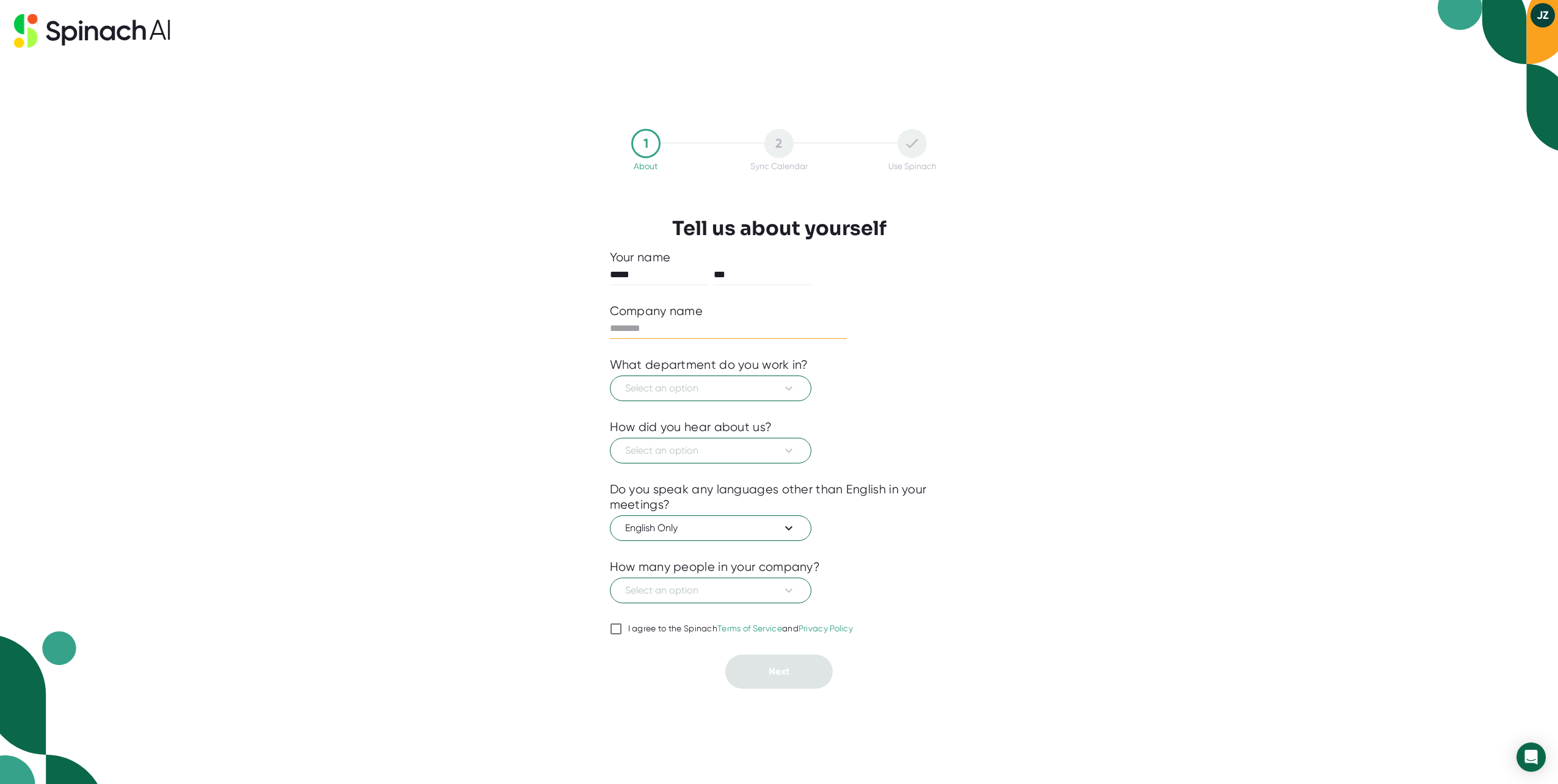
click at [679, 321] on input "text" at bounding box center [728, 329] width 237 height 20
click at [530, 332] on div "1 About 2 Sync Calendar Use Spinach Tell us about yourself Your name ***** *** …" at bounding box center [779, 392] width 1558 height 784
click at [679, 389] on span "Select an option" at bounding box center [710, 388] width 171 height 15
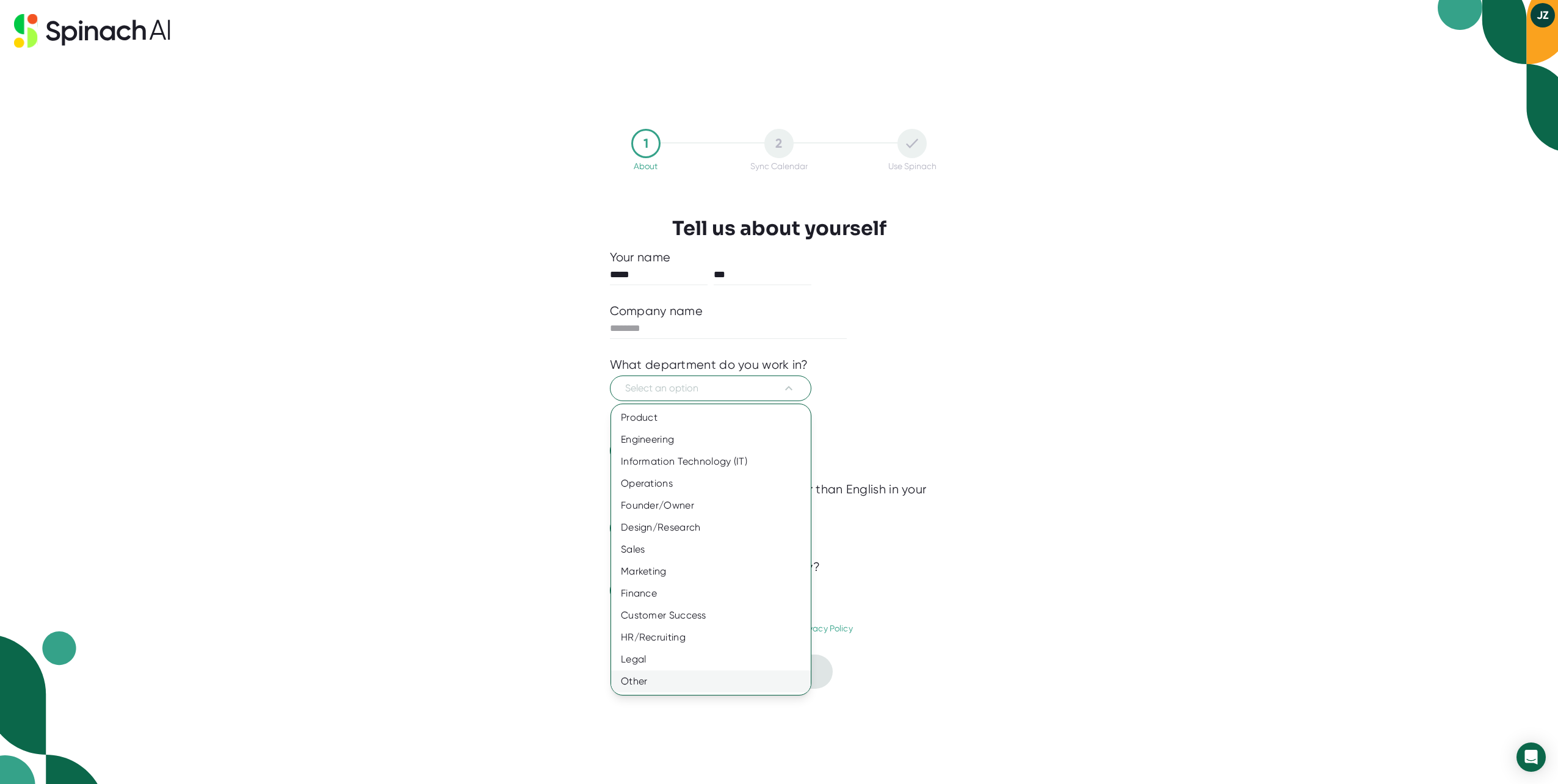
click at [679, 686] on div "Other" at bounding box center [711, 681] width 200 height 22
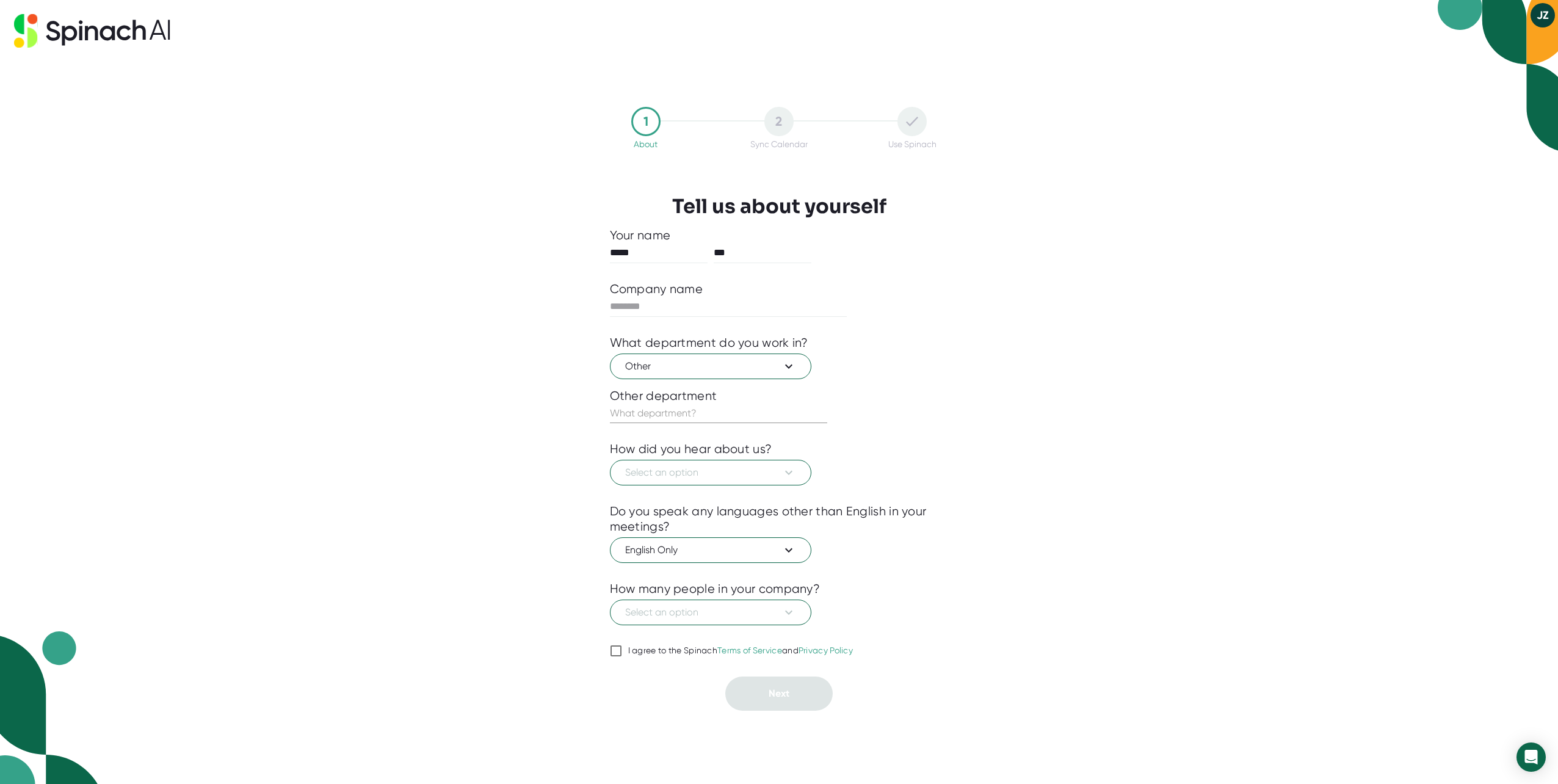
click at [679, 413] on input "text" at bounding box center [718, 413] width 217 height 20
type input "Film"
click at [679, 465] on span "Select an option" at bounding box center [710, 472] width 171 height 15
click at [679, 544] on div "Google search" at bounding box center [711, 545] width 200 height 22
click at [679, 541] on button "English Only" at bounding box center [710, 550] width 201 height 26
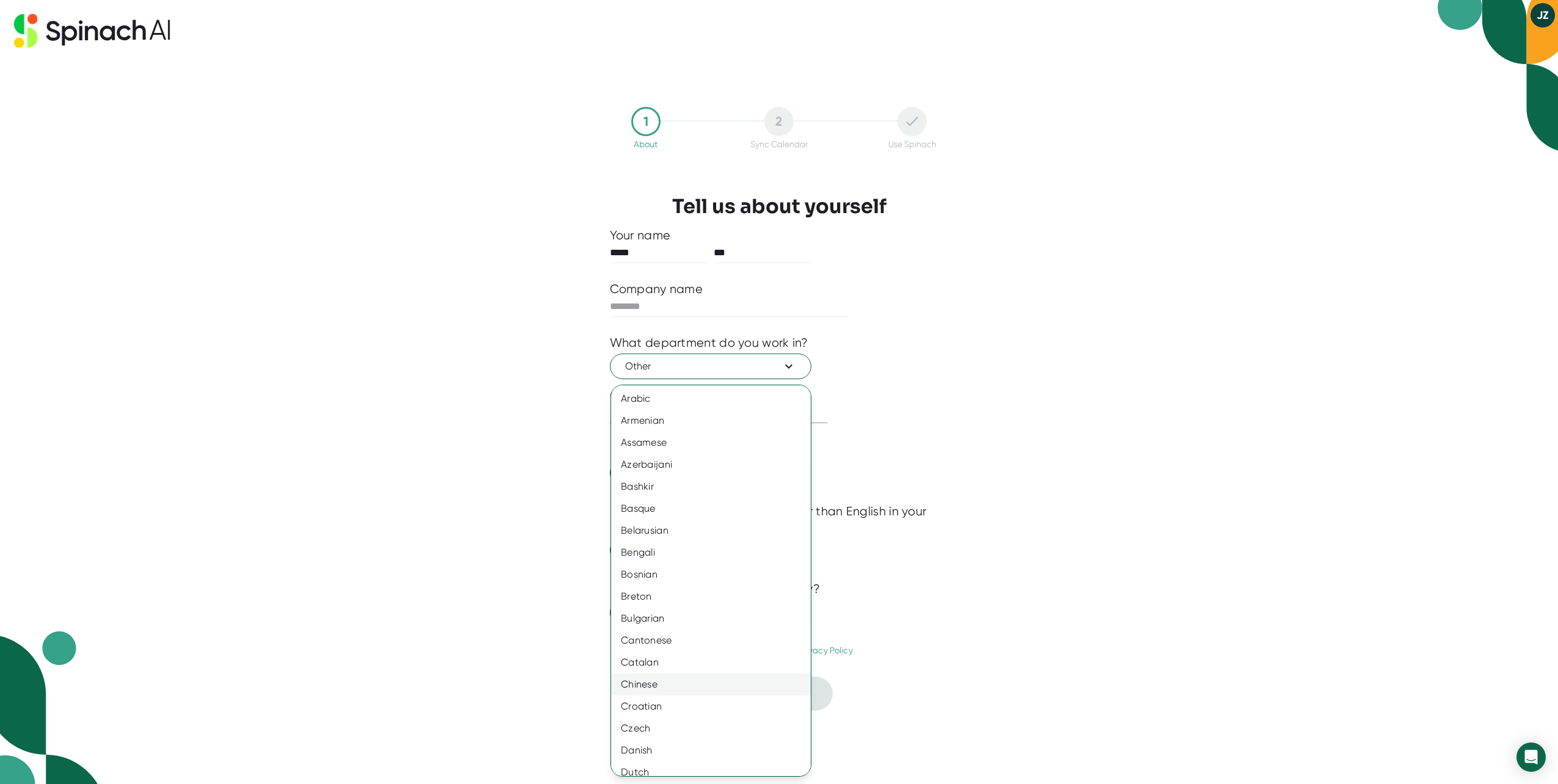
scroll to position [244, 0]
click at [679, 685] on div "Chinese" at bounding box center [715, 682] width 209 height 22
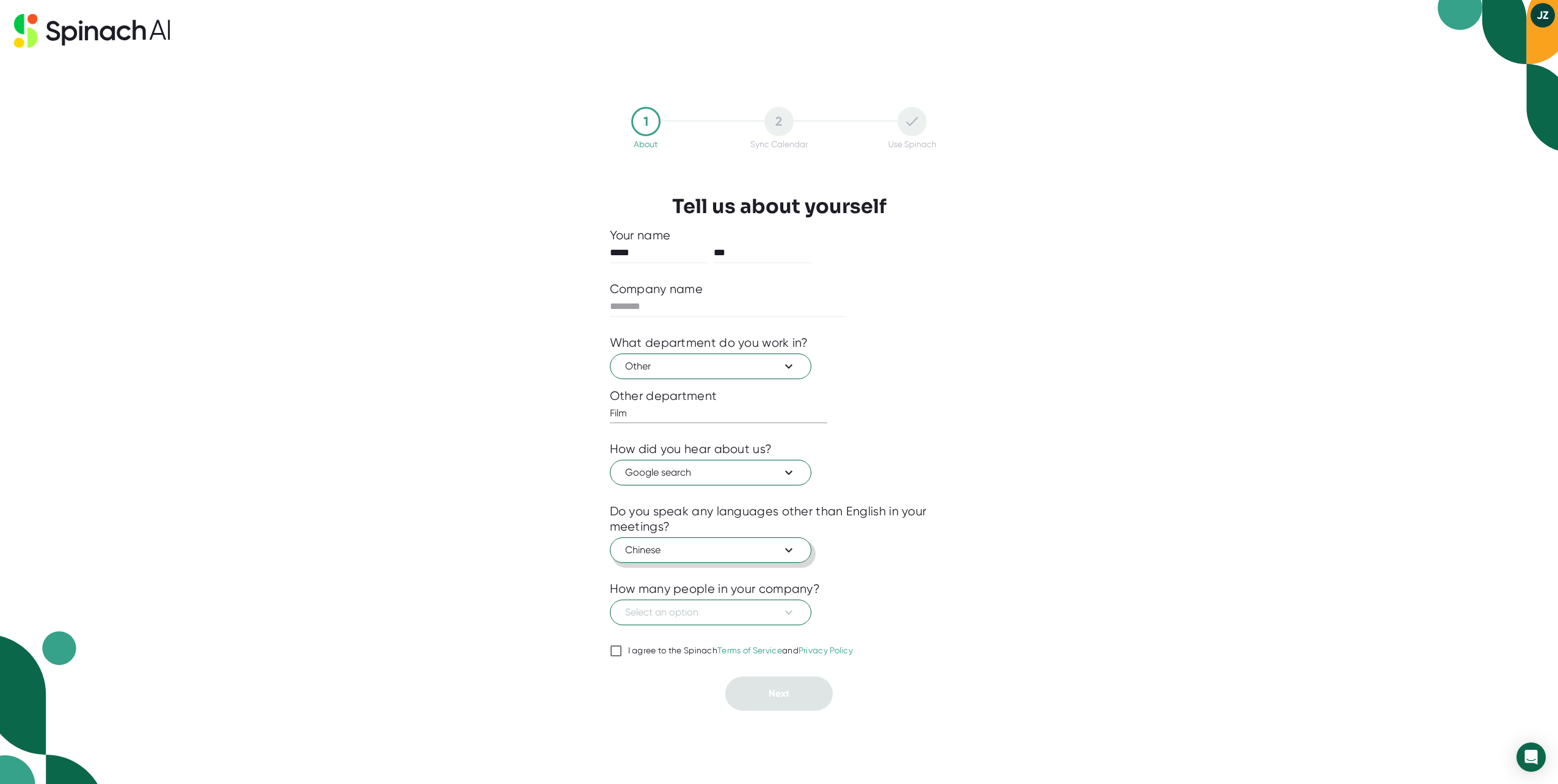
click at [679, 550] on span "Chinese" at bounding box center [710, 550] width 171 height 15
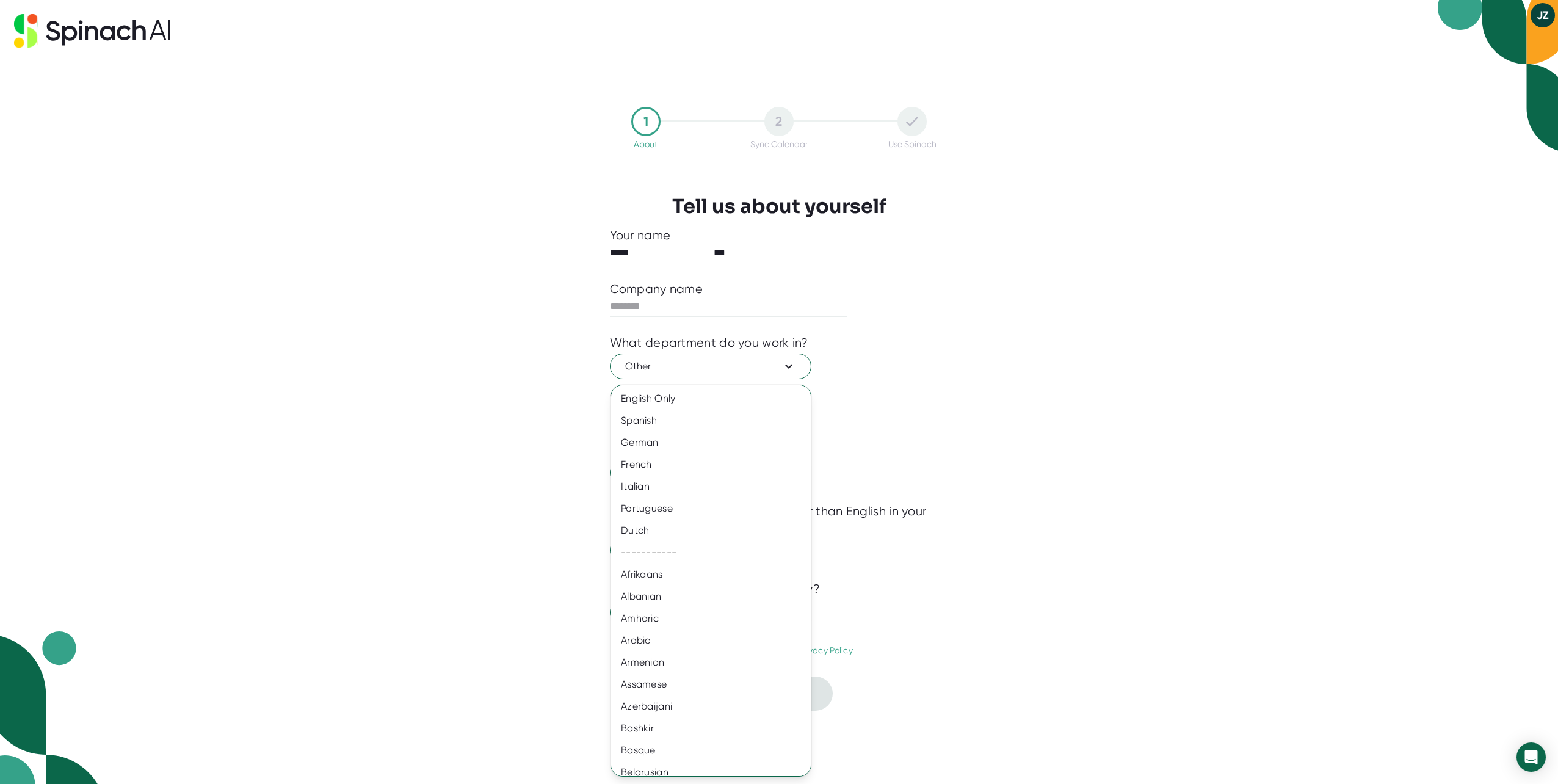
click at [679, 518] on div at bounding box center [779, 392] width 1558 height 784
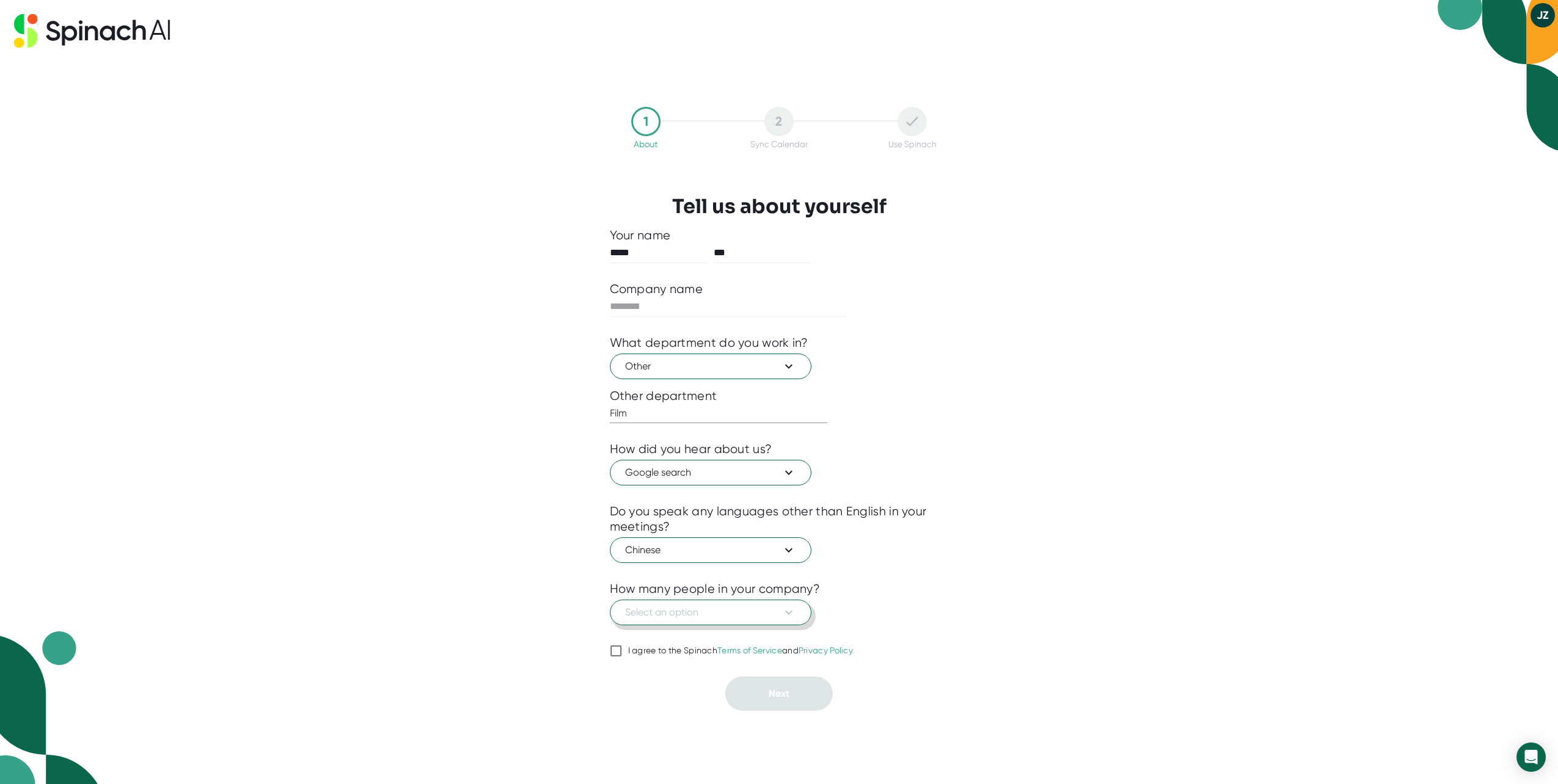
click at [679, 609] on span "Select an option" at bounding box center [710, 612] width 171 height 15
click at [679, 652] on div "11-50" at bounding box center [711, 653] width 200 height 22
click at [628, 649] on div "I agree to the Spinach Terms of Service and Privacy Policy" at bounding box center [740, 650] width 225 height 11
click at [622, 649] on input "I agree to the Spinach Terms of Service and Privacy Policy" at bounding box center [616, 650] width 12 height 15
checkbox input "true"
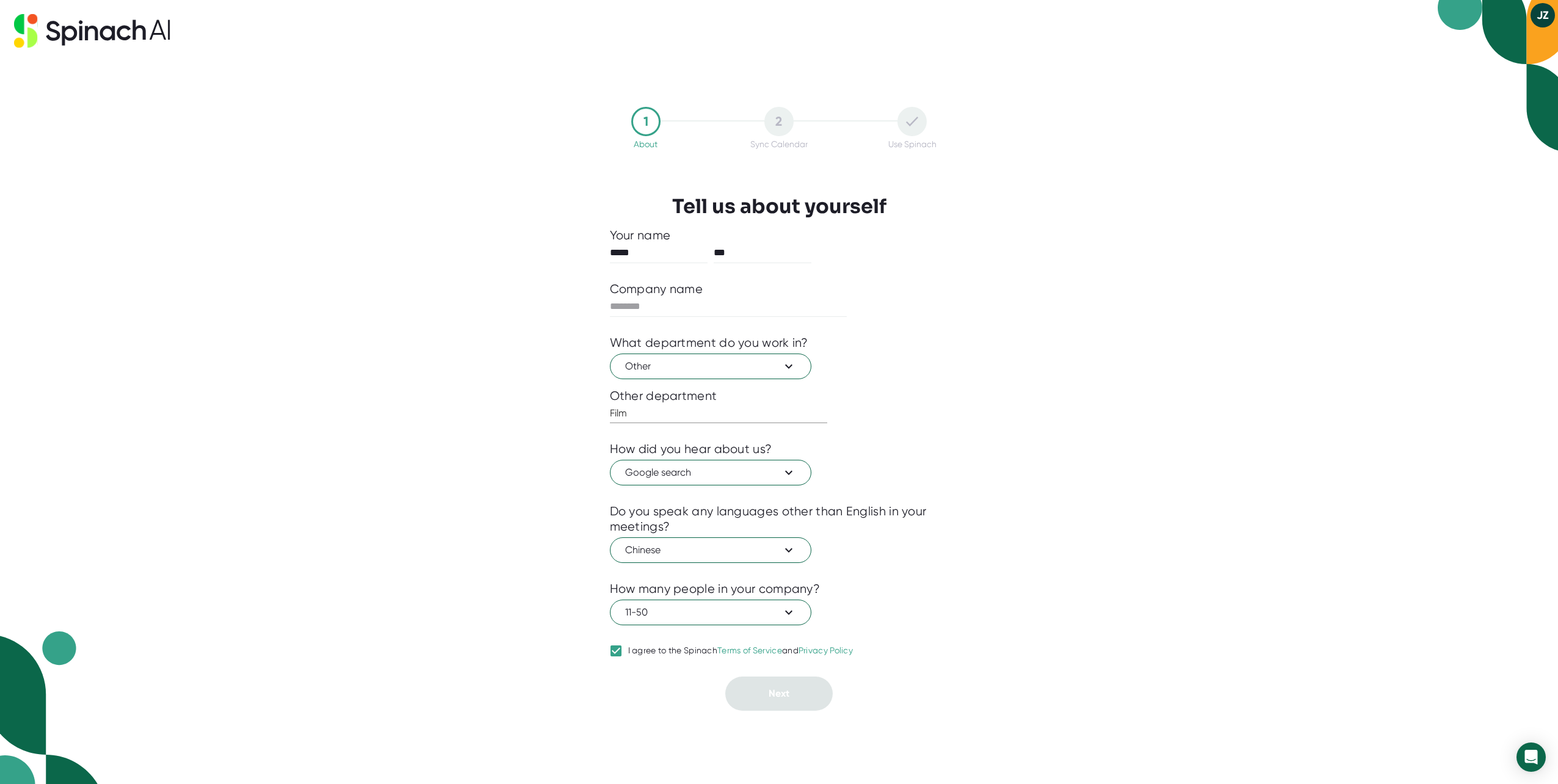
click at [679, 323] on div at bounding box center [779, 326] width 339 height 18
click at [679, 313] on input "text" at bounding box center [728, 307] width 237 height 20
click at [679, 306] on input "text" at bounding box center [728, 307] width 237 height 20
type input "*********"
click at [679, 676] on button "Next" at bounding box center [778, 693] width 107 height 34
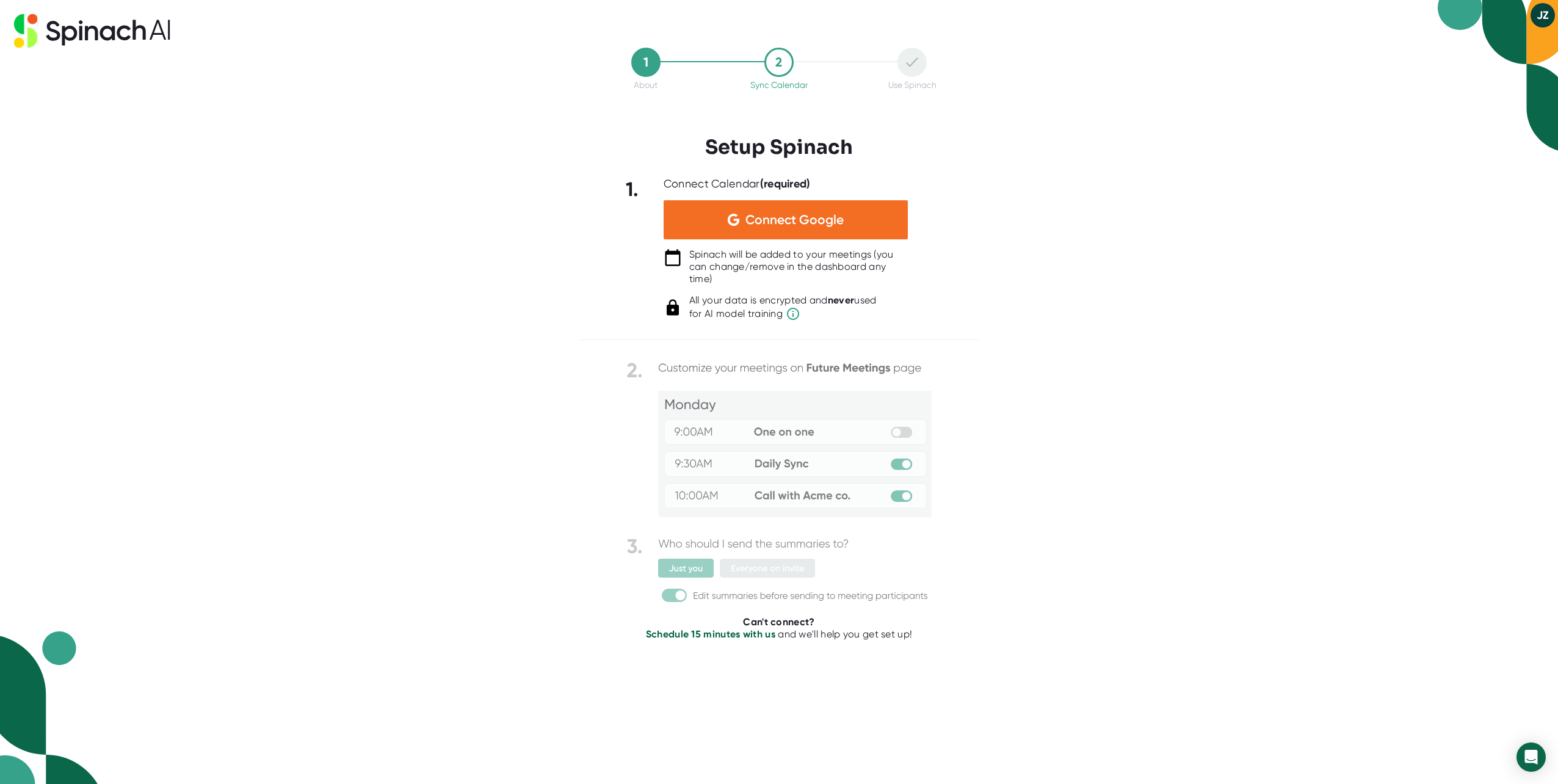
click at [679, 336] on div at bounding box center [779, 330] width 400 height 18
click at [679, 223] on div "Connect Google" at bounding box center [785, 219] width 244 height 39
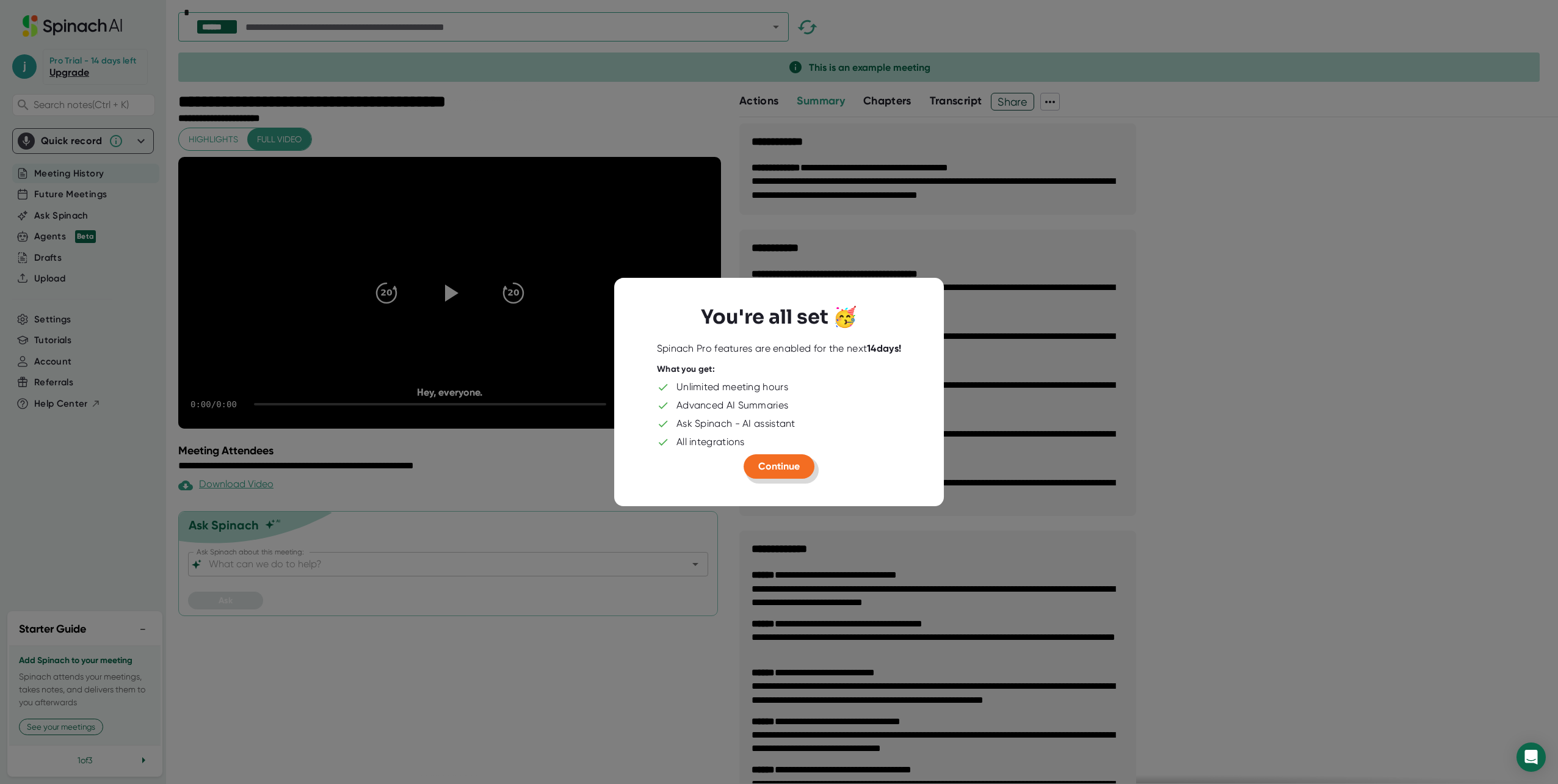
click at [679, 461] on span "Continue" at bounding box center [779, 466] width 42 height 12
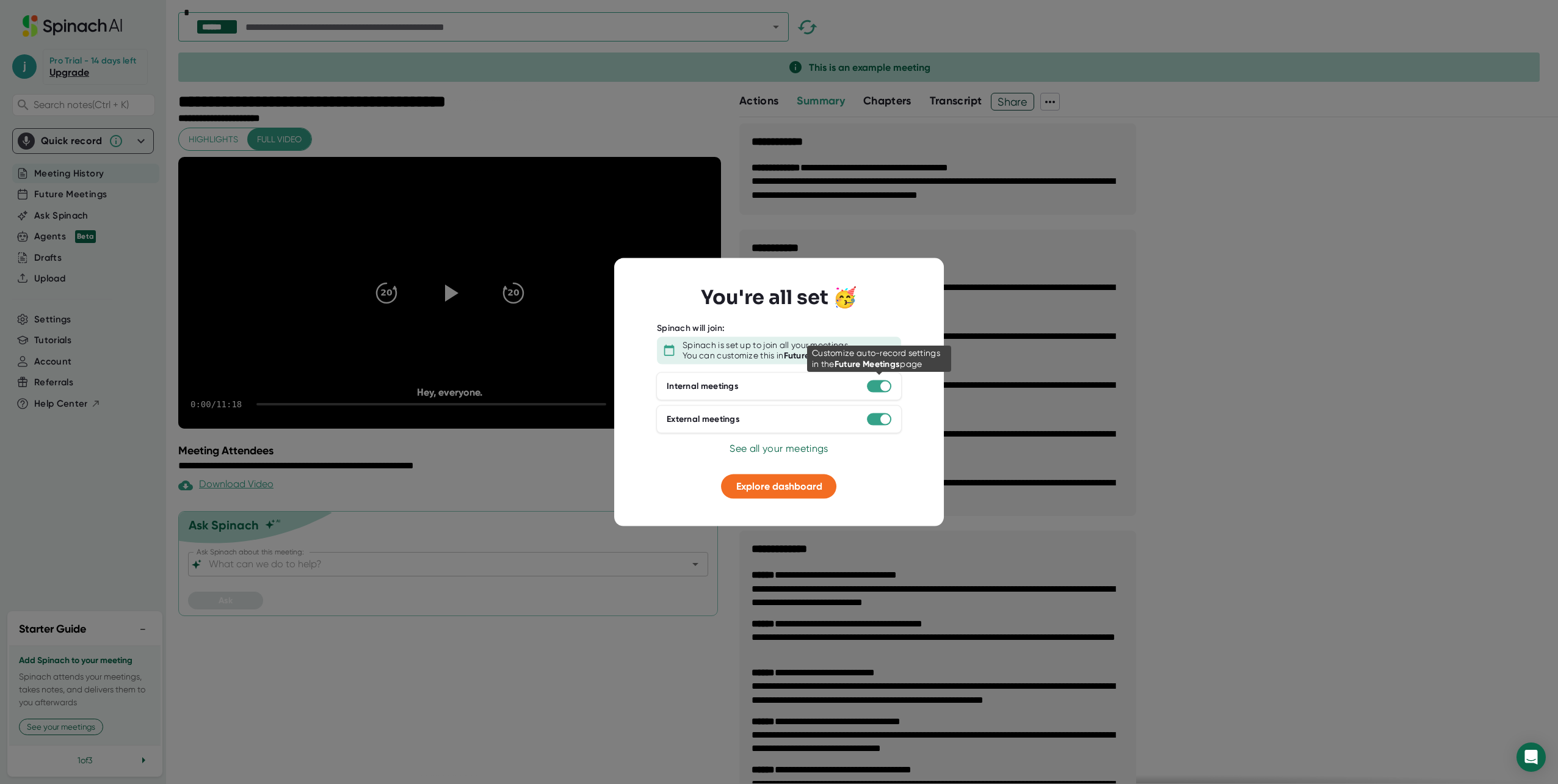
click at [679, 384] on div at bounding box center [885, 386] width 10 height 10
click at [679, 413] on div at bounding box center [879, 419] width 24 height 12
click at [679, 388] on div at bounding box center [879, 386] width 24 height 12
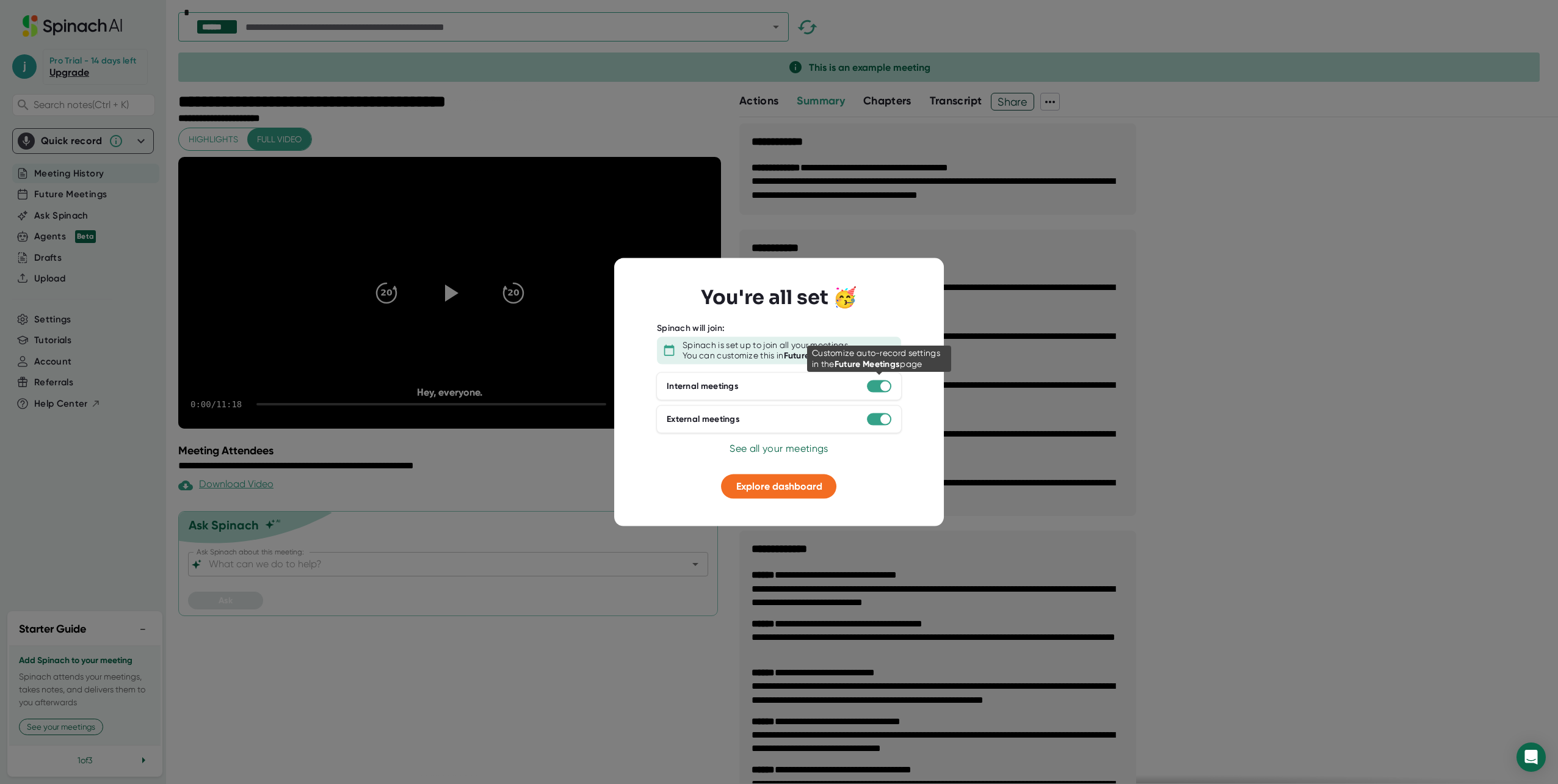
click at [679, 388] on div at bounding box center [879, 386] width 24 height 12
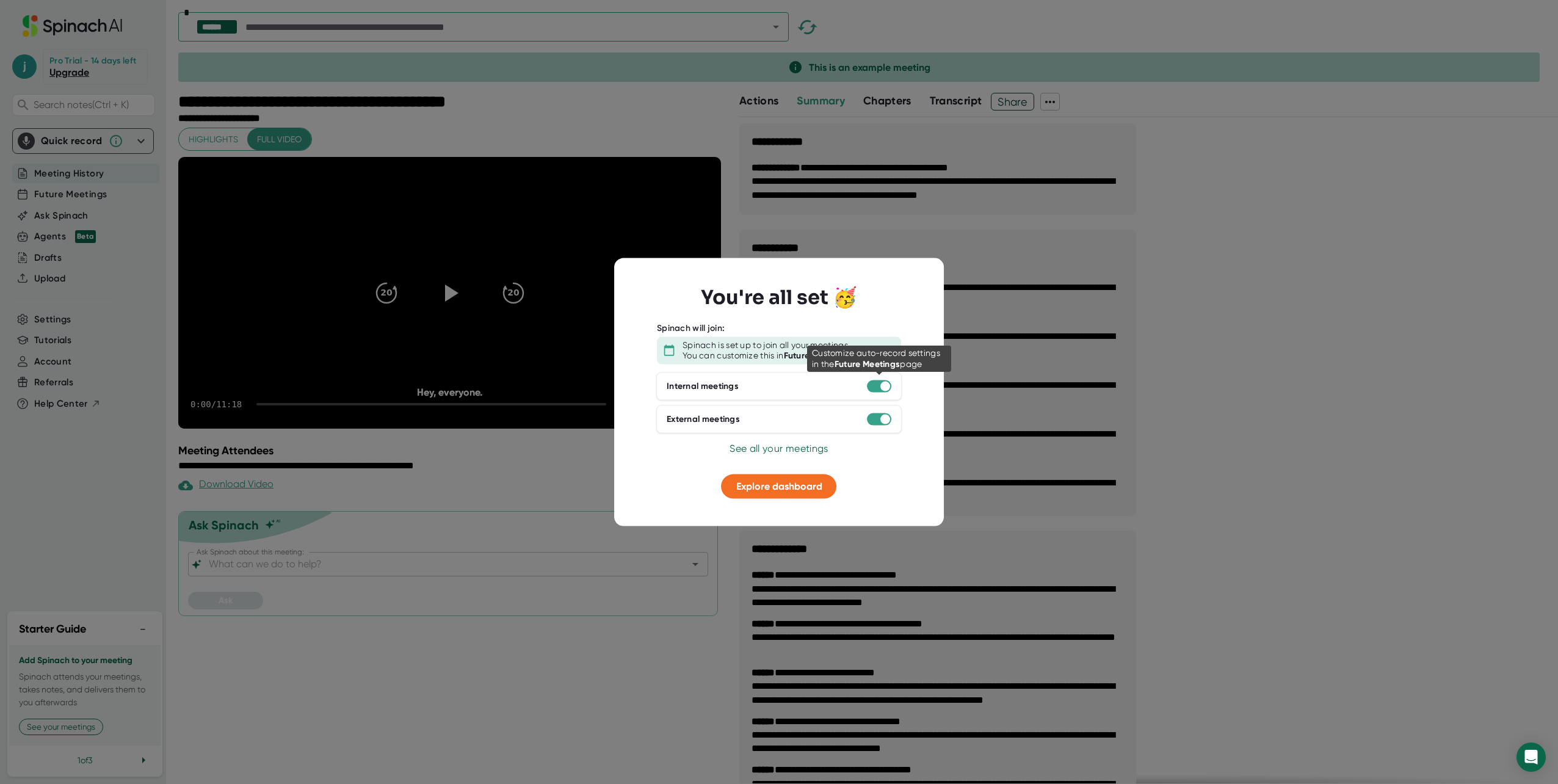
click at [679, 388] on div at bounding box center [879, 386] width 24 height 12
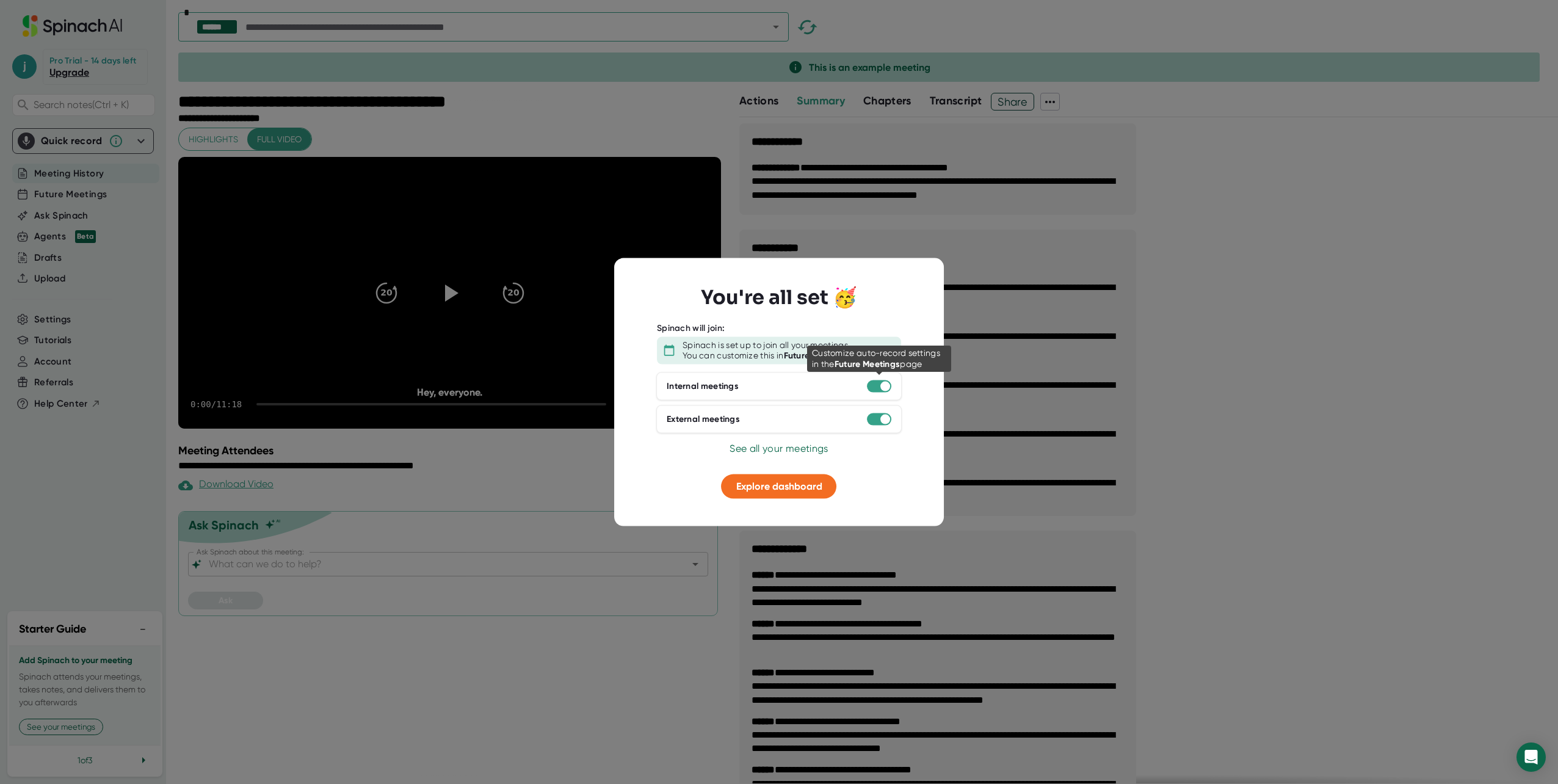
click at [679, 388] on div at bounding box center [879, 386] width 24 height 12
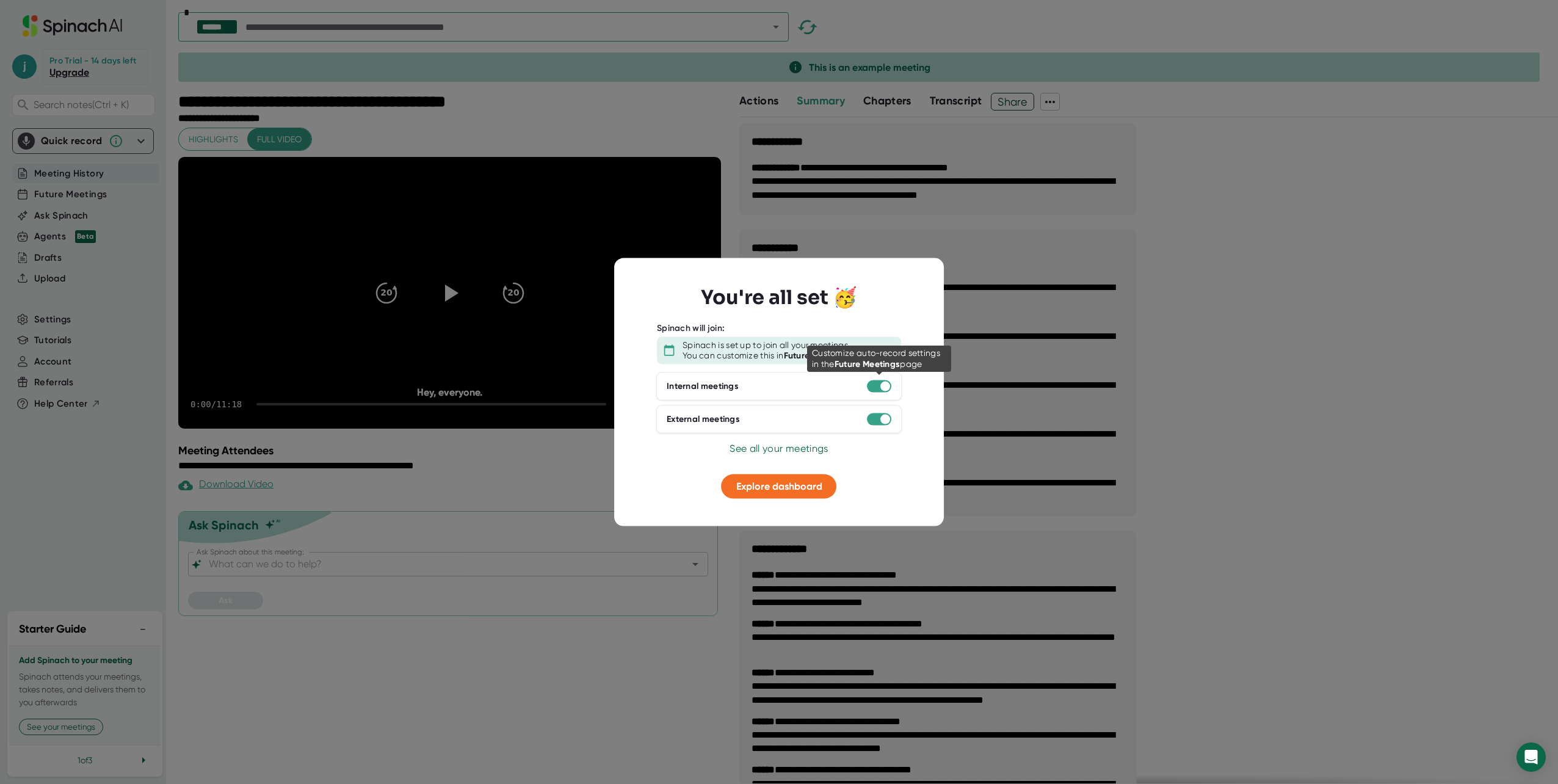
click at [679, 388] on div at bounding box center [879, 386] width 24 height 12
click at [679, 443] on span "See all your meetings" at bounding box center [778, 448] width 98 height 12
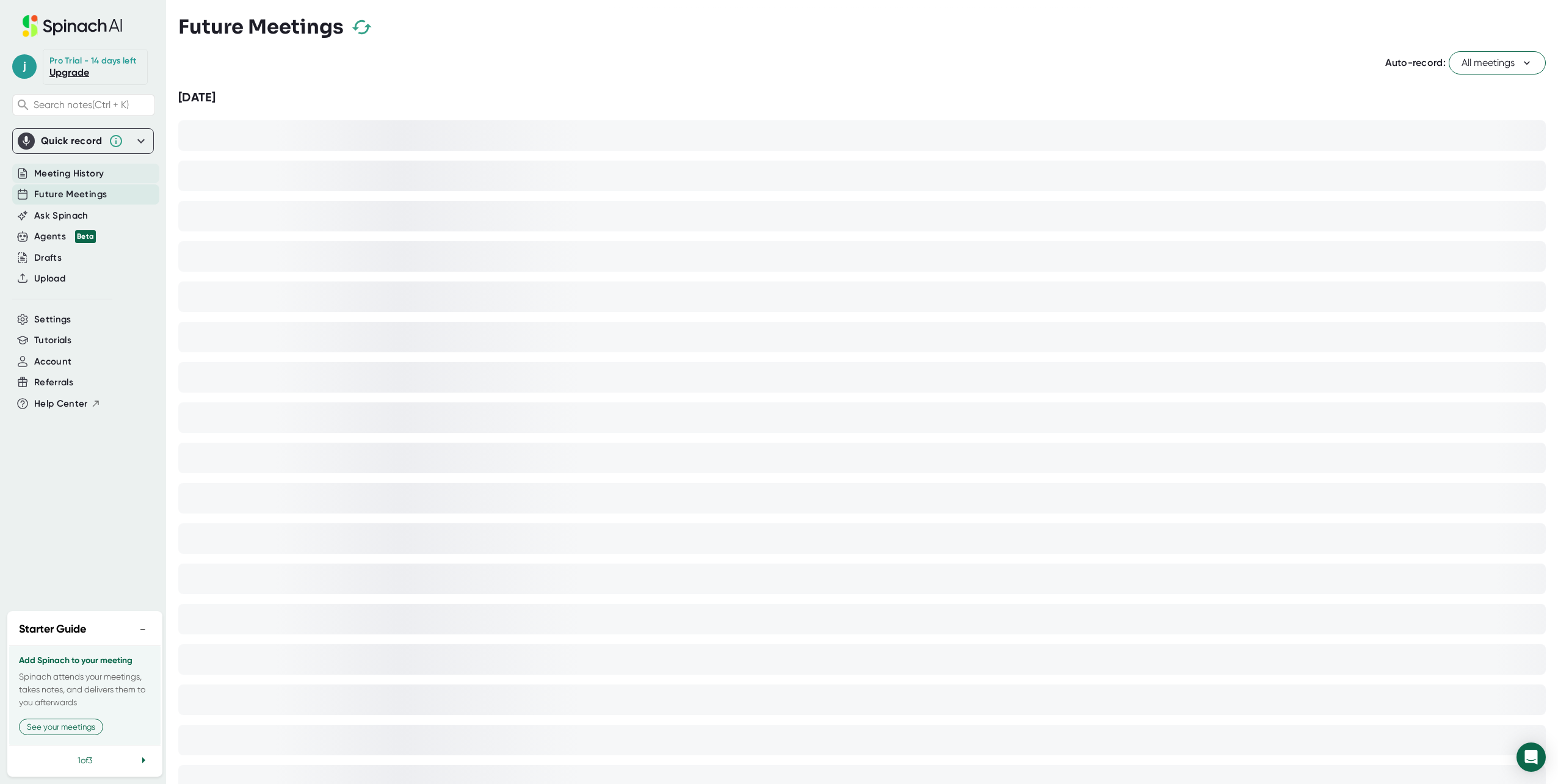
click at [91, 168] on span "Meeting History" at bounding box center [69, 174] width 70 height 14
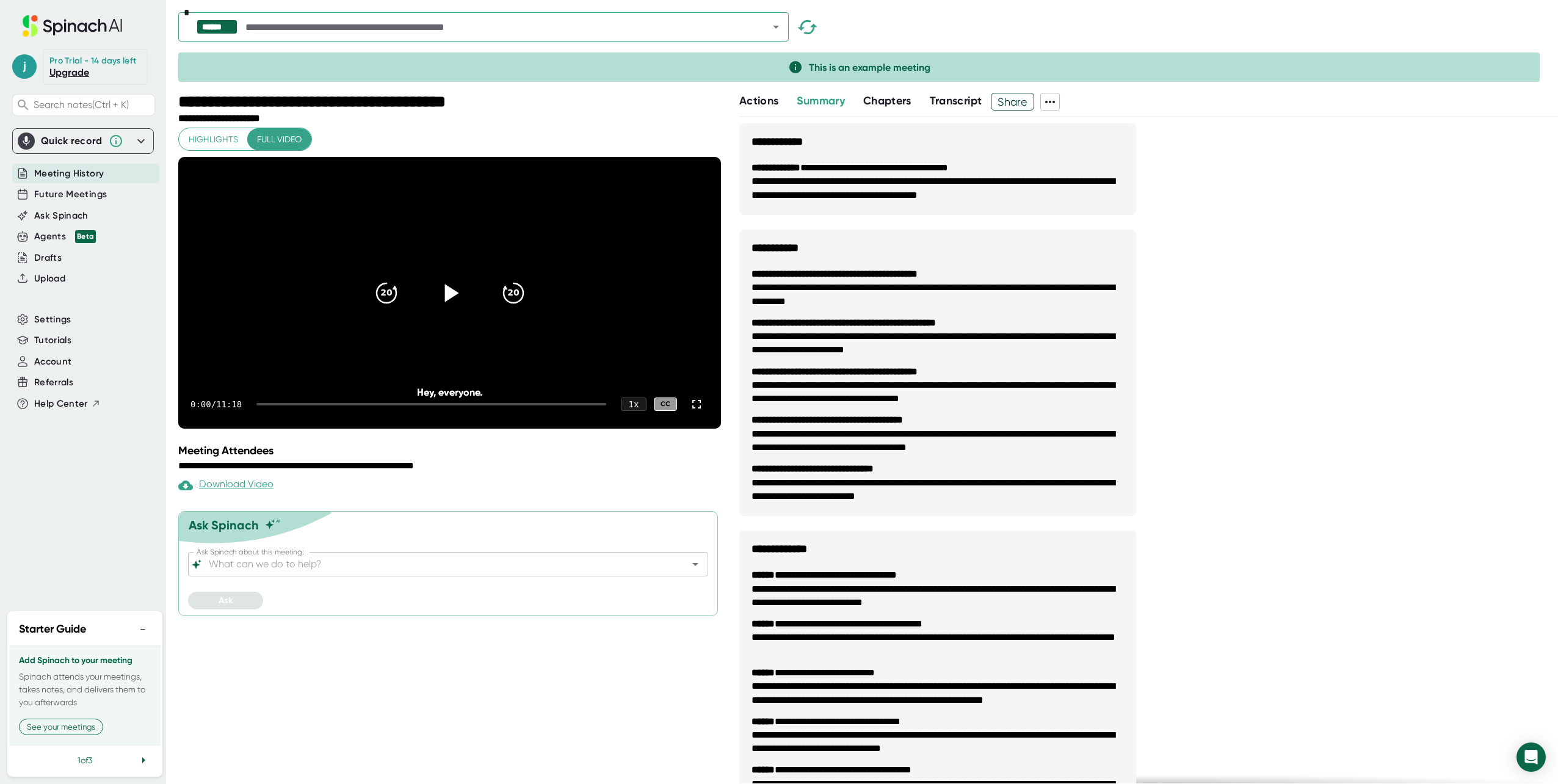
click at [435, 295] on div at bounding box center [449, 292] width 51 height 51
click at [679, 276] on b "**********" at bounding box center [834, 273] width 166 height 9
click at [679, 109] on button "Chapters" at bounding box center [887, 101] width 48 height 16
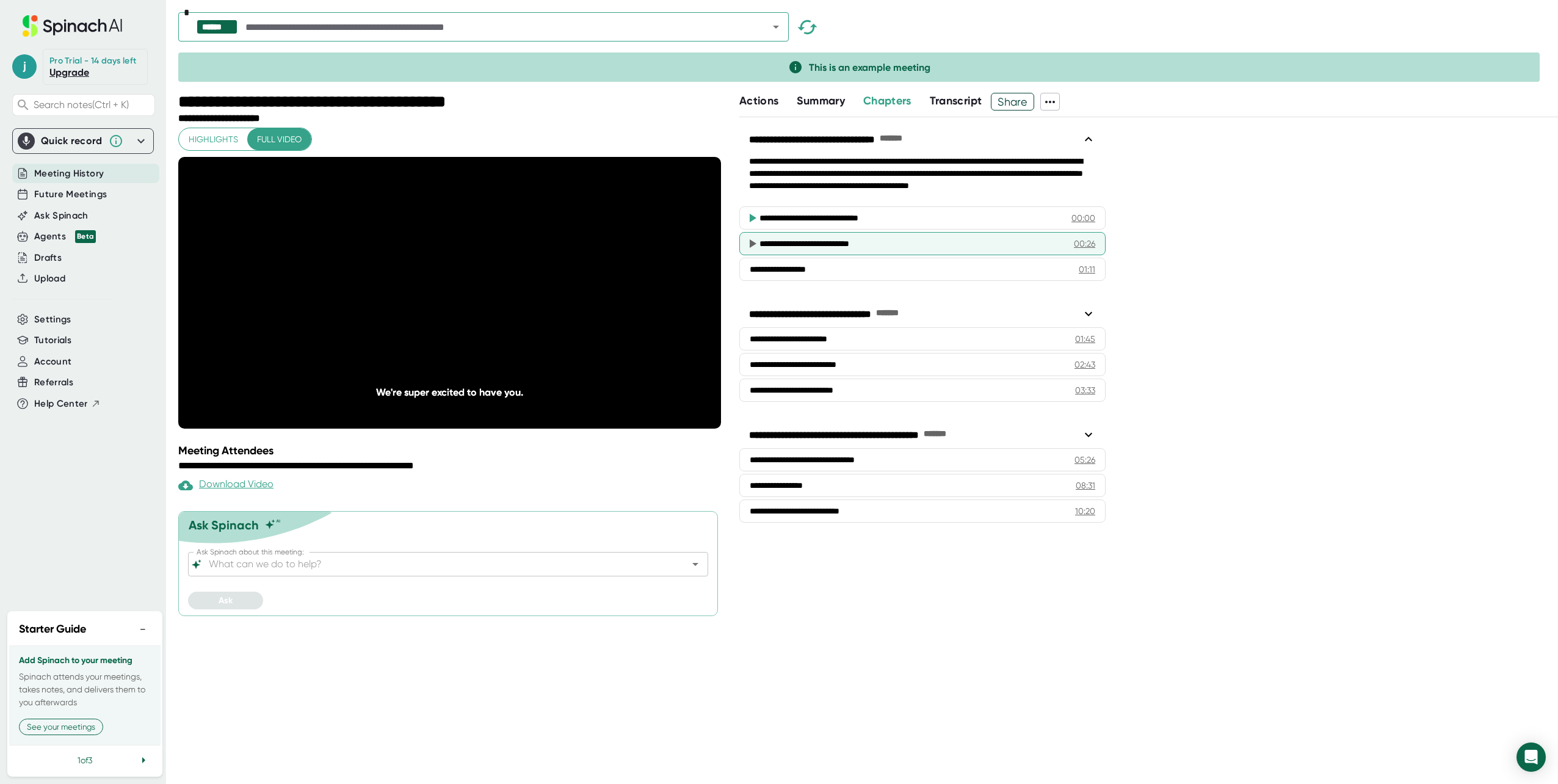
click at [679, 250] on div "**********" at bounding box center [922, 243] width 366 height 23
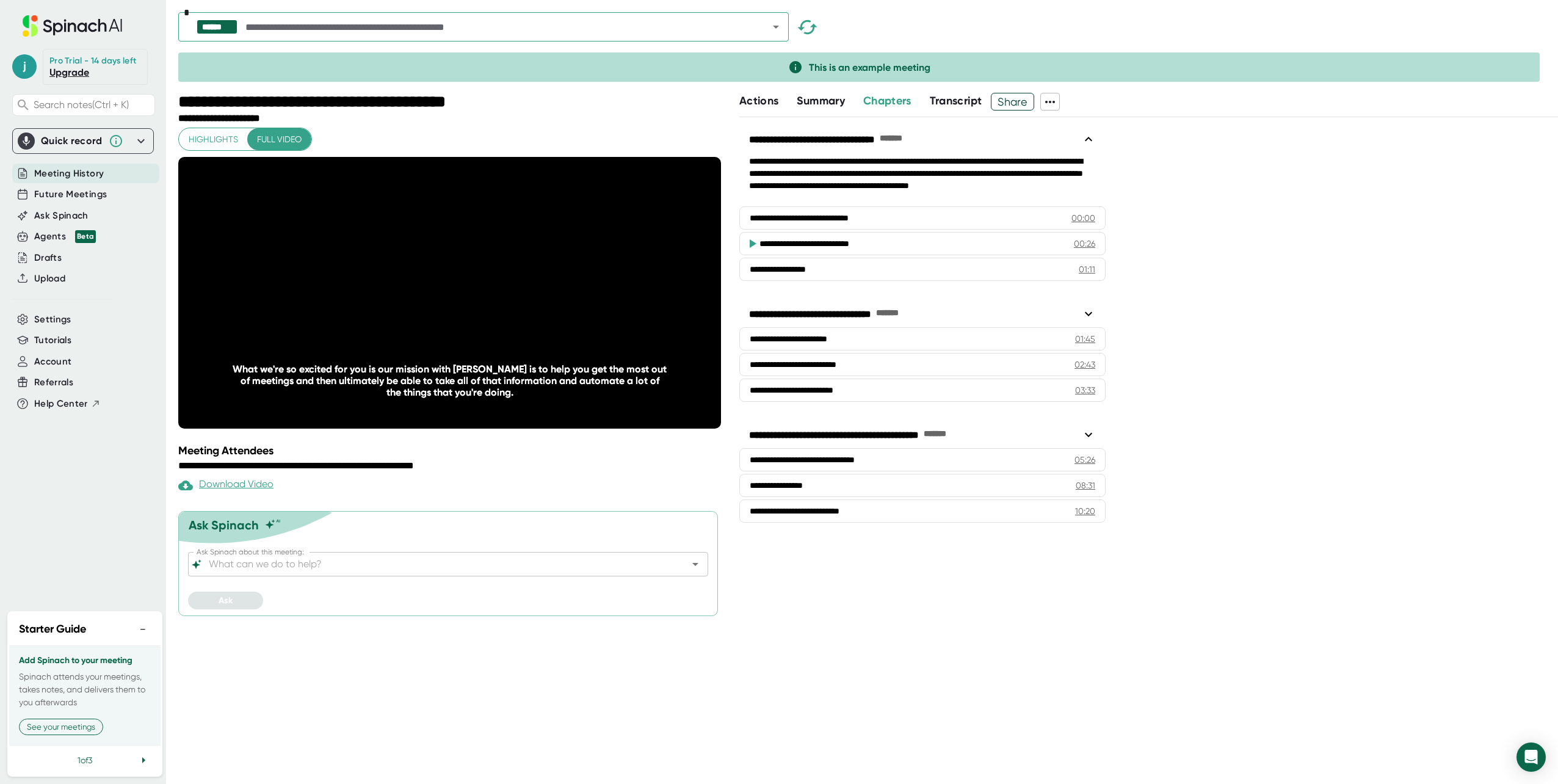
click at [319, 572] on input "Ask Spinach about this meeting:" at bounding box center [437, 563] width 462 height 17
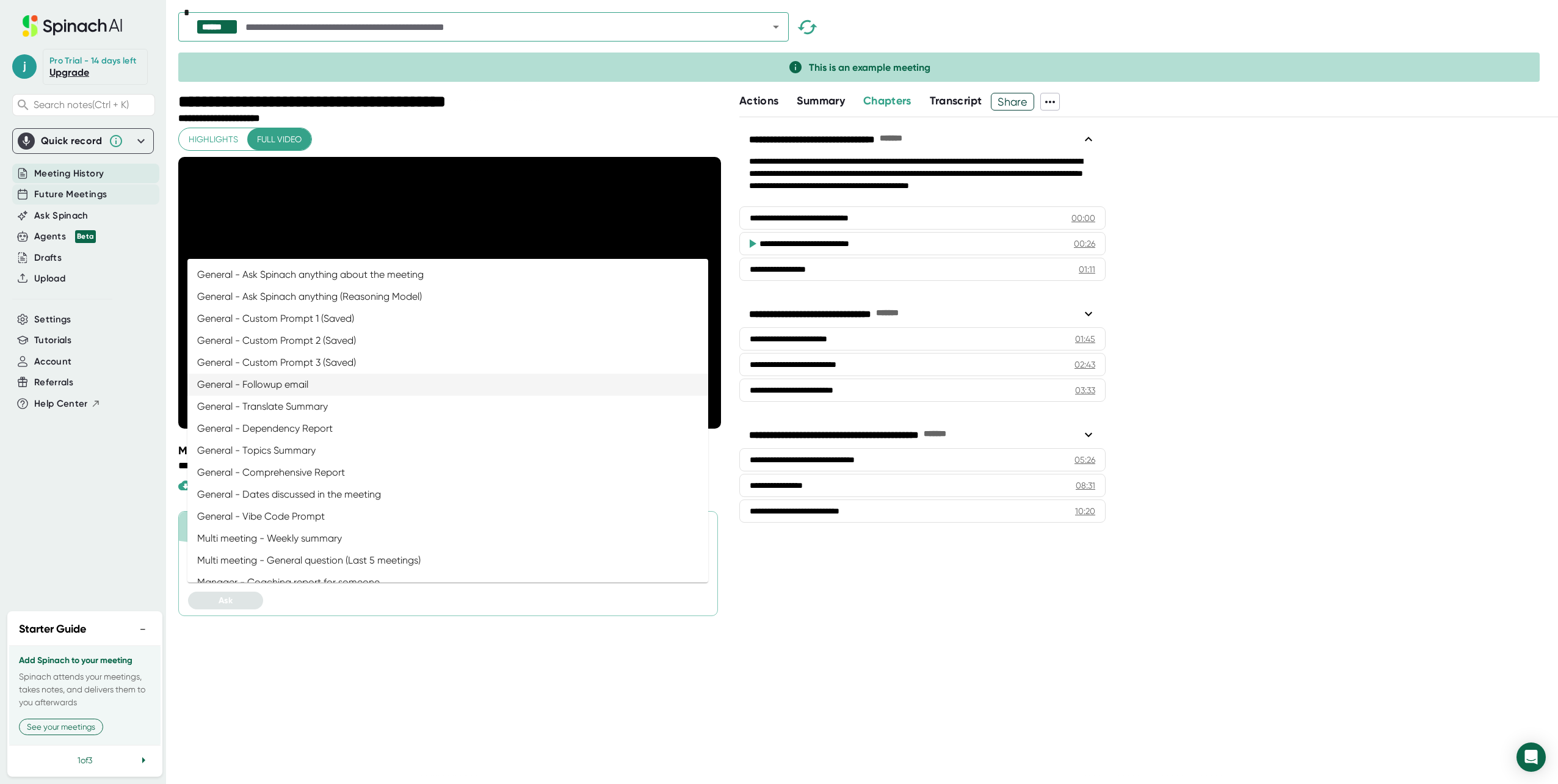
click at [93, 200] on span "Future Meetings" at bounding box center [70, 194] width 73 height 14
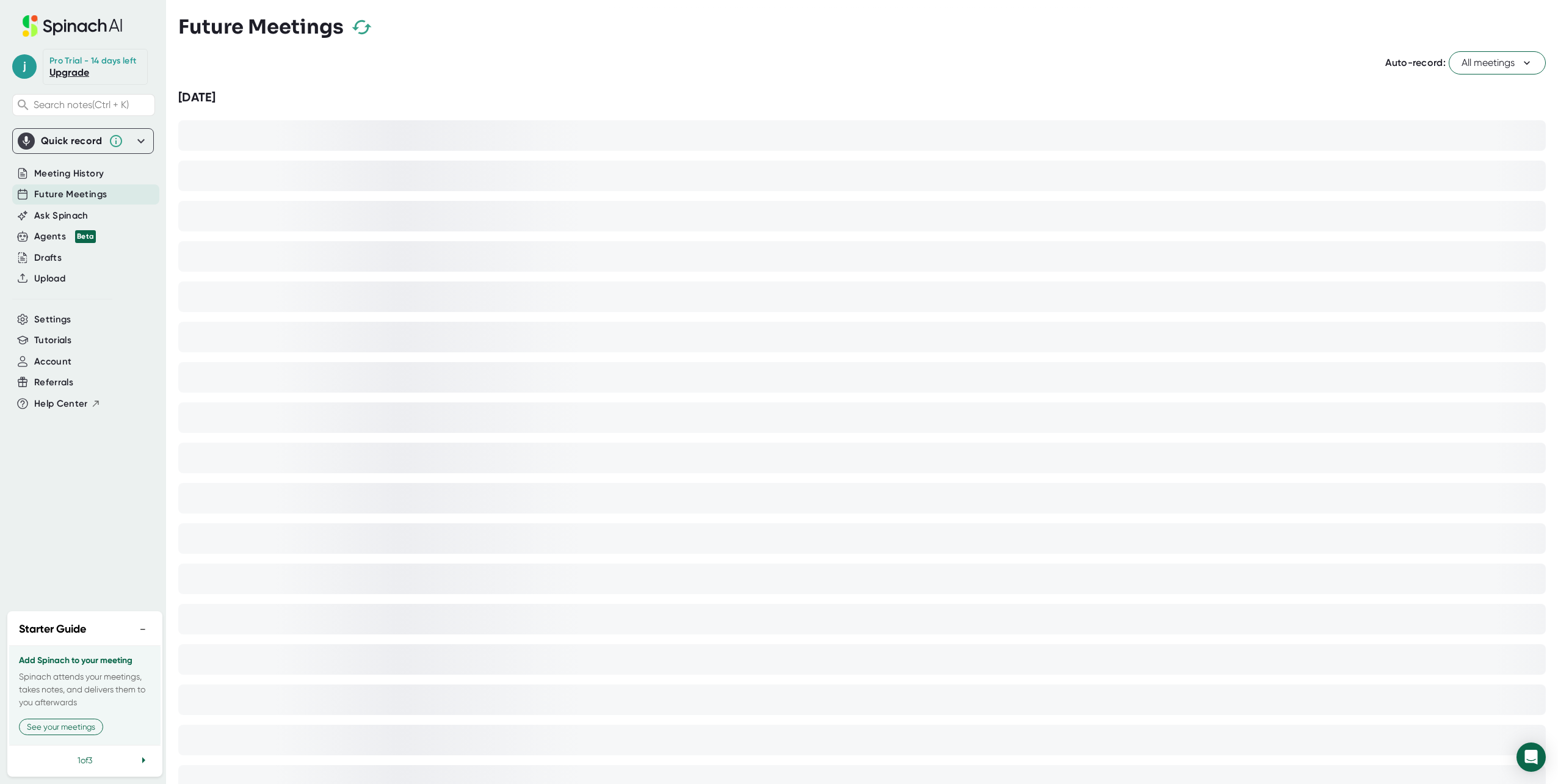
click at [679, 66] on span "All meetings" at bounding box center [1496, 63] width 71 height 15
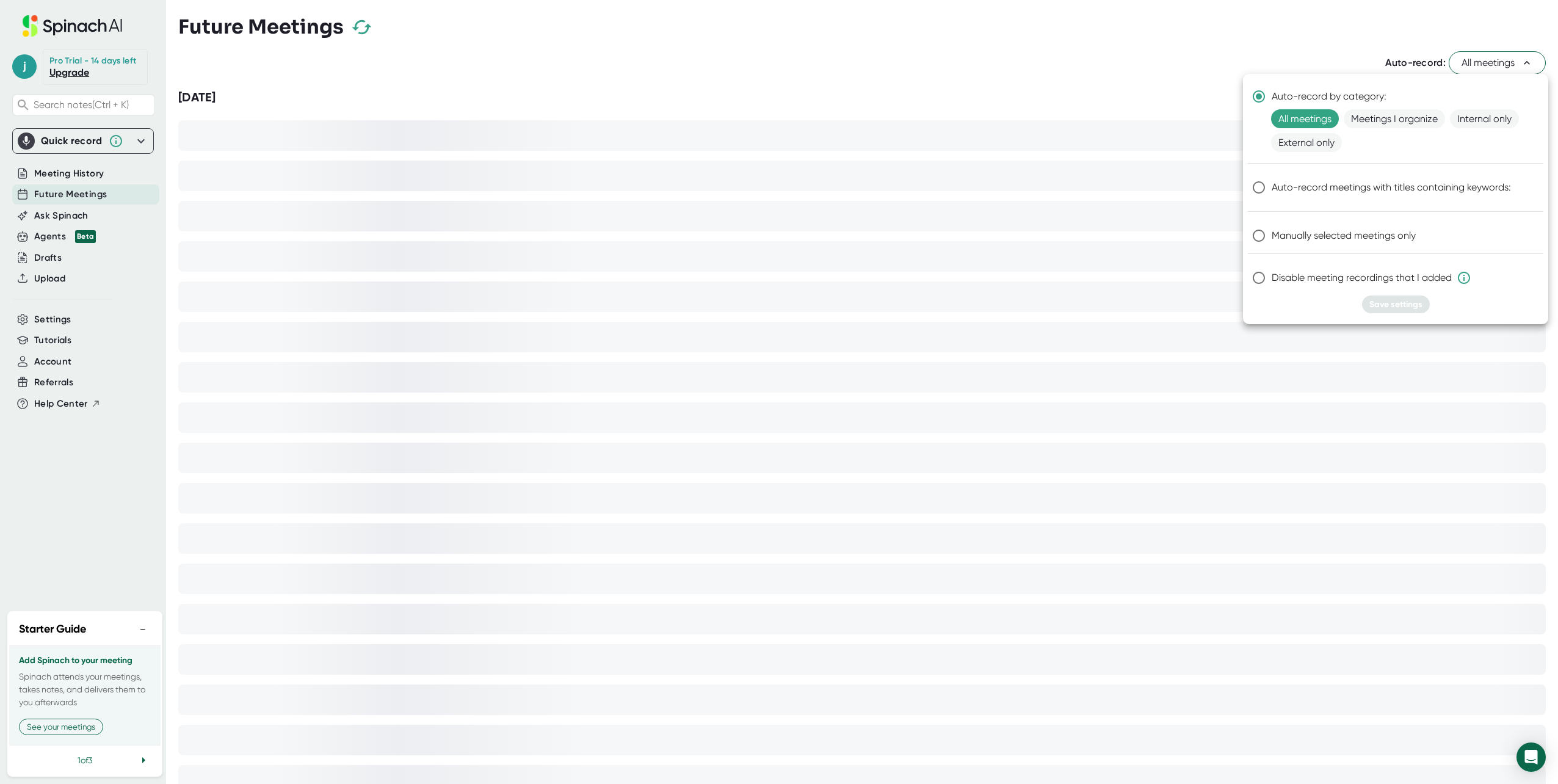
click at [679, 53] on div at bounding box center [779, 392] width 1558 height 784
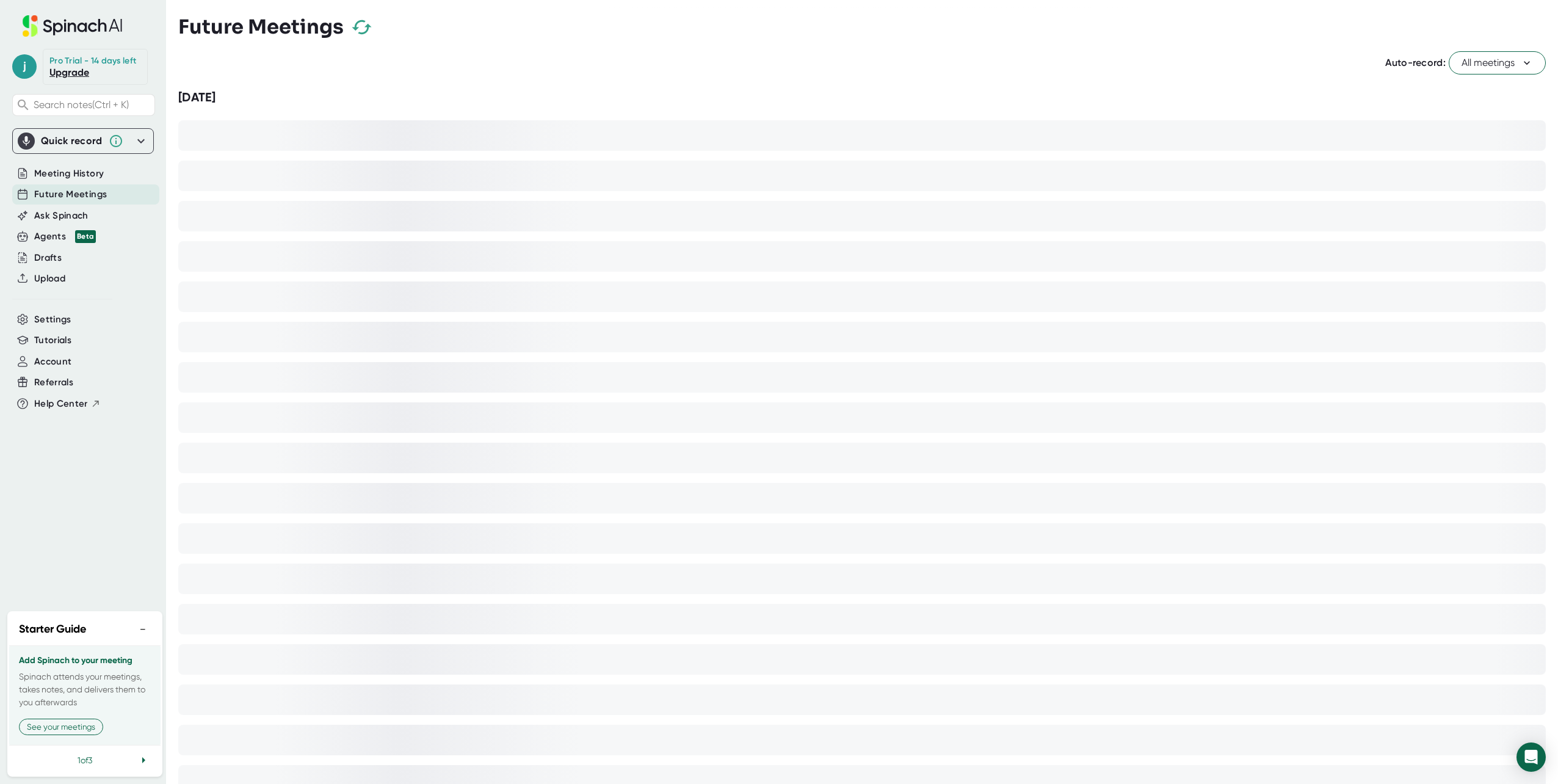
click at [679, 67] on icon at bounding box center [1526, 63] width 12 height 12
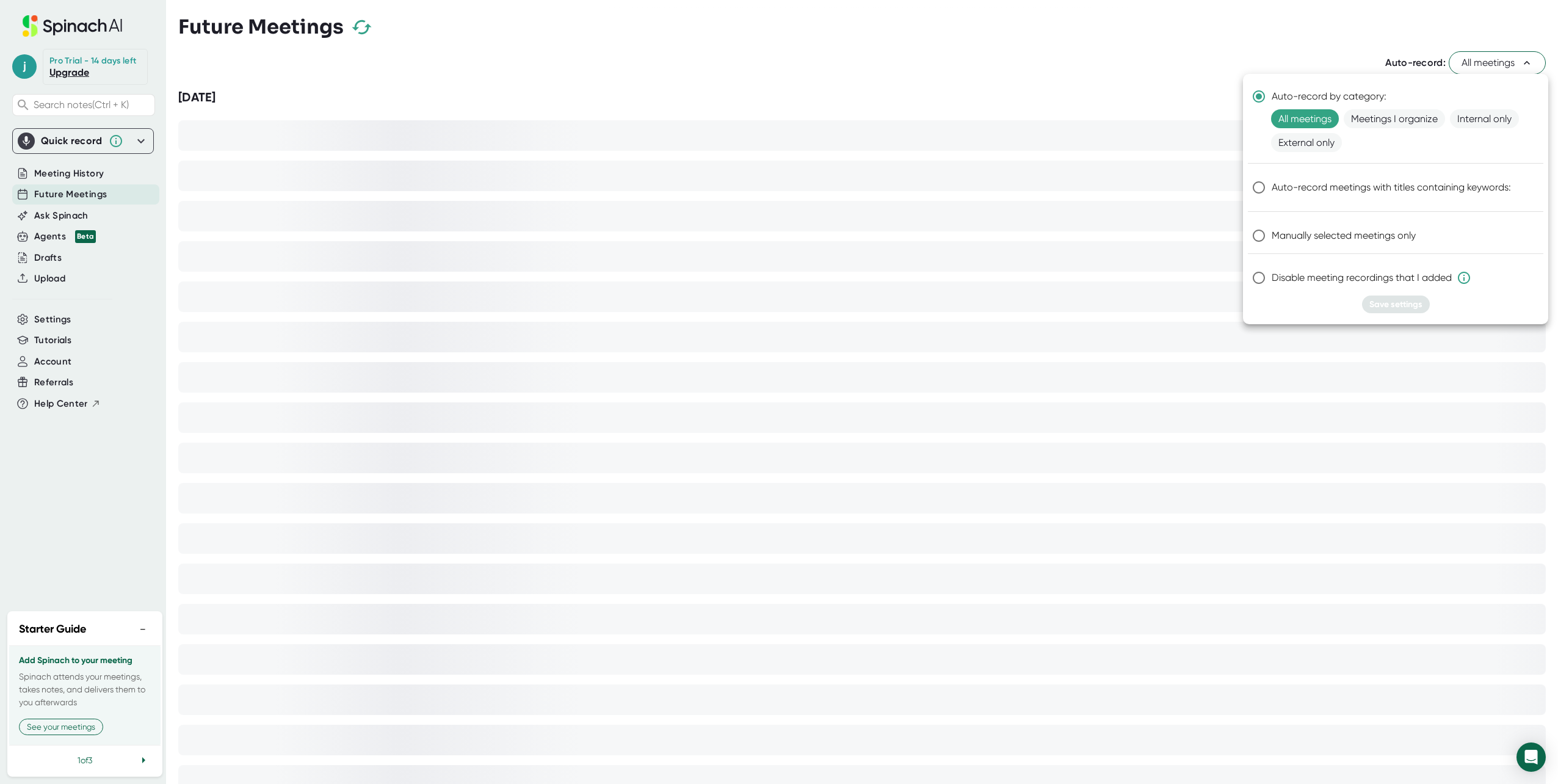
click at [679, 231] on span "Manually selected meetings only" at bounding box center [1343, 235] width 144 height 15
click at [679, 231] on input "Manually selected meetings only" at bounding box center [1259, 236] width 26 height 26
radio input "true"
click at [679, 304] on span "Save settings" at bounding box center [1395, 304] width 53 height 10
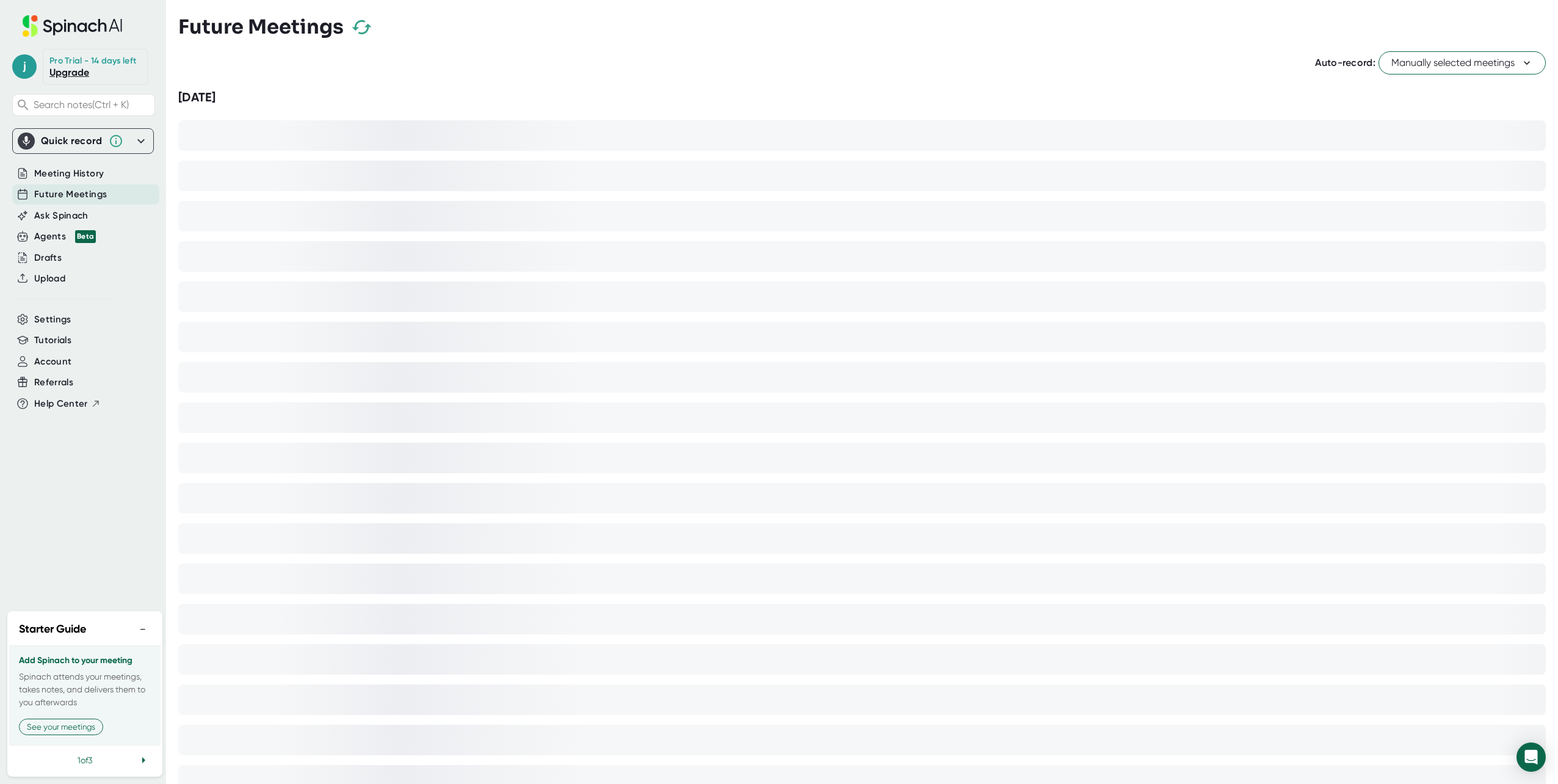
click at [679, 63] on icon at bounding box center [1526, 63] width 12 height 12
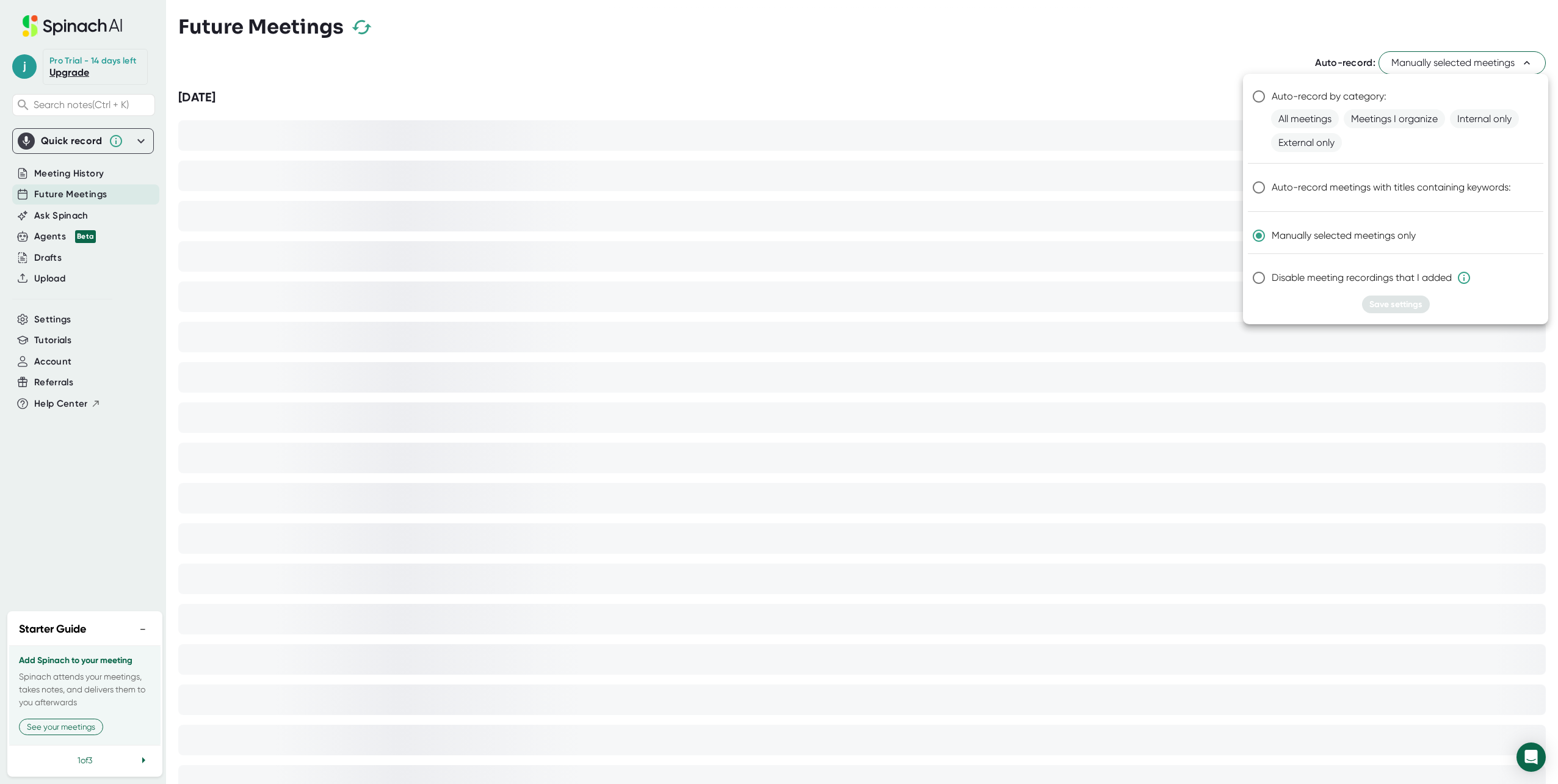
click at [94, 215] on div at bounding box center [779, 392] width 1558 height 784
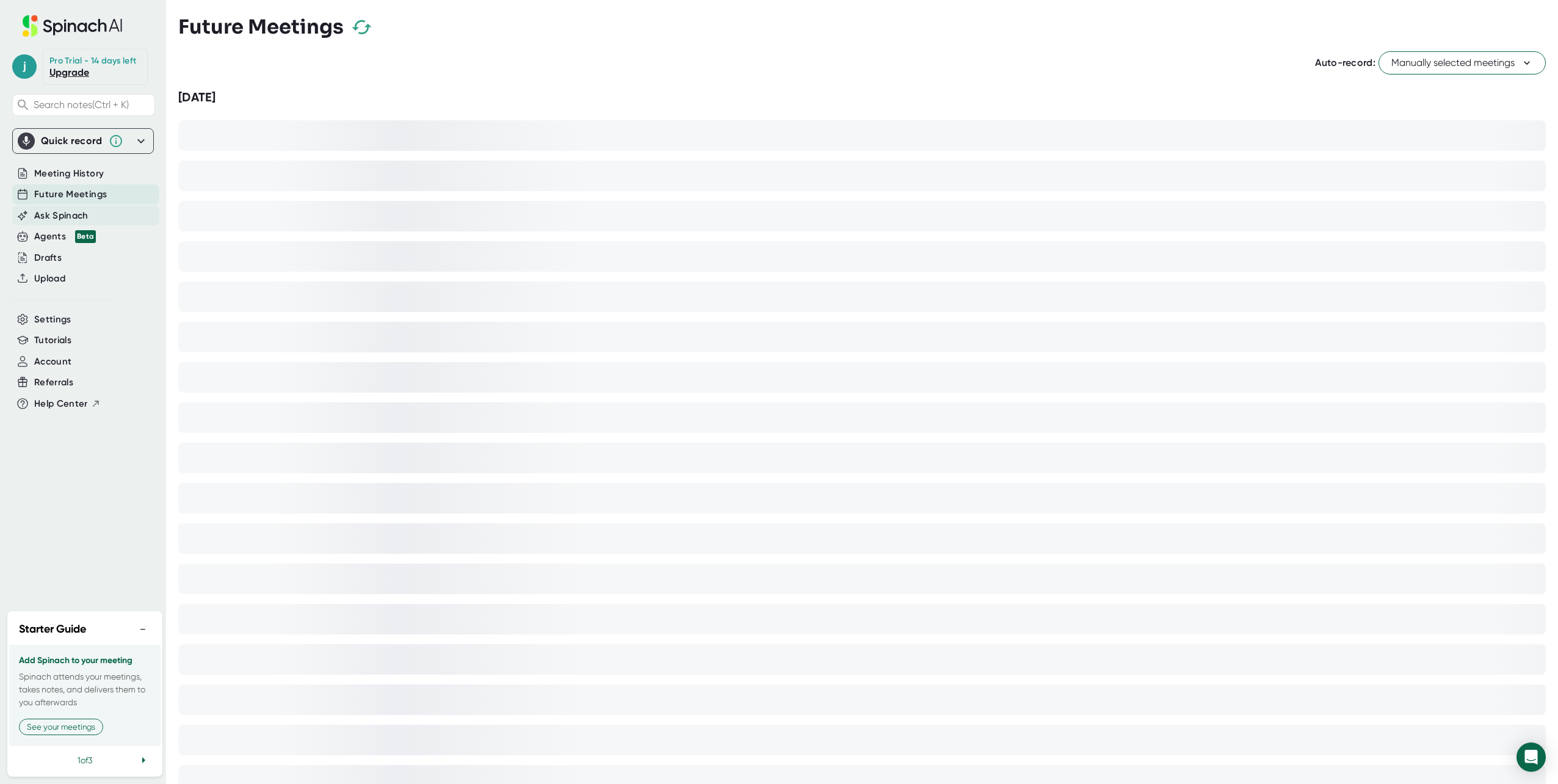
click at [70, 211] on span "Ask Spinach" at bounding box center [61, 216] width 54 height 14
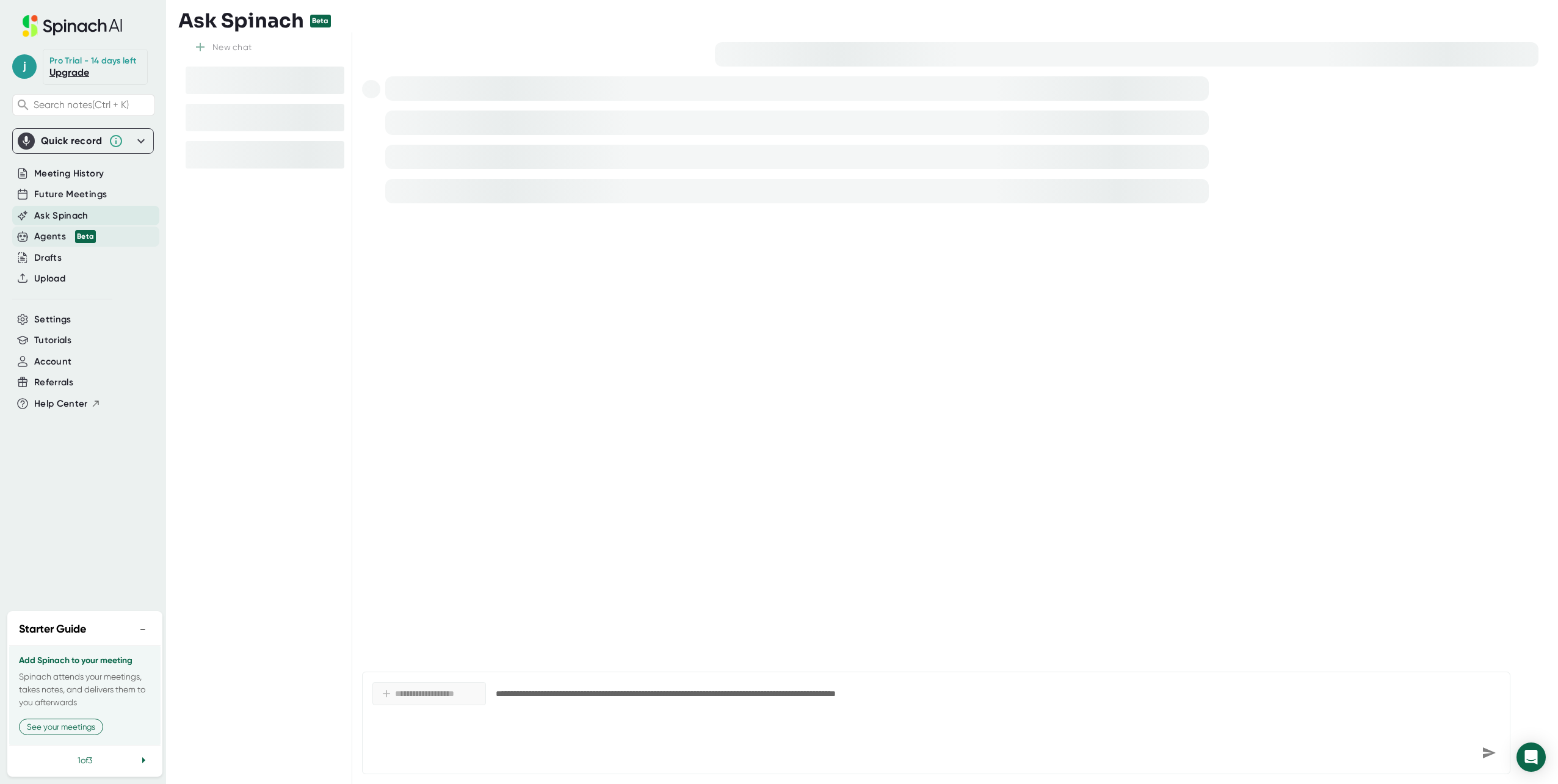
click at [70, 237] on span "Beta" at bounding box center [82, 236] width 27 height 13
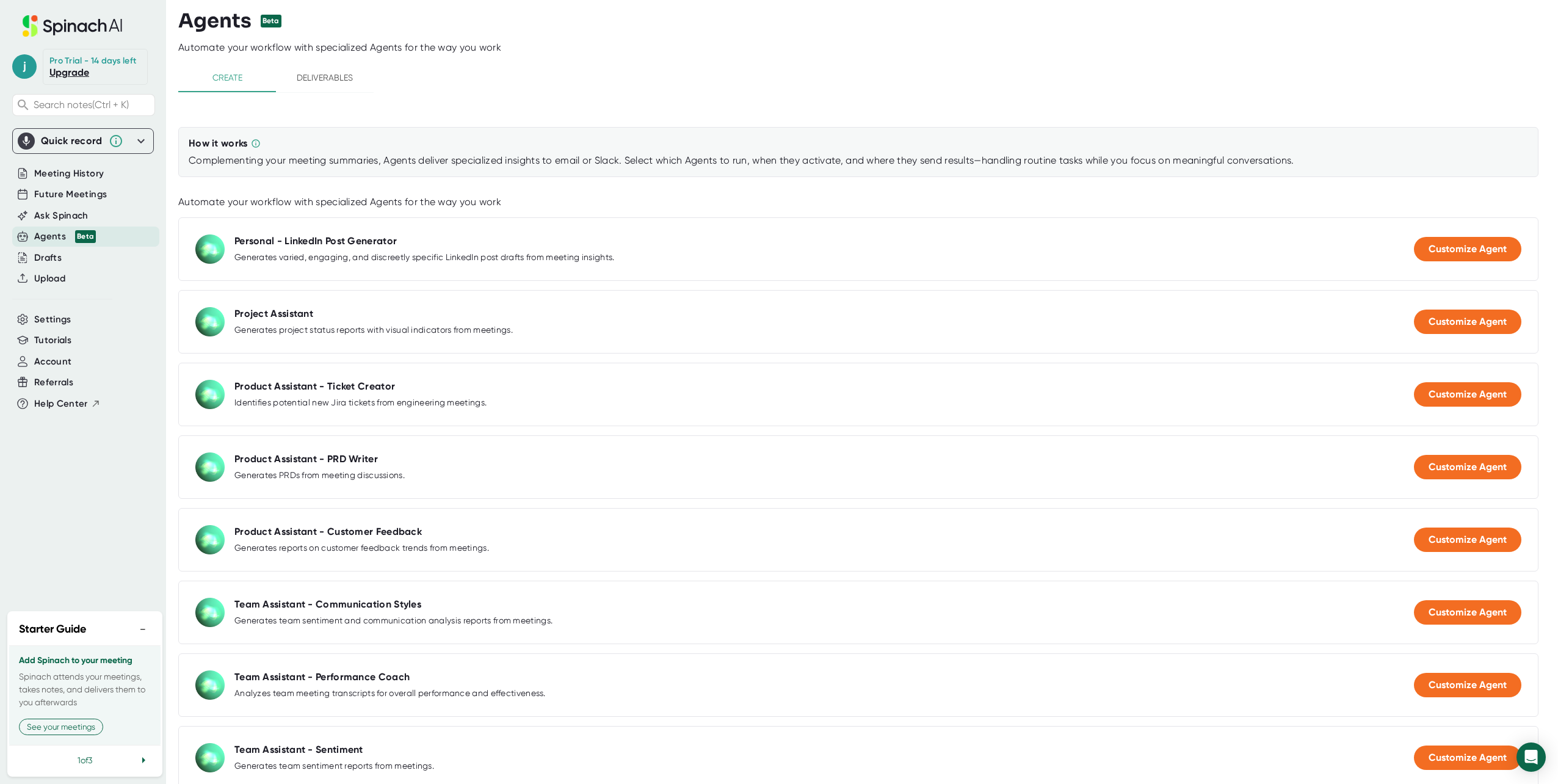
click at [345, 84] on span "Deliverables" at bounding box center [324, 77] width 83 height 15
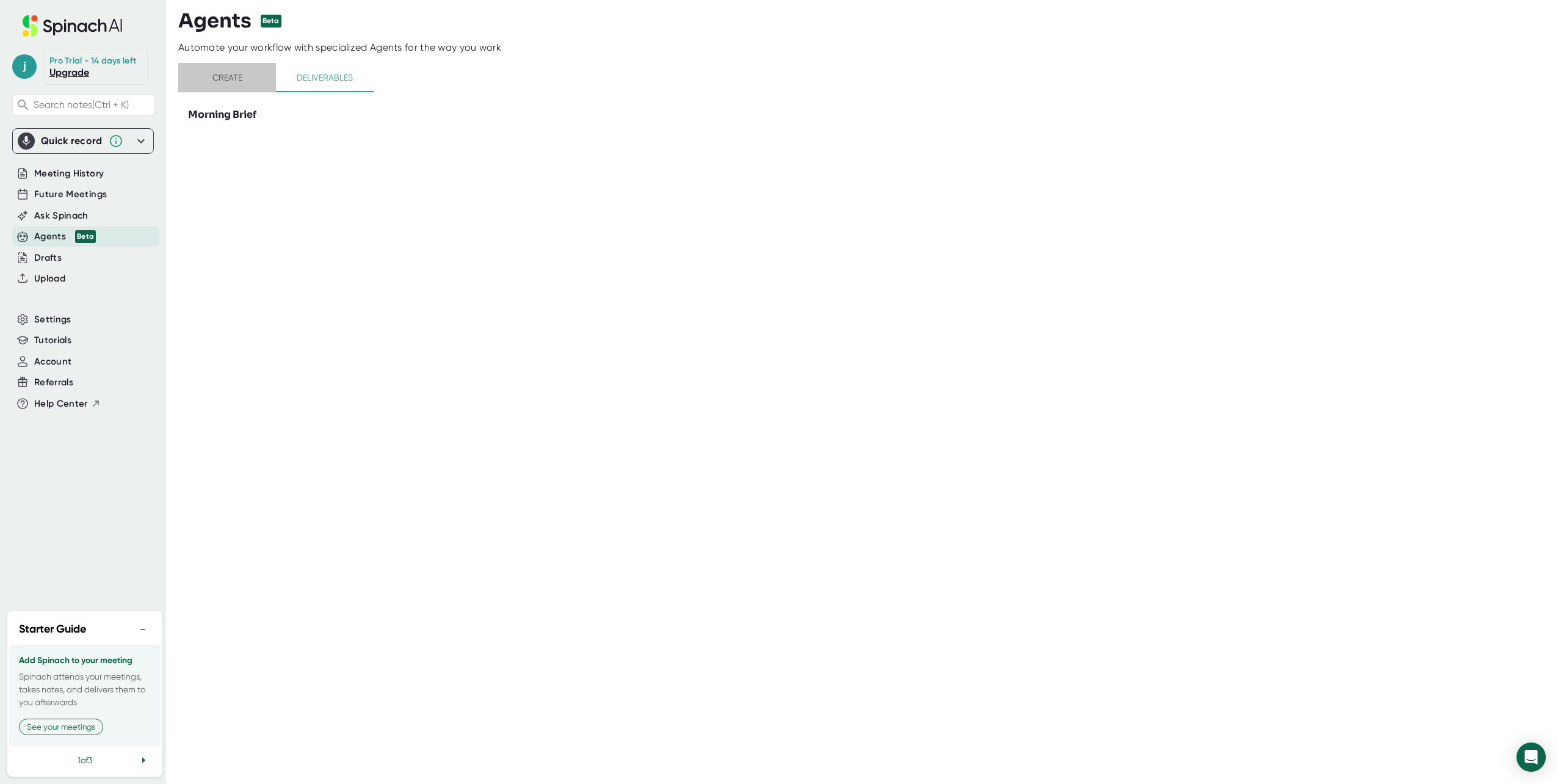
click at [241, 79] on span "Create" at bounding box center [227, 77] width 83 height 15
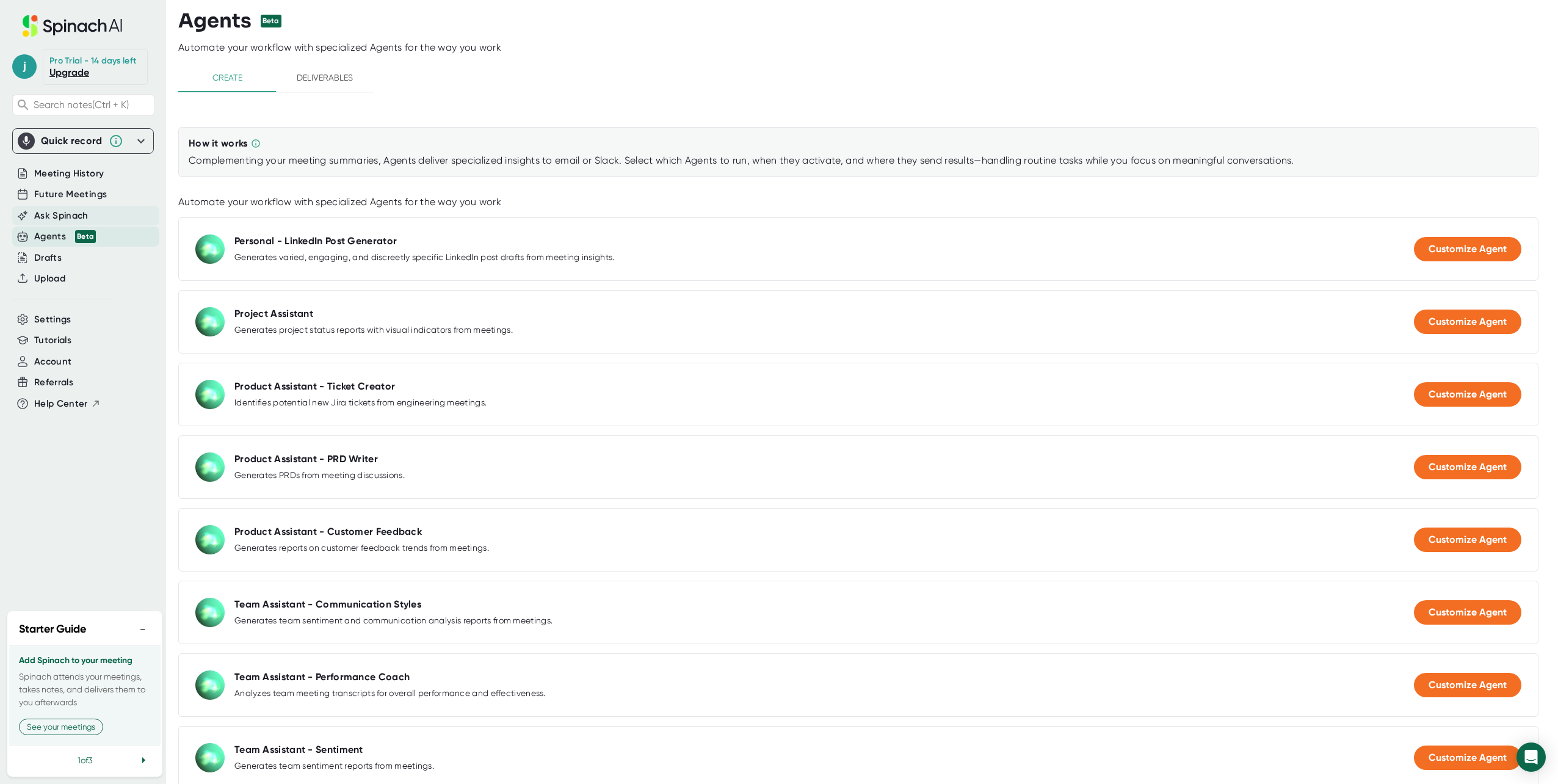
click at [67, 215] on span "Ask Spinach" at bounding box center [61, 216] width 54 height 14
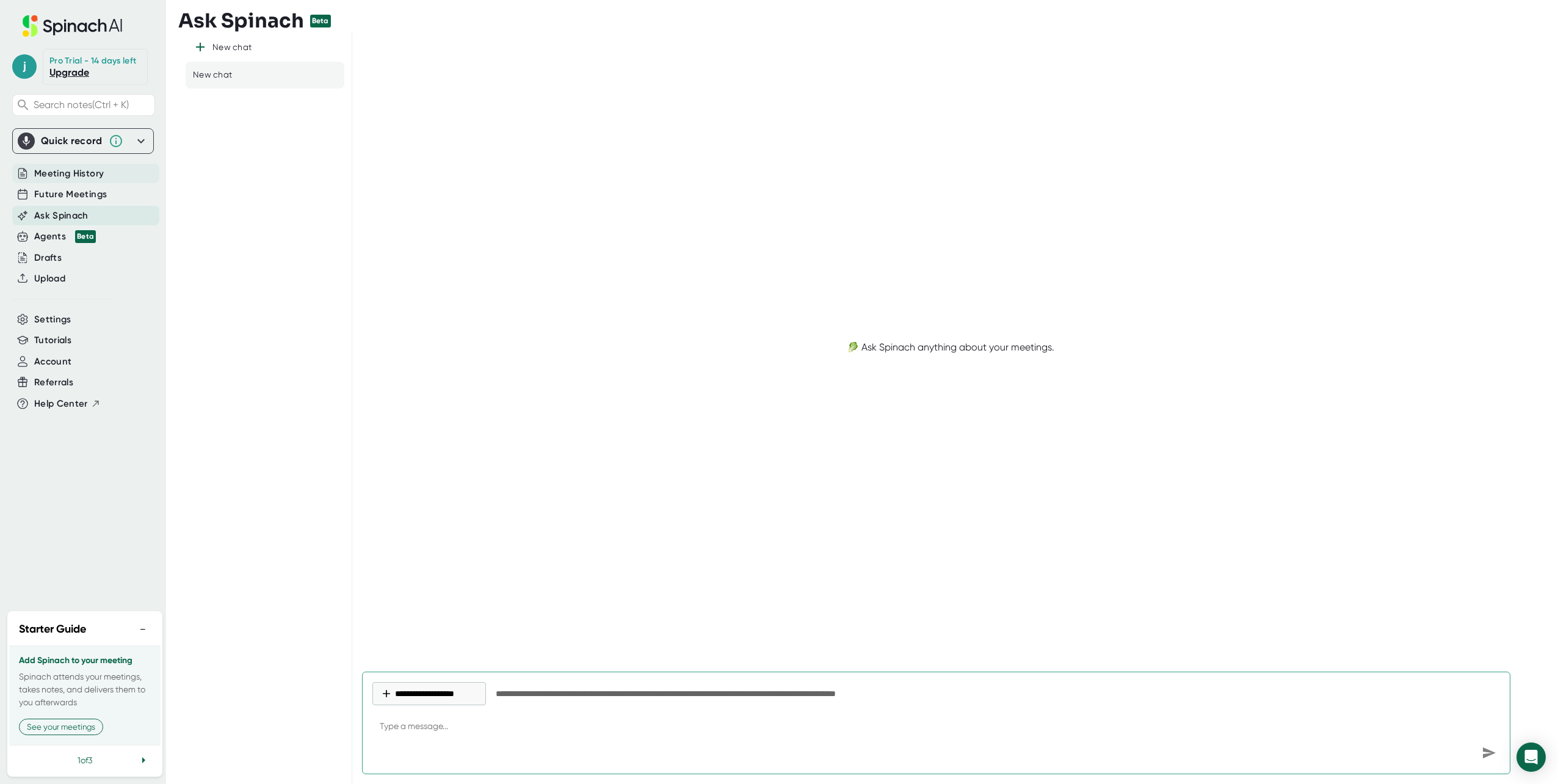
type textarea "x"
click at [86, 167] on span "Meeting History" at bounding box center [69, 174] width 70 height 14
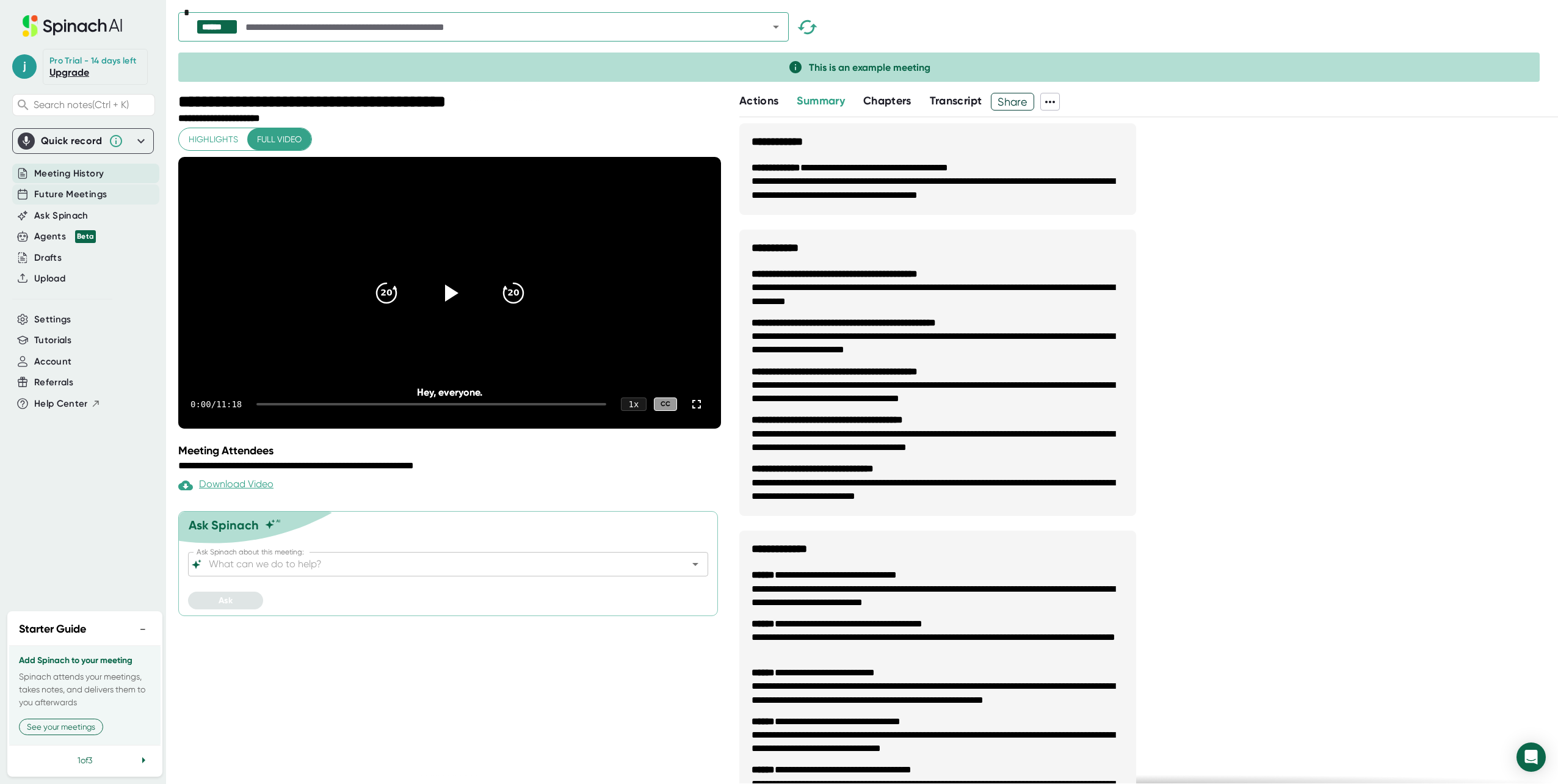
click at [103, 186] on div "Future Meetings" at bounding box center [85, 194] width 147 height 20
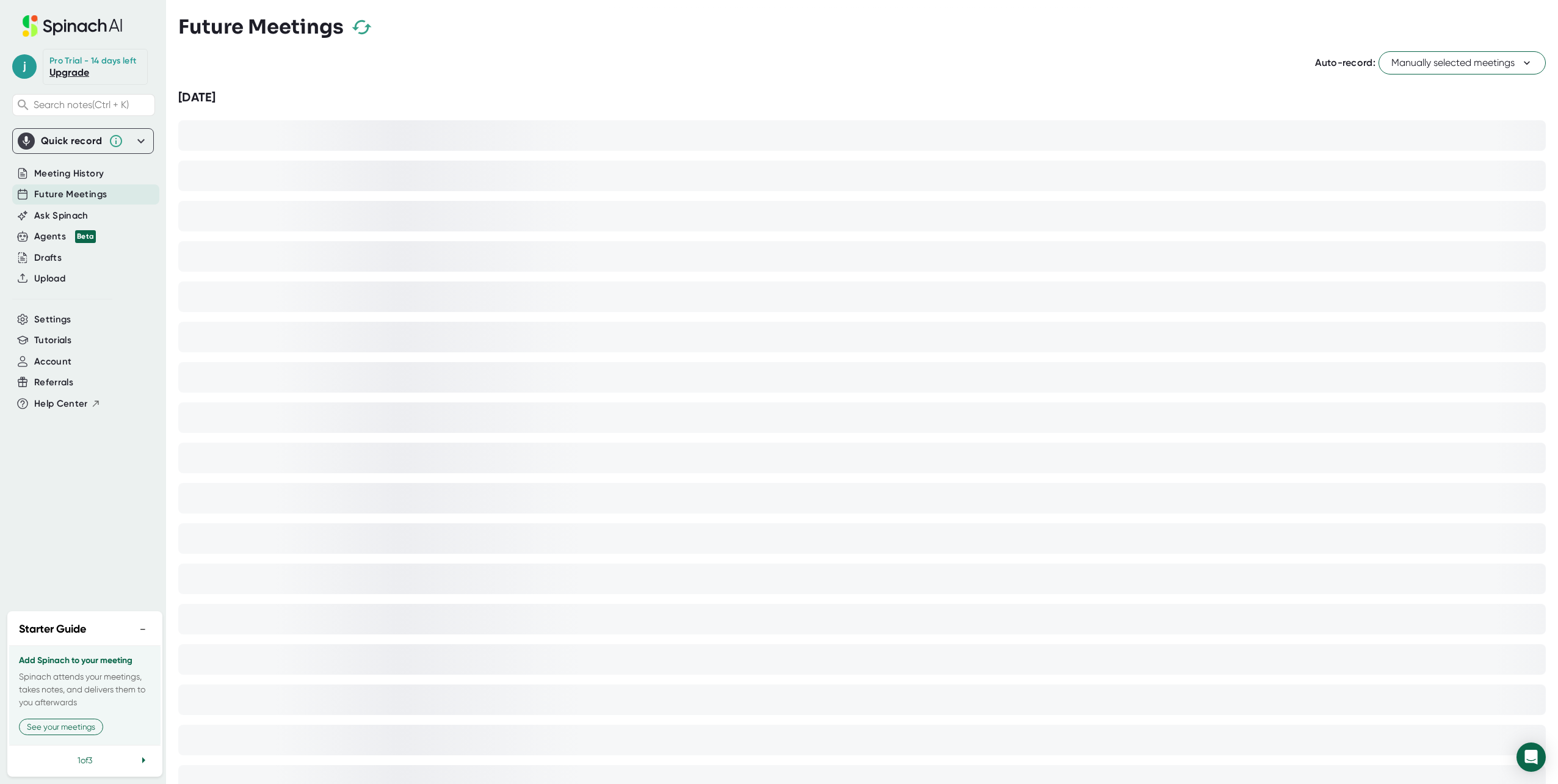
click at [254, 95] on div "[DATE]" at bounding box center [861, 97] width 1367 height 15
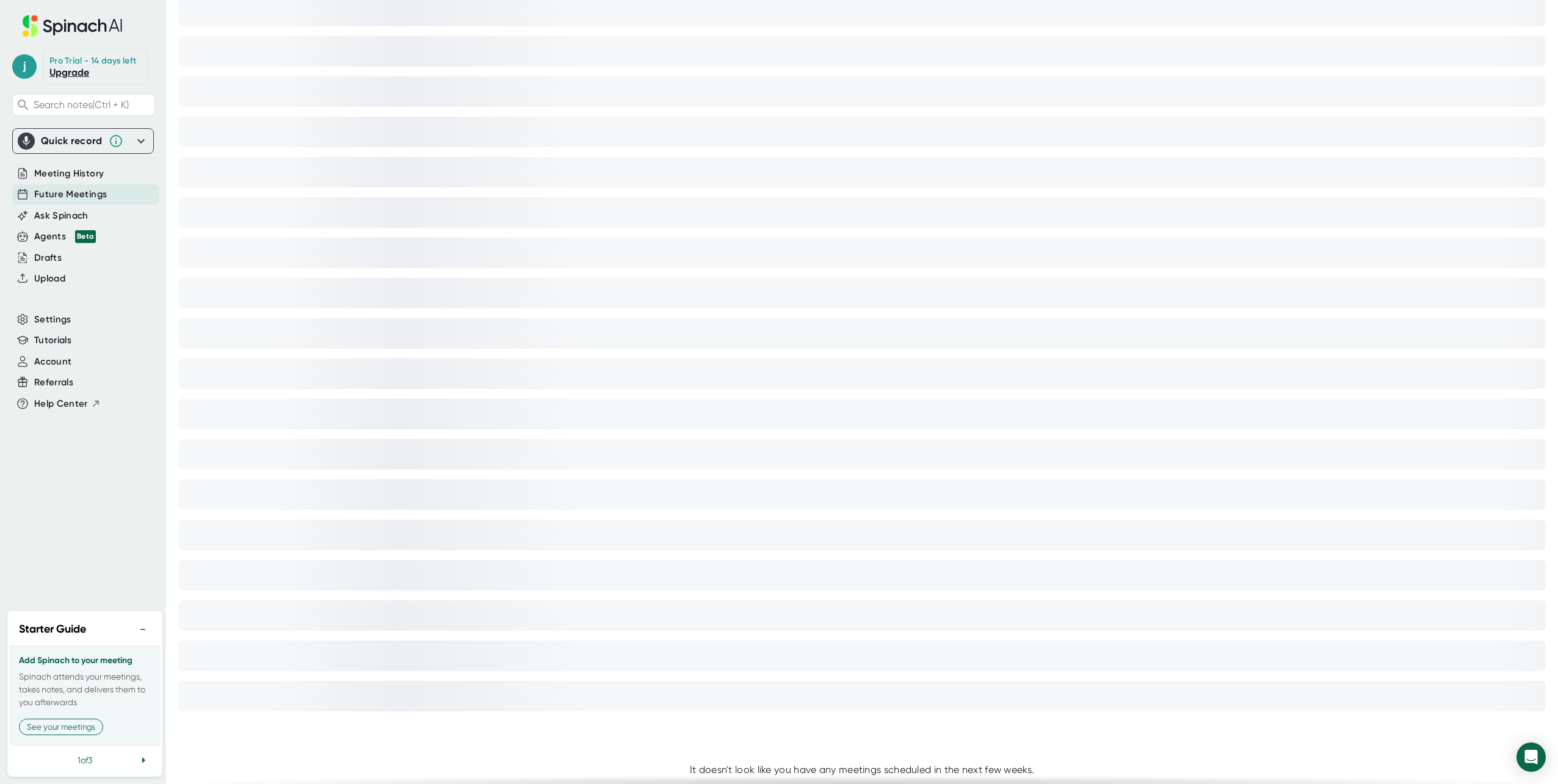
scroll to position [227, 0]
click at [679, 749] on div "It doesn't look like you have any meetings scheduled in the next few weeks." at bounding box center [862, 748] width 345 height 12
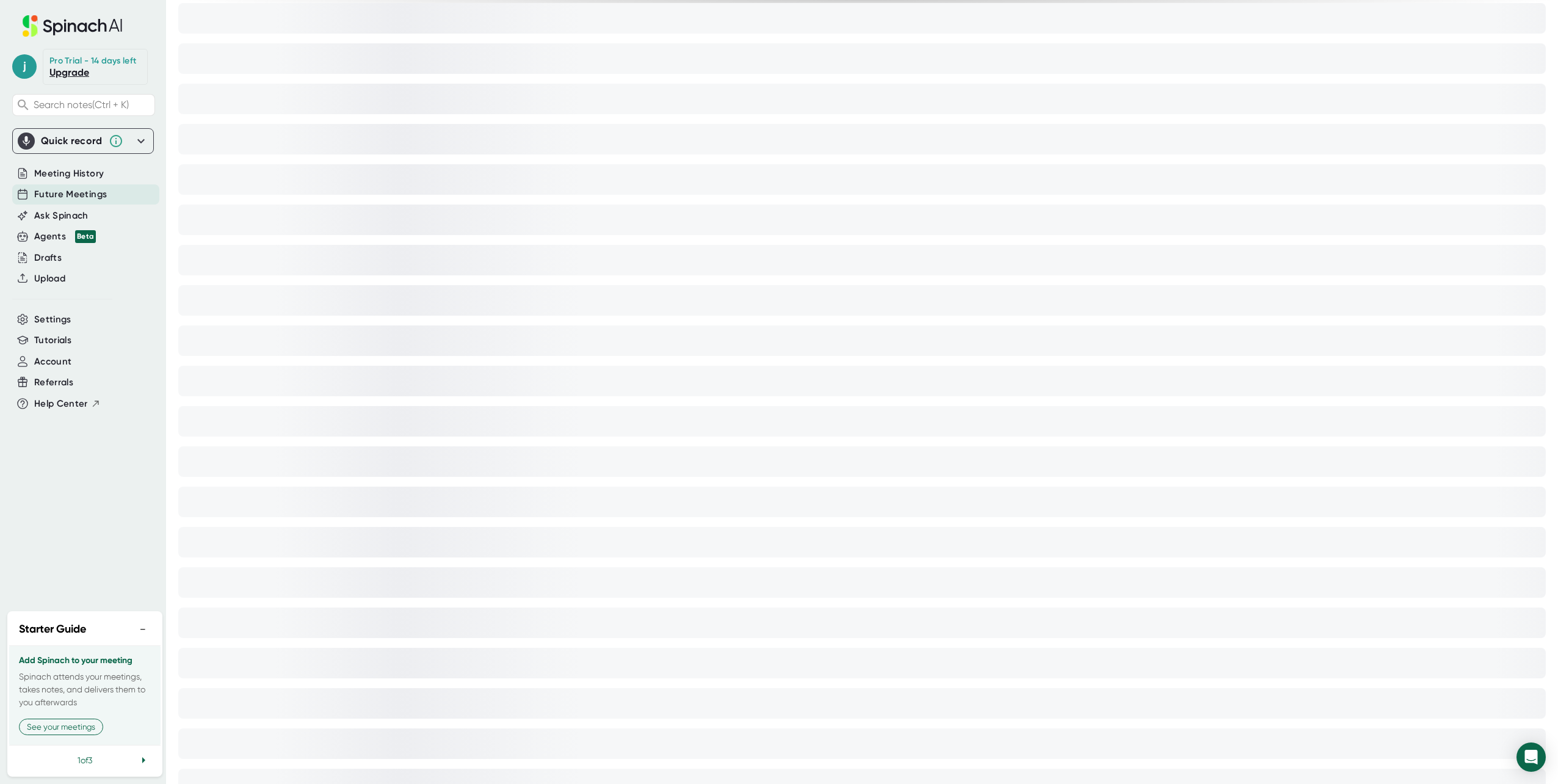
scroll to position [0, 0]
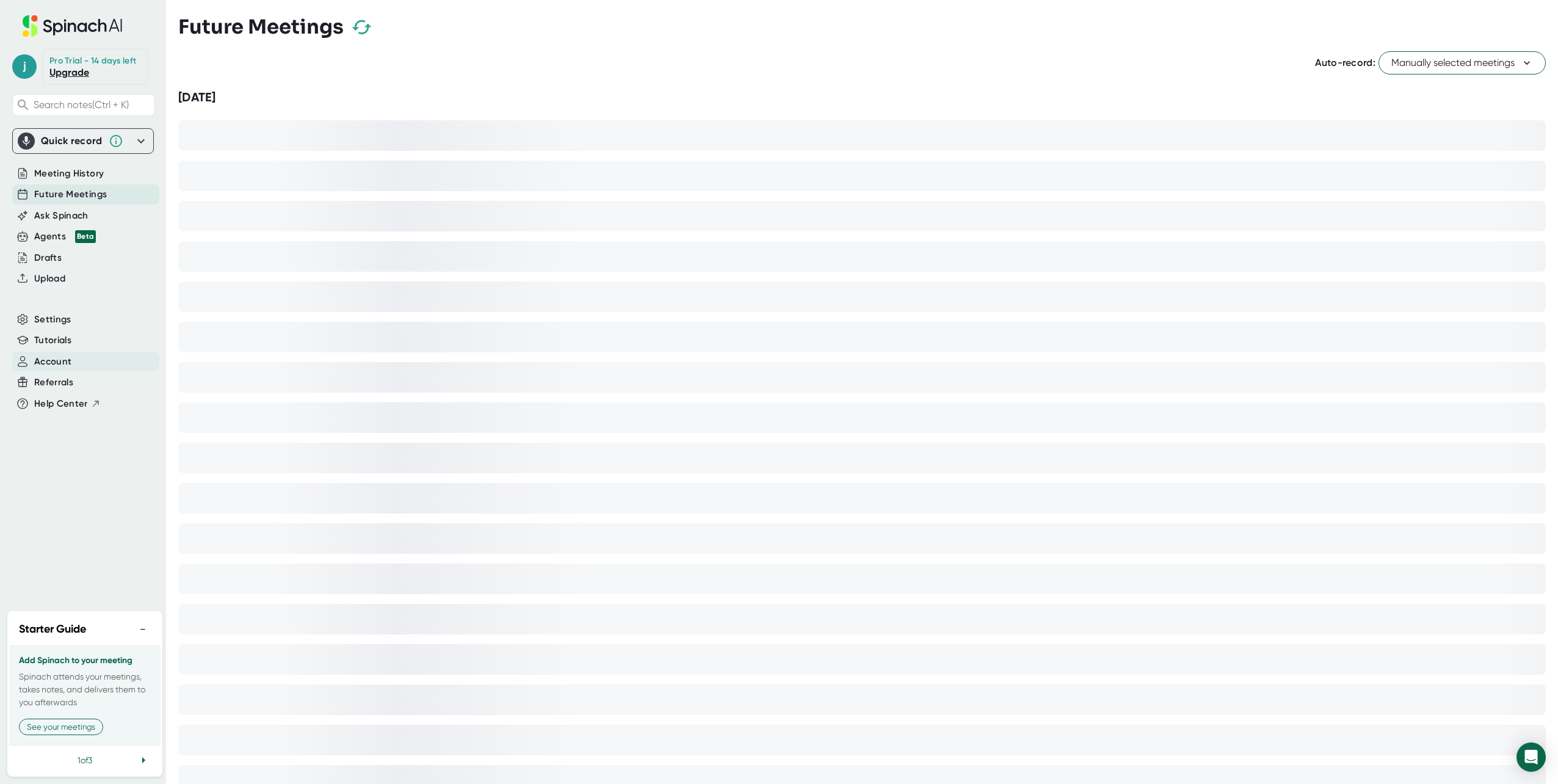
click at [65, 359] on span "Account" at bounding box center [52, 362] width 37 height 14
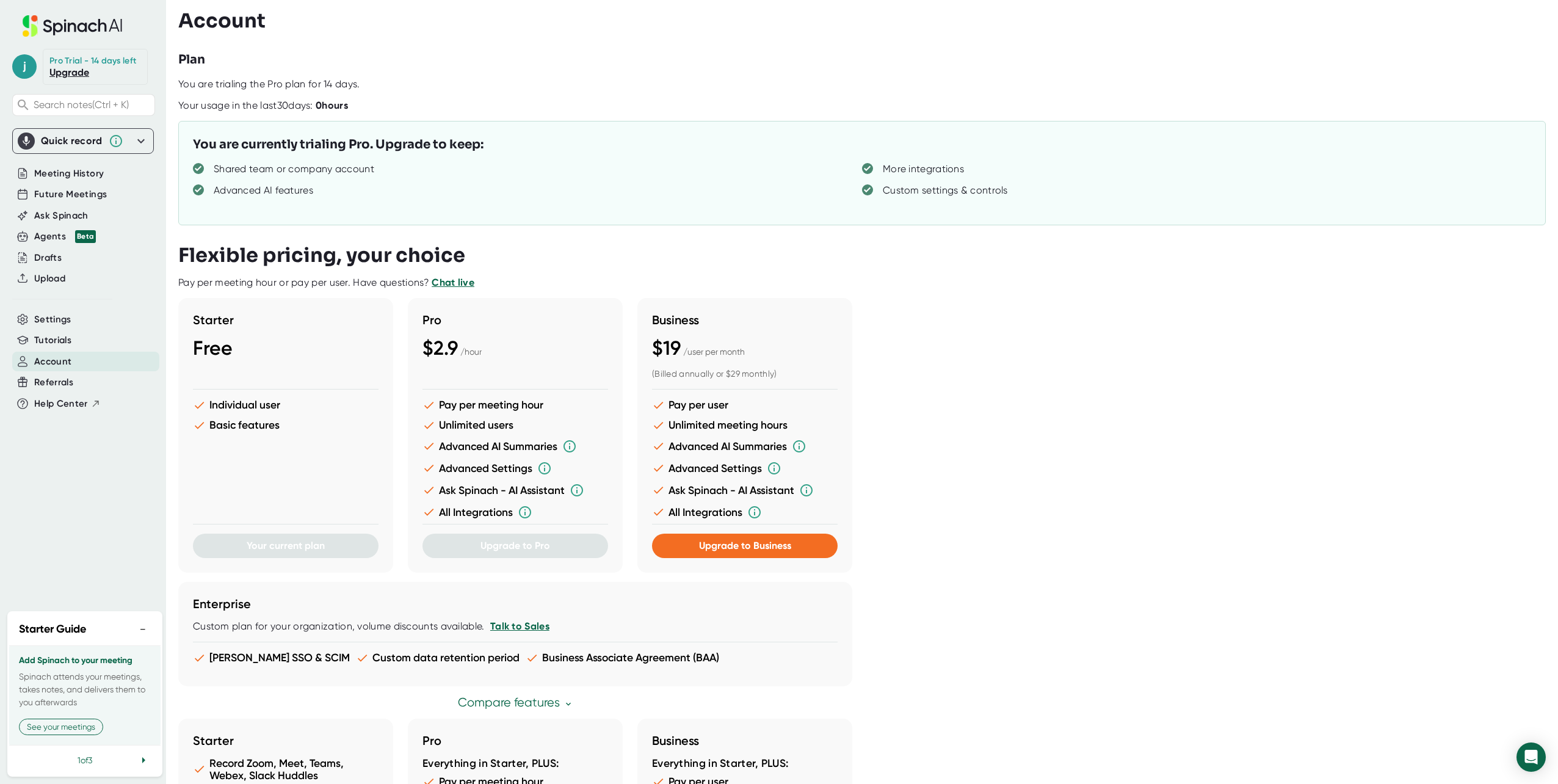
click at [498, 354] on div "$2.9 / hour" at bounding box center [515, 347] width 186 height 23
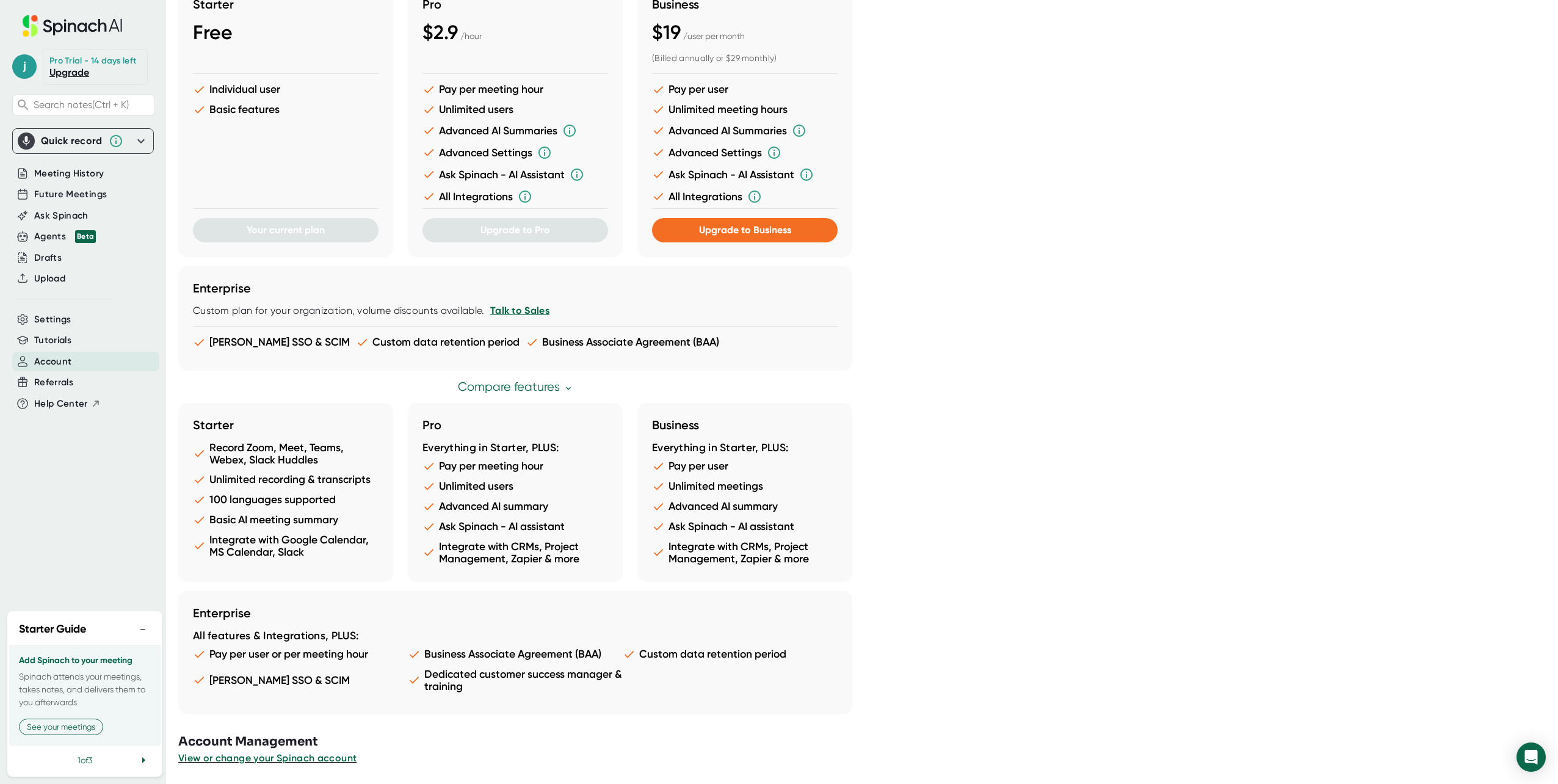
scroll to position [317, 0]
click at [70, 160] on div at bounding box center [83, 158] width 142 height 9
click at [73, 170] on span "Meeting History" at bounding box center [69, 174] width 70 height 14
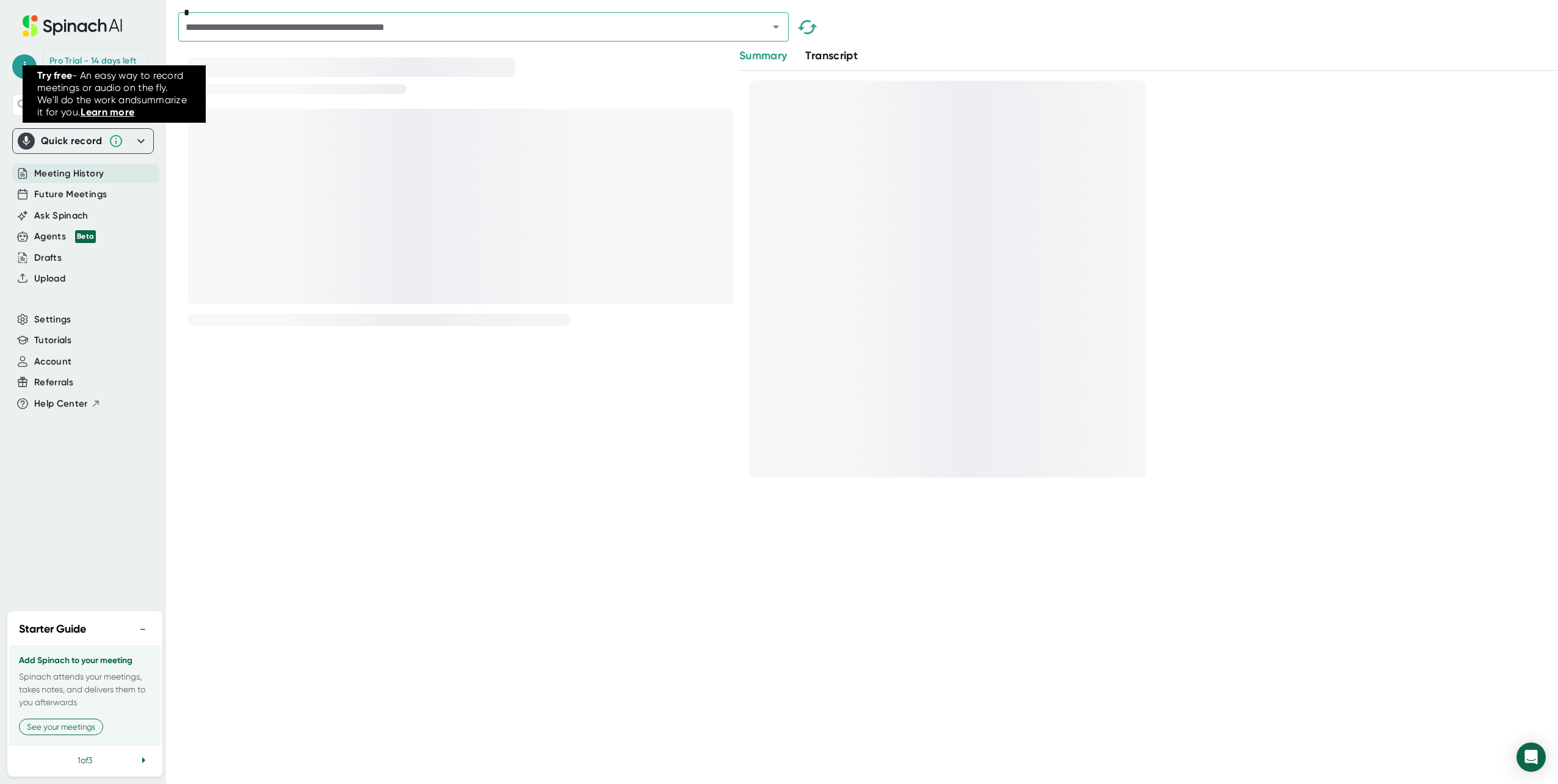
click at [117, 138] on icon at bounding box center [116, 141] width 15 height 15
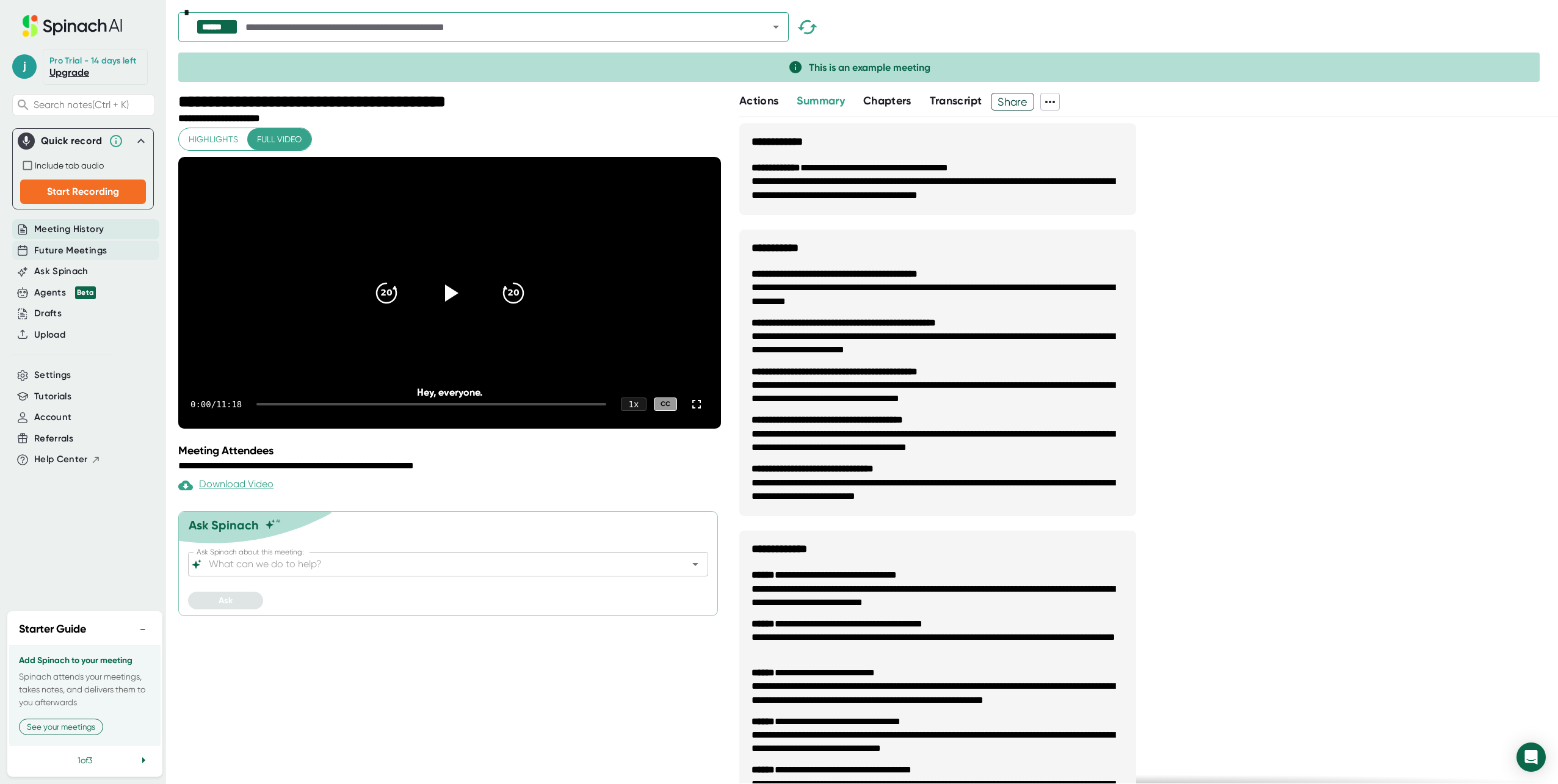
click at [110, 240] on div "Future Meetings" at bounding box center [85, 250] width 147 height 20
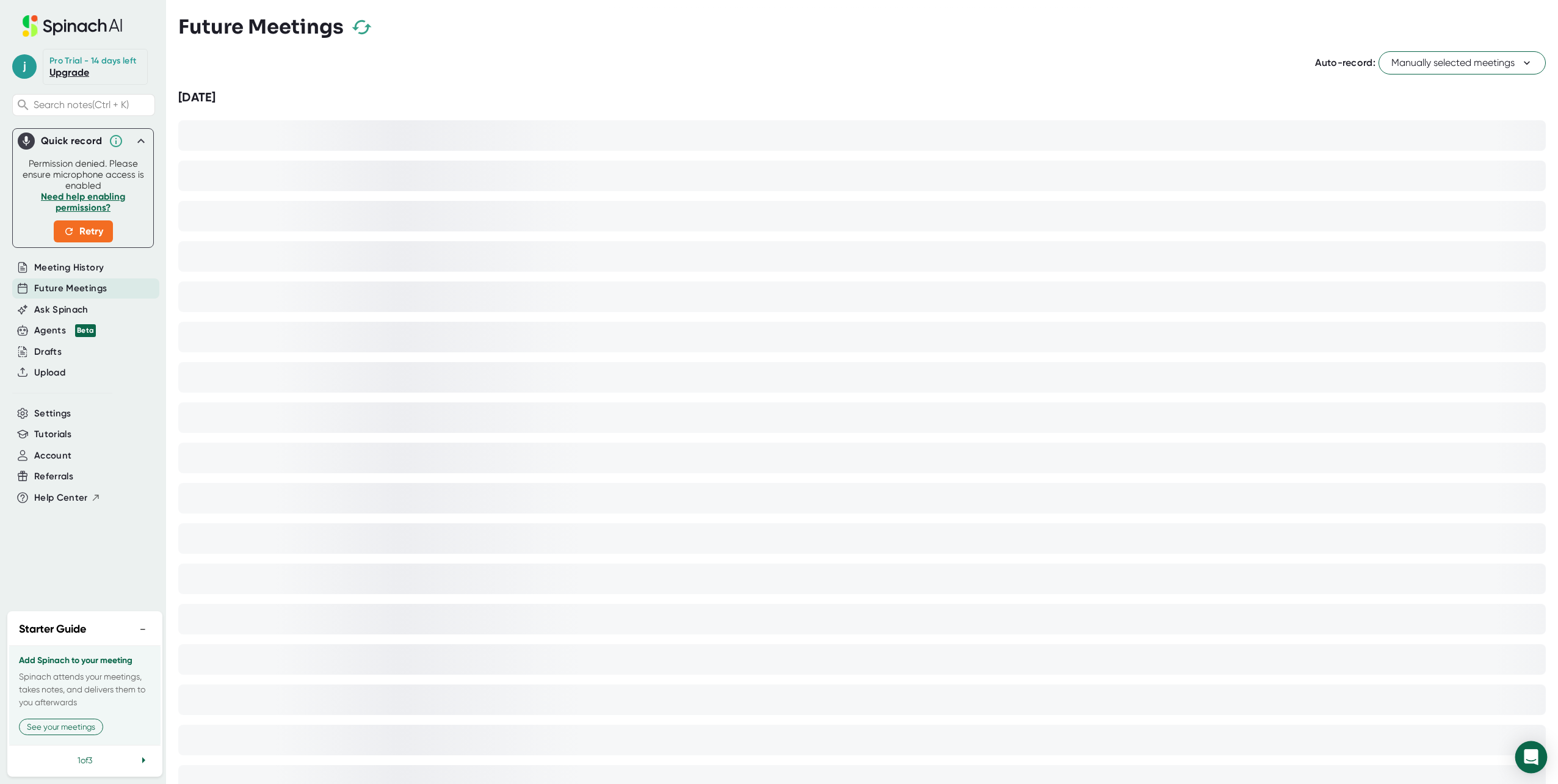
click at [679, 764] on div "Open Intercom Messenger" at bounding box center [1531, 757] width 32 height 32
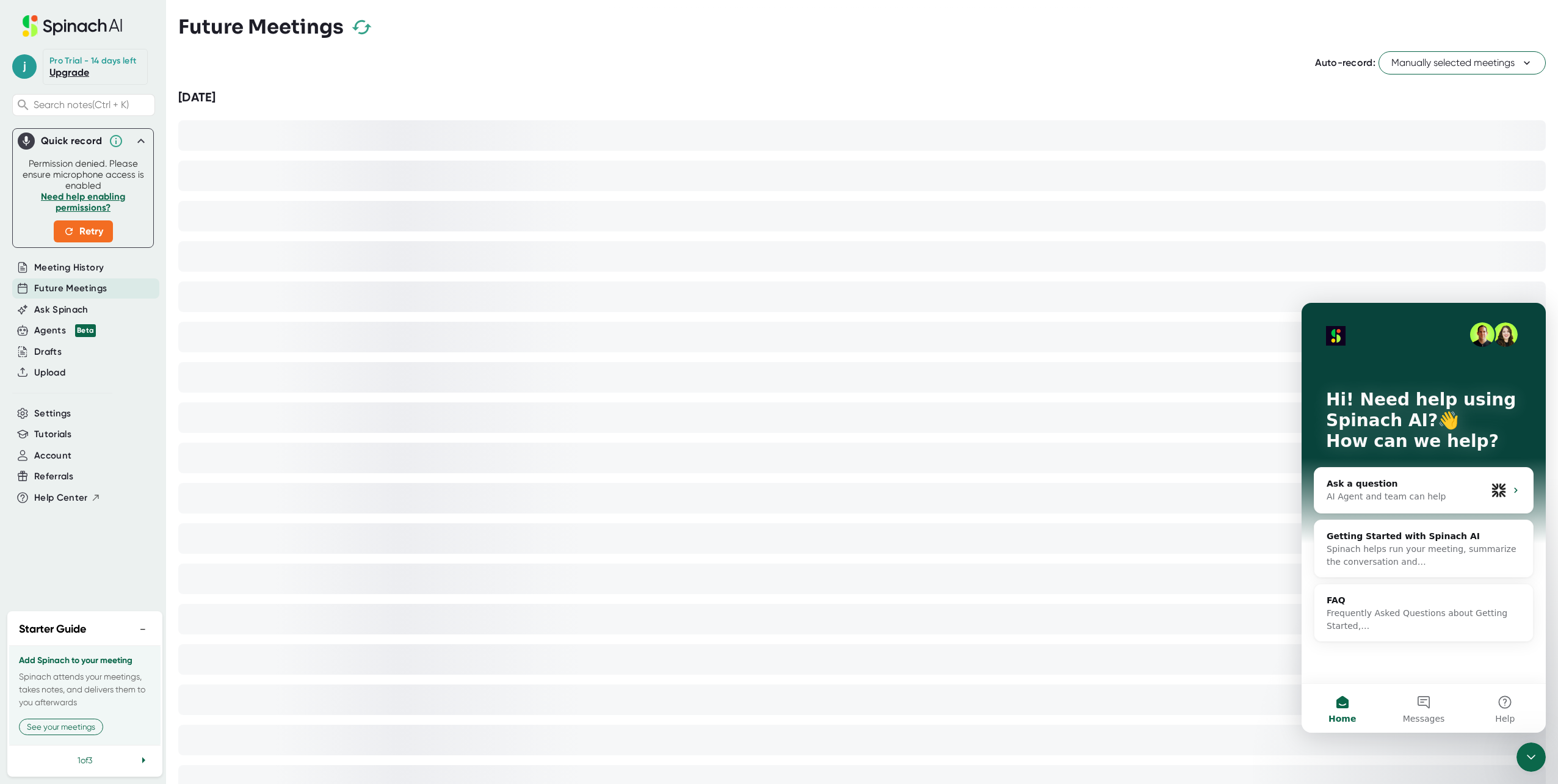
drag, startPoint x: 591, startPoint y: 414, endPoint x: 458, endPoint y: 377, distance: 138.2
click at [590, 411] on div at bounding box center [861, 417] width 1367 height 31
click at [74, 265] on span "Meeting History" at bounding box center [69, 268] width 70 height 14
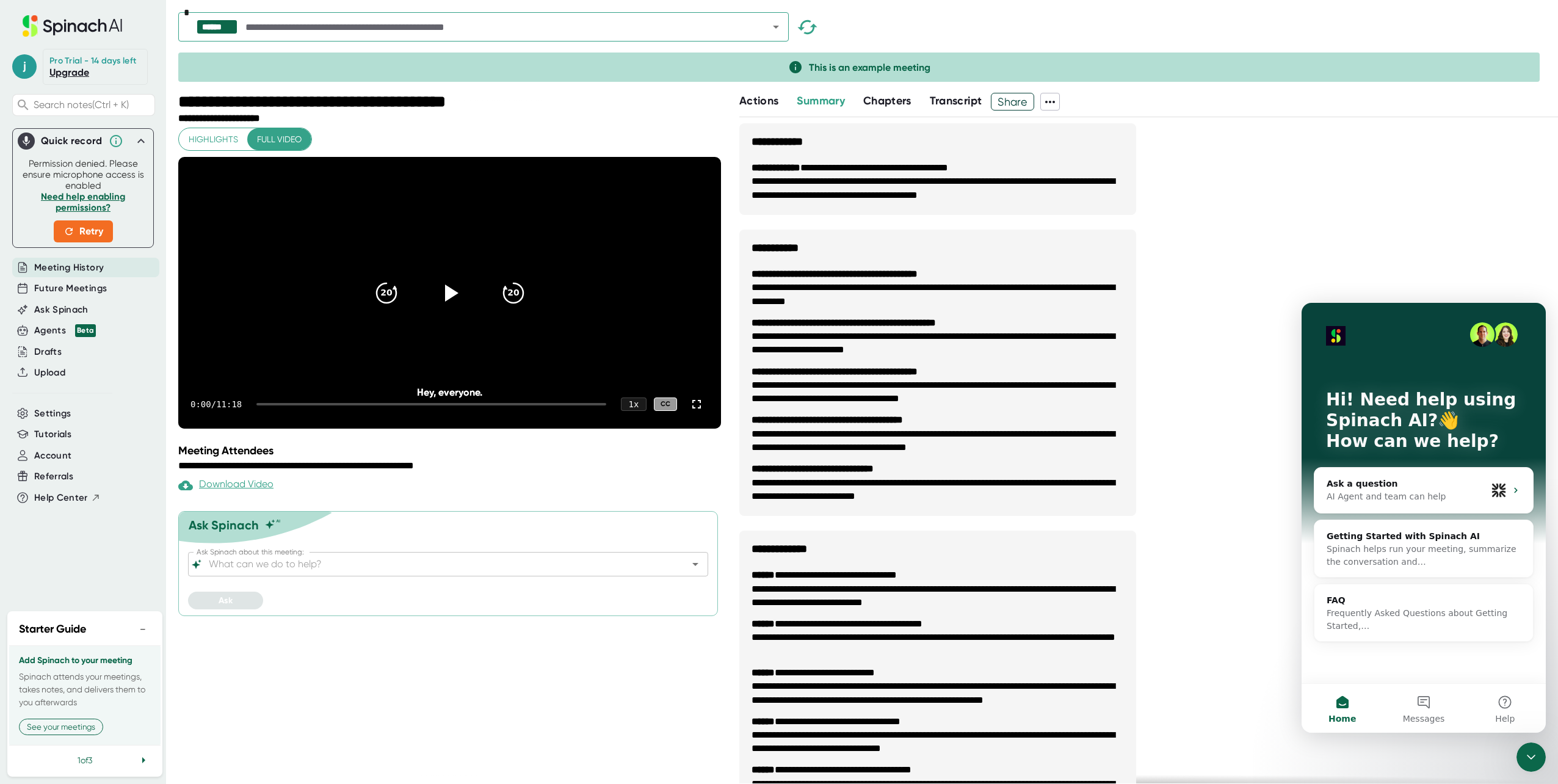
click at [145, 632] on button "−" at bounding box center [143, 629] width 16 height 18
click at [96, 57] on div "Pro Trial - 14 days left" at bounding box center [92, 61] width 87 height 11
click at [69, 73] on link "Upgrade" at bounding box center [69, 73] width 40 height 12
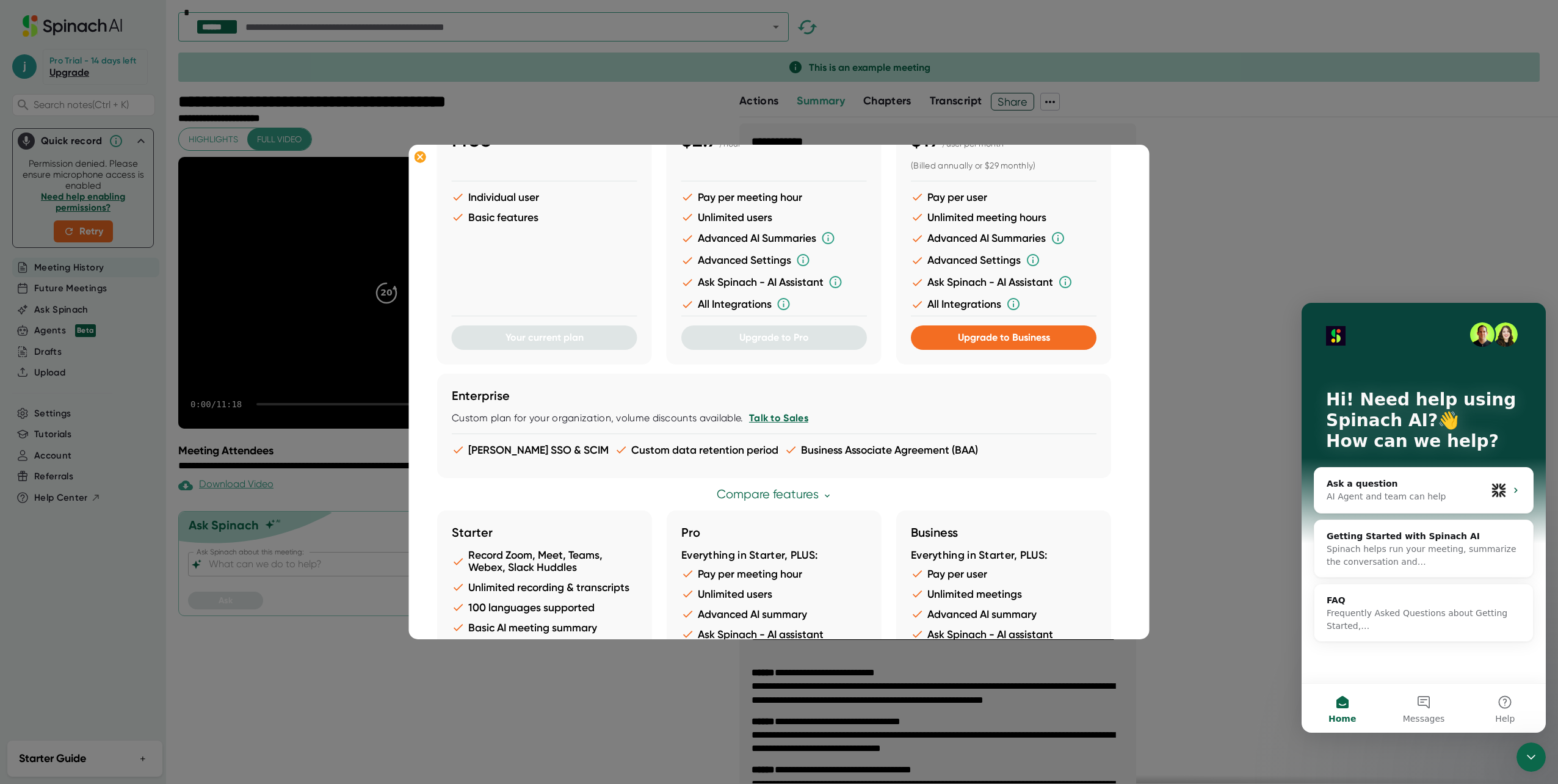
scroll to position [16, 0]
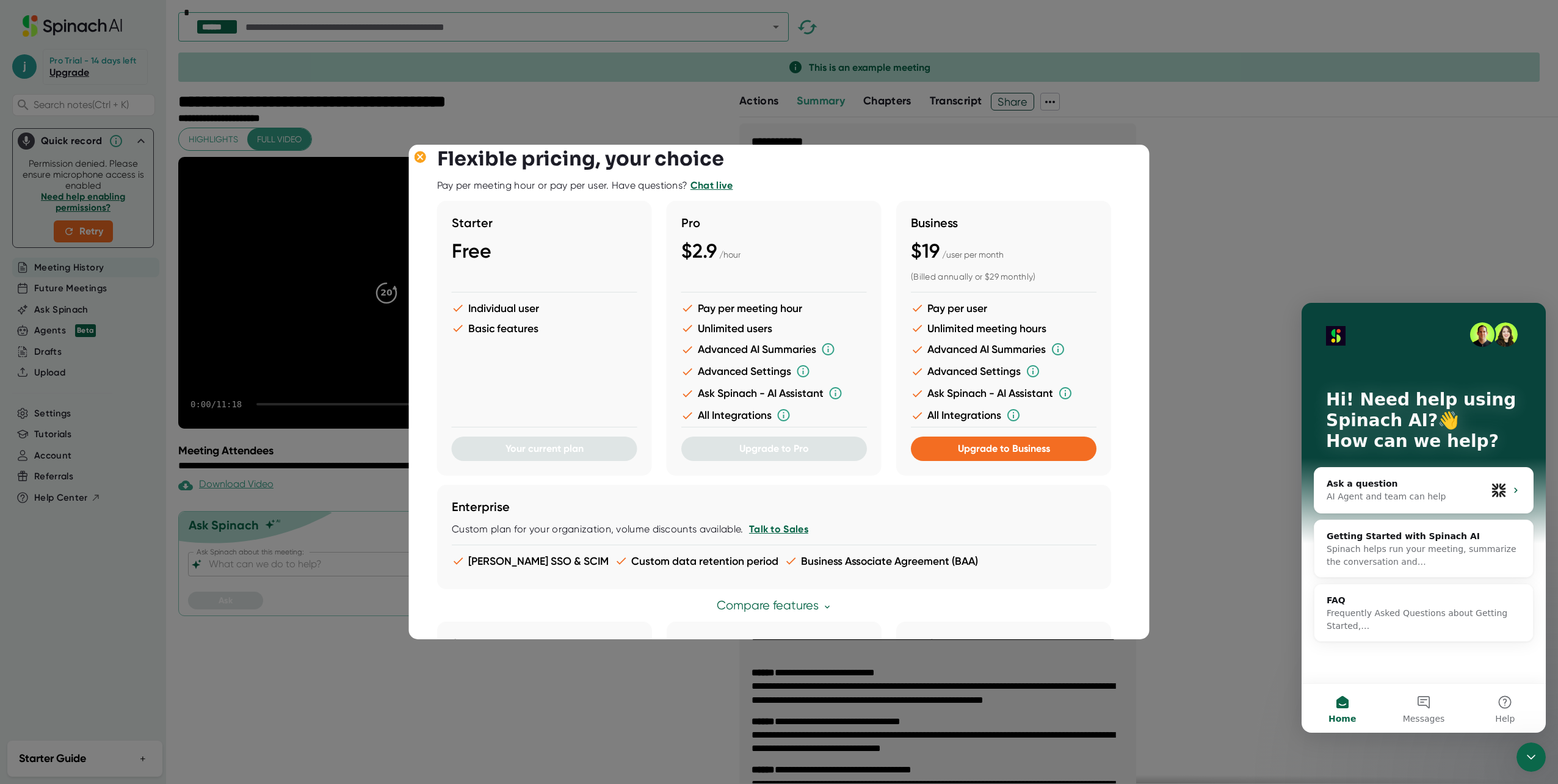
click at [679, 121] on div at bounding box center [779, 392] width 1558 height 784
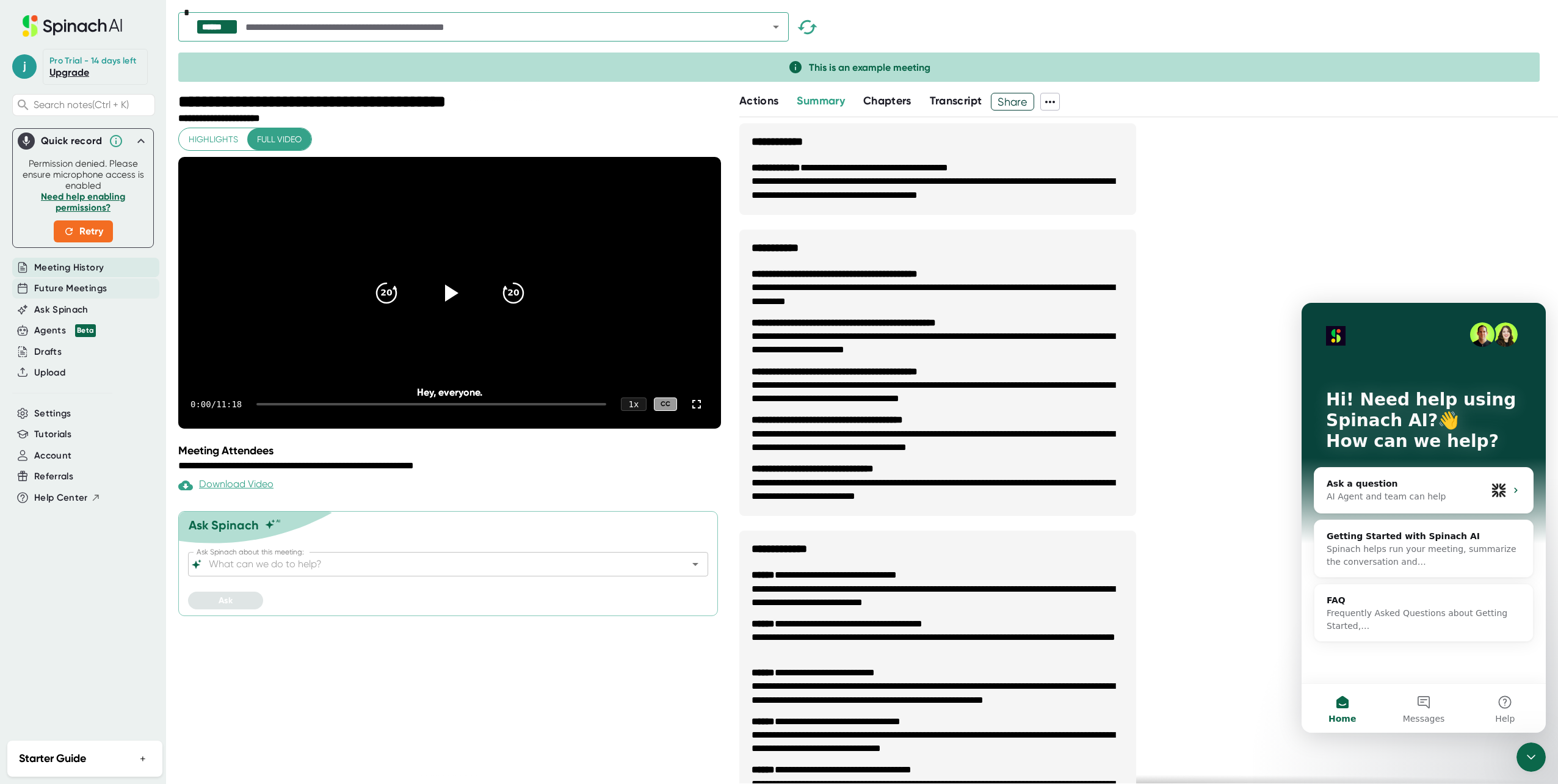
click at [84, 289] on span "Future Meetings" at bounding box center [70, 288] width 73 height 14
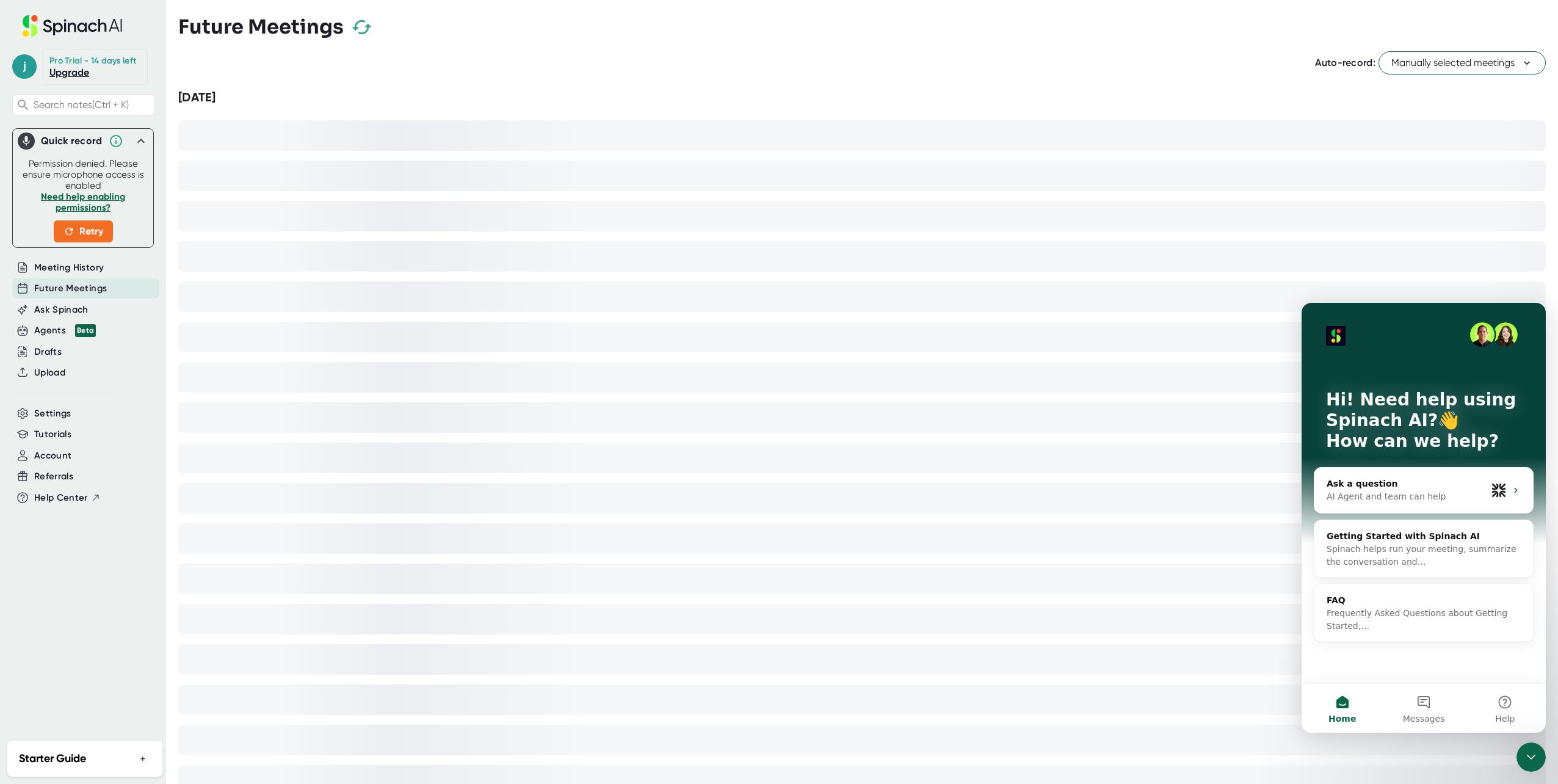
click at [679, 751] on div "Close Intercom Messenger" at bounding box center [1530, 756] width 29 height 29
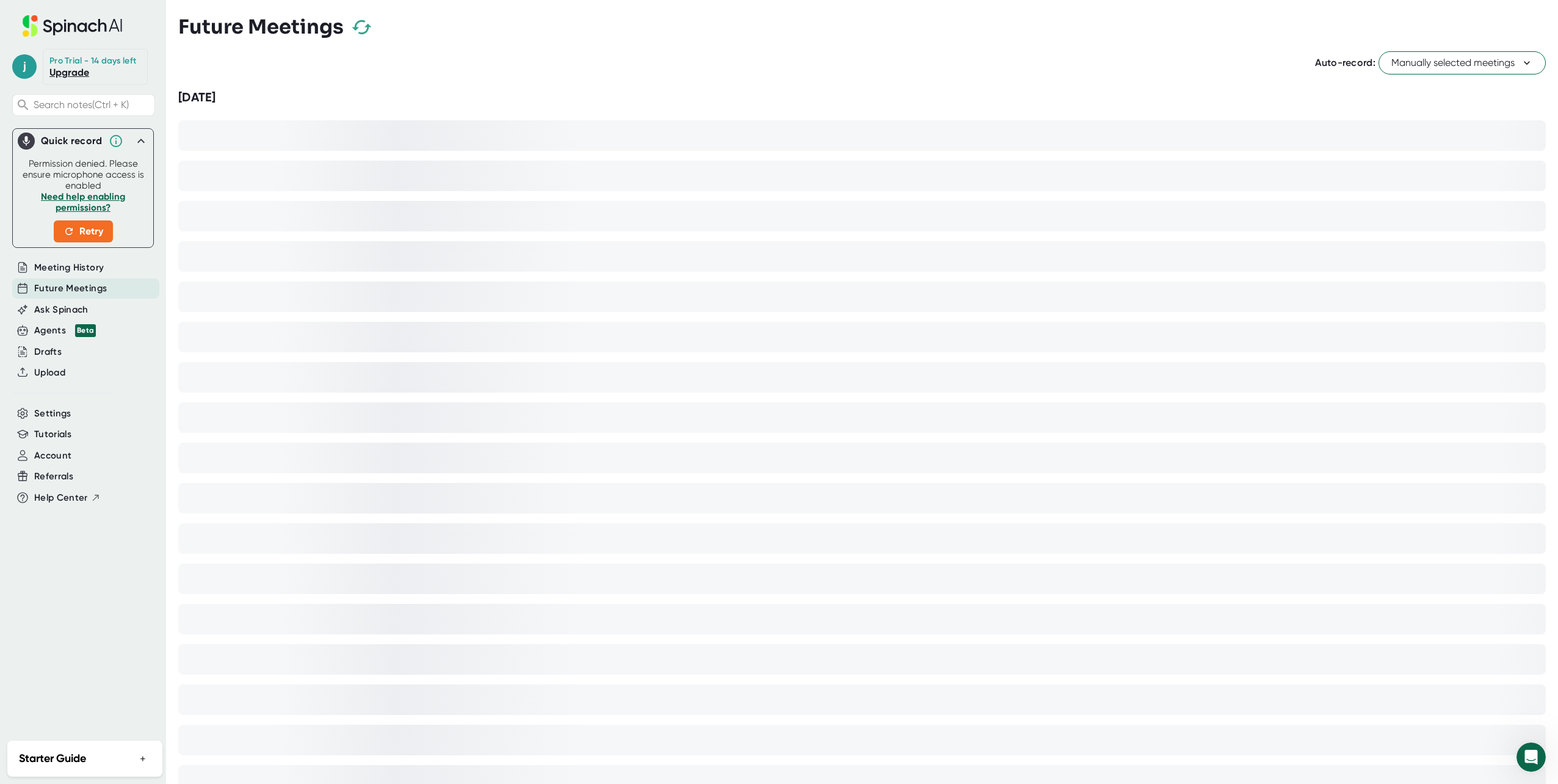
click at [70, 74] on link "Upgrade" at bounding box center [69, 73] width 40 height 12
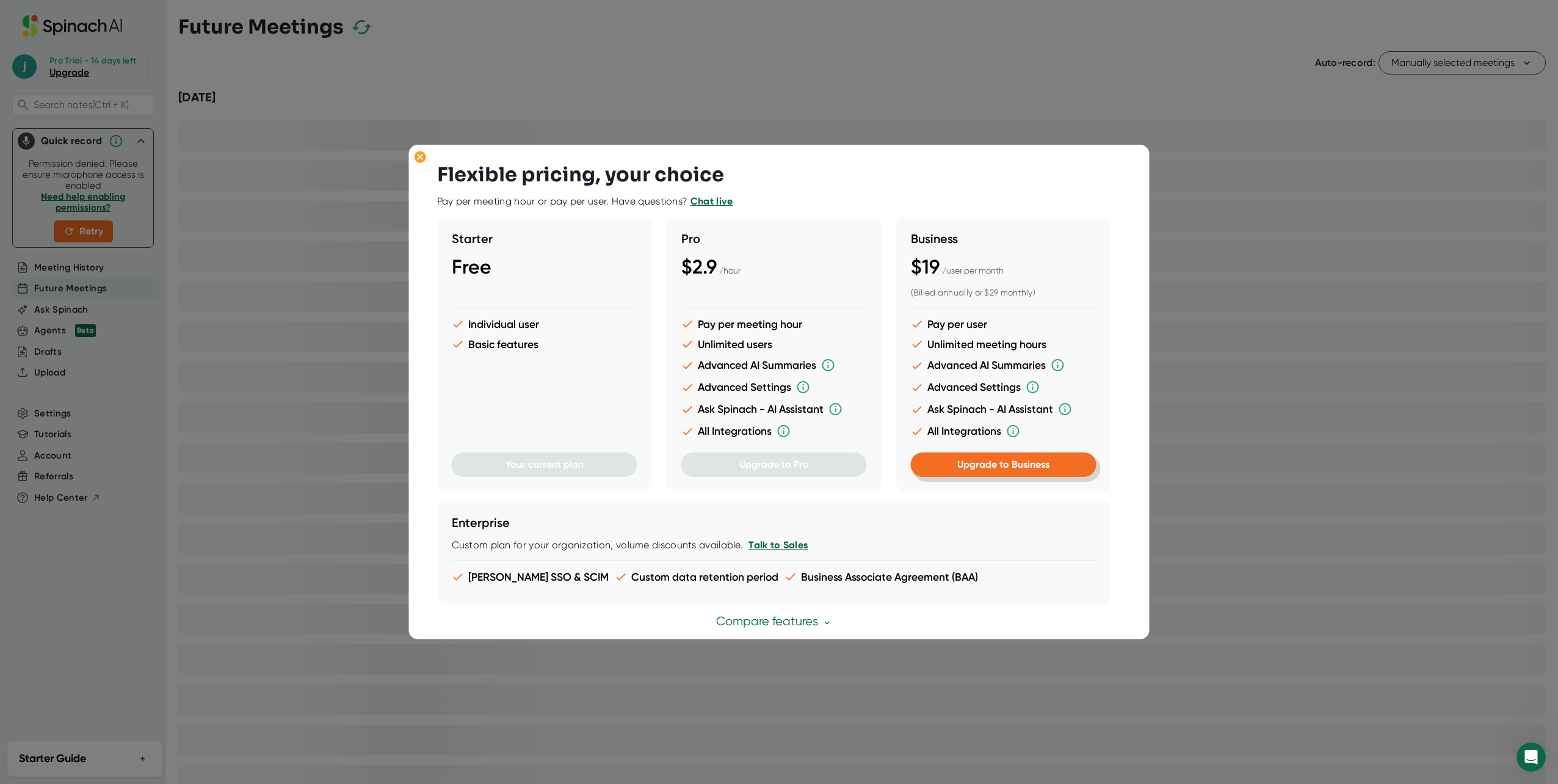
click at [679, 467] on span "Upgrade to Business" at bounding box center [1003, 464] width 92 height 12
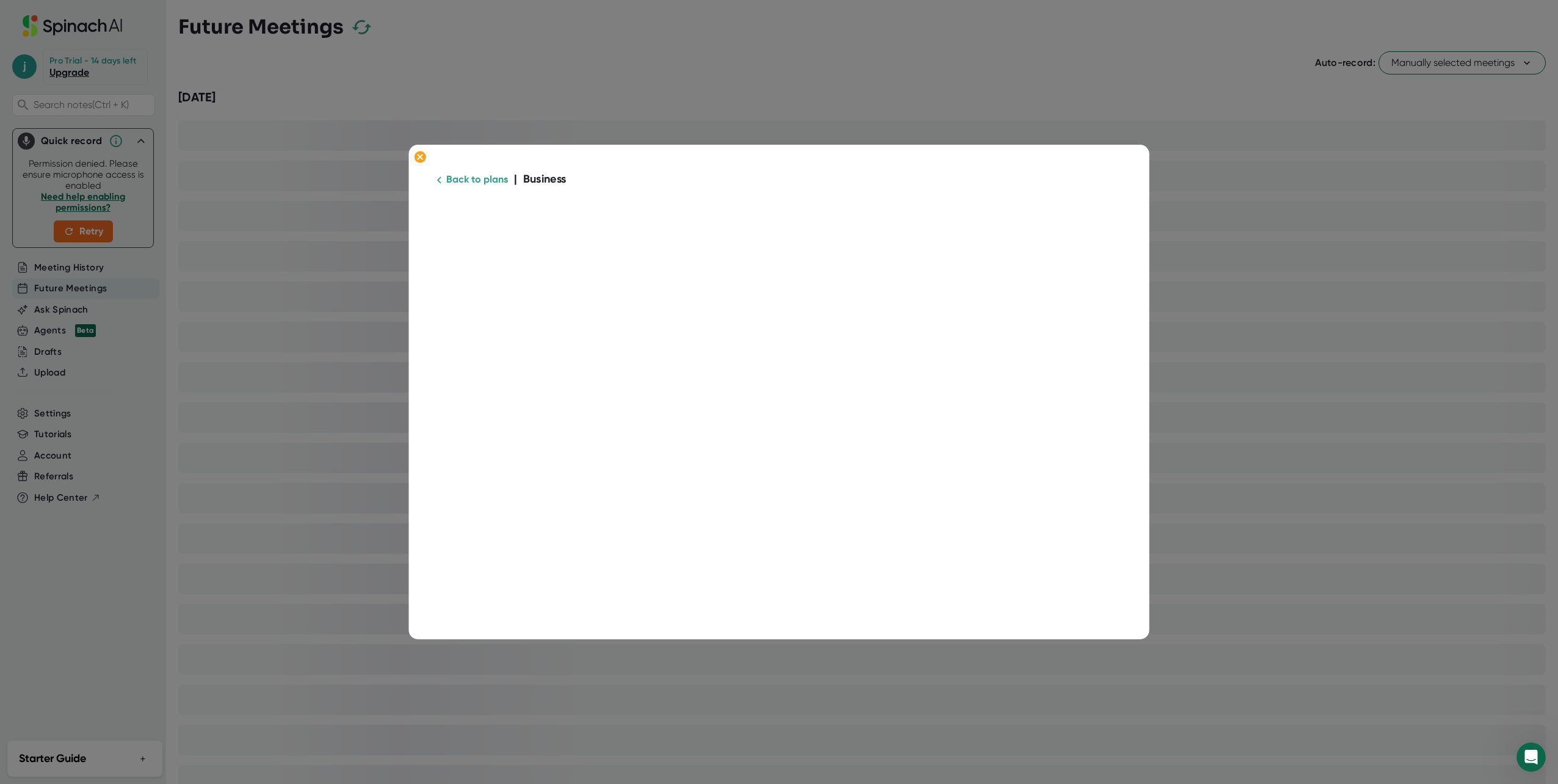
click at [463, 181] on link "Back to plans" at bounding box center [477, 179] width 62 height 12
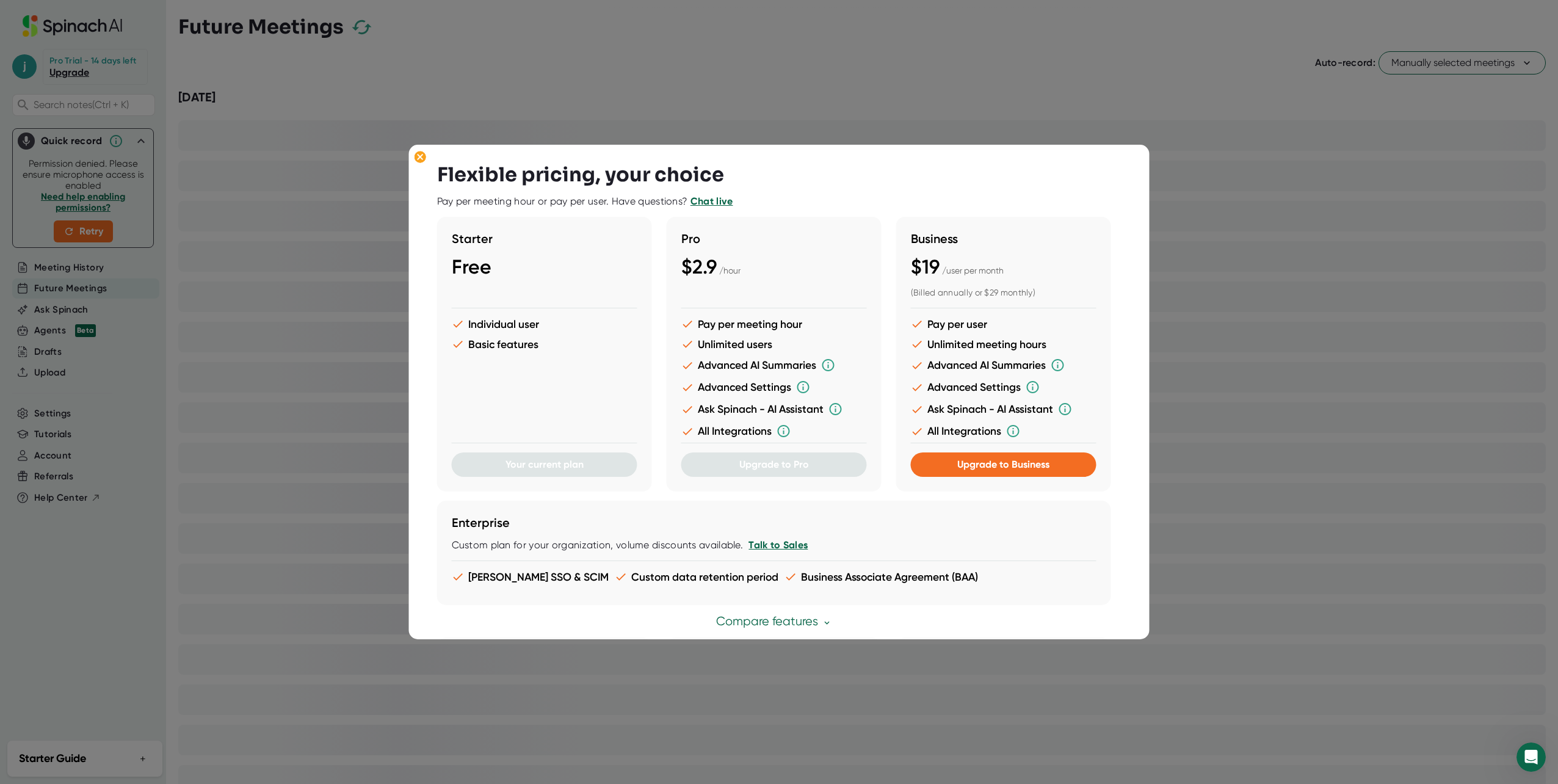
click at [679, 213] on div at bounding box center [779, 392] width 1558 height 784
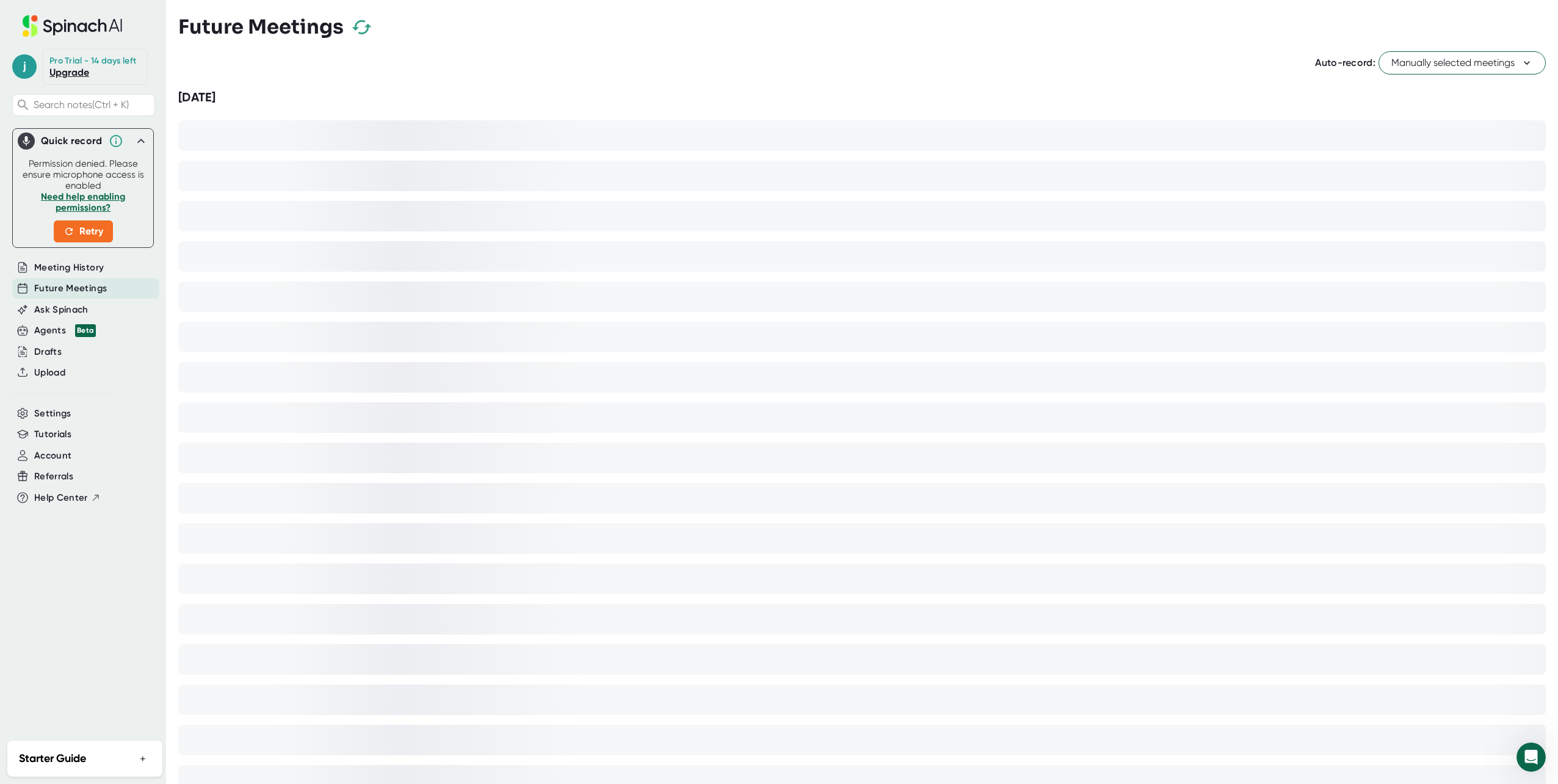
click at [679, 65] on span "Manually selected meetings" at bounding box center [1462, 63] width 142 height 15
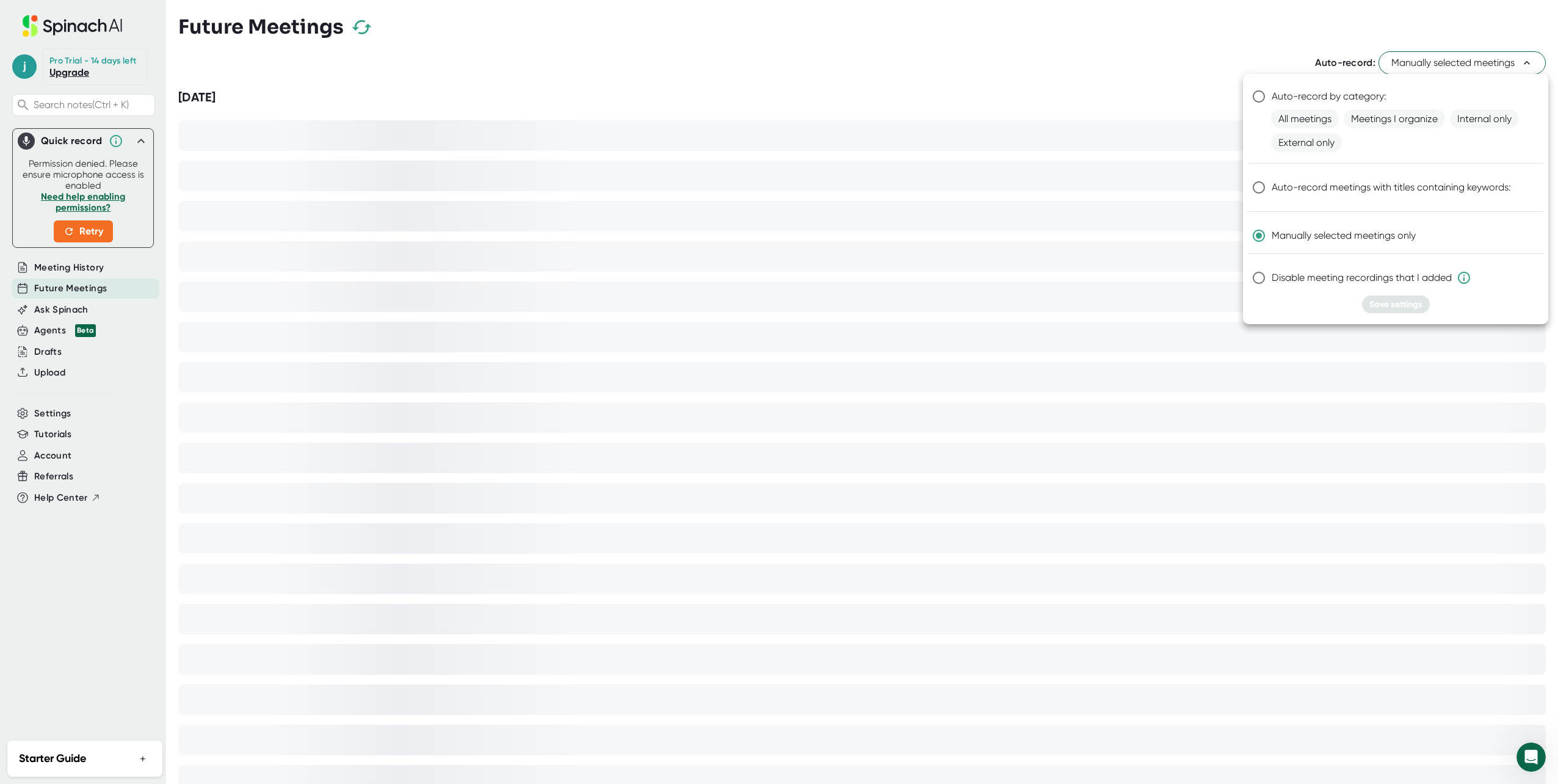
click at [679, 179] on input "Auto-record meetings with titles containing keywords:" at bounding box center [1259, 188] width 26 height 26
radio input "true"
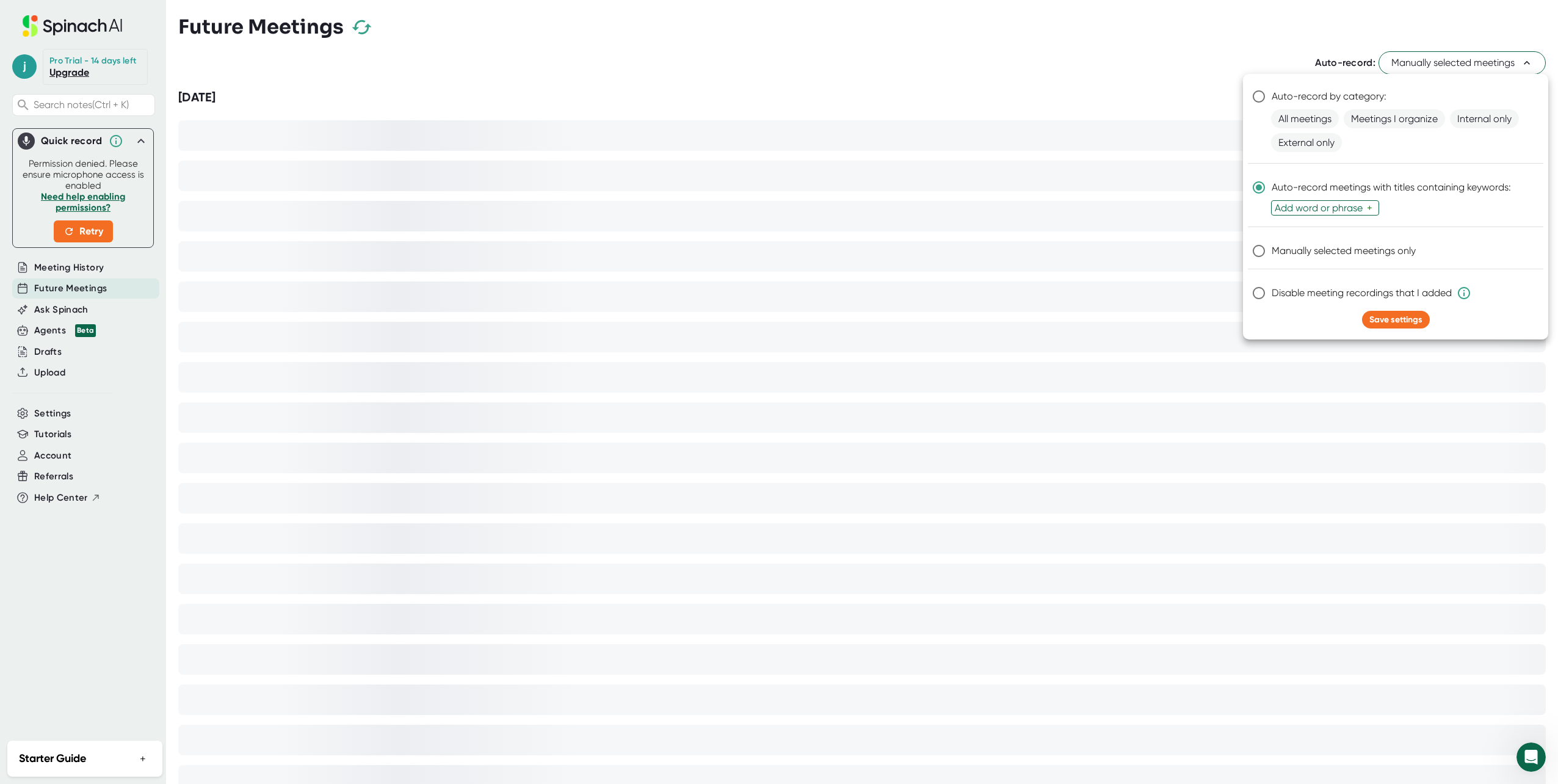
click at [679, 244] on span "Manually selected meetings only" at bounding box center [1343, 251] width 144 height 15
click at [679, 244] on input "Manually selected meetings only" at bounding box center [1259, 251] width 26 height 26
radio input "true"
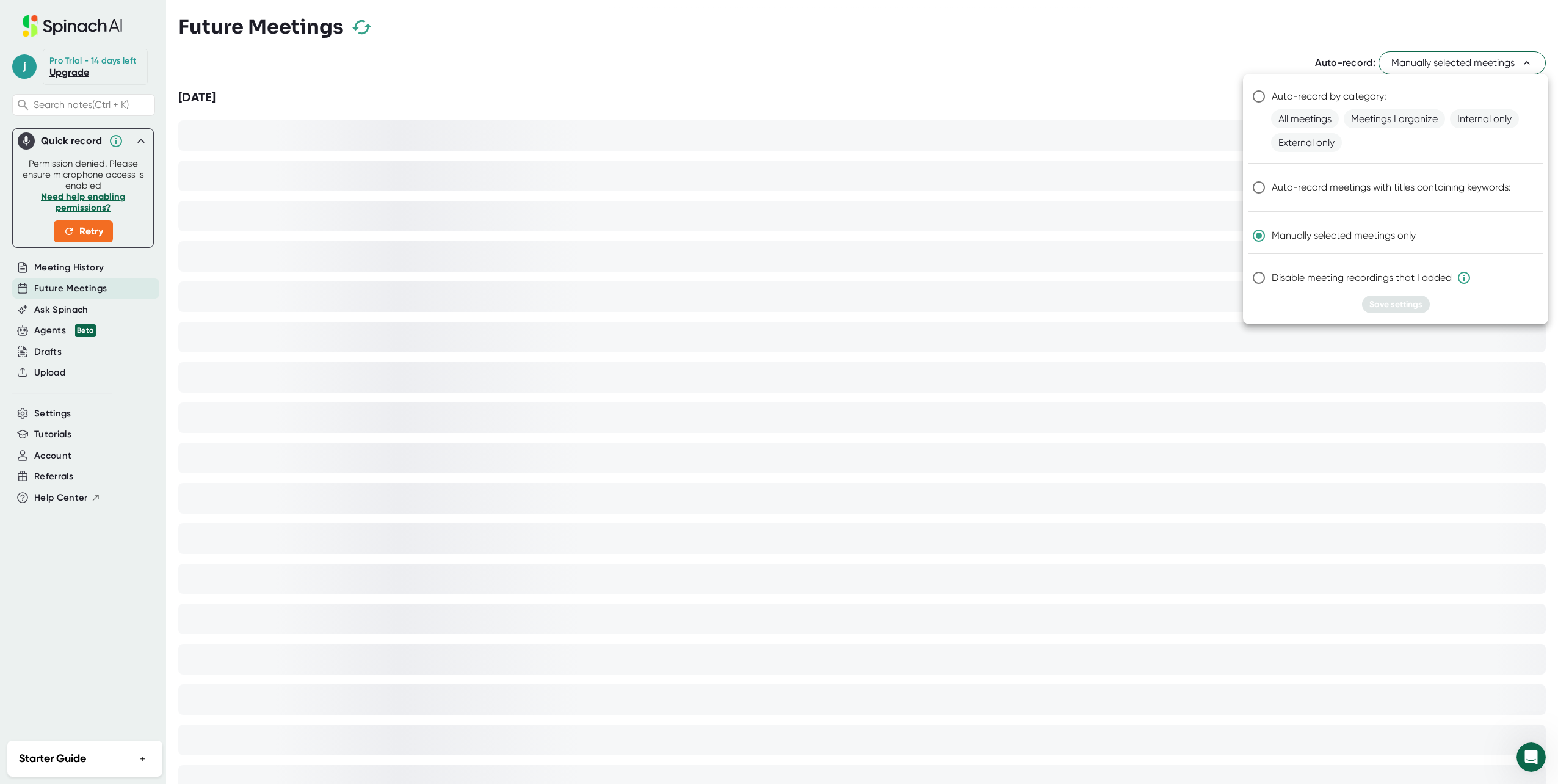
click at [679, 358] on div at bounding box center [779, 392] width 1558 height 784
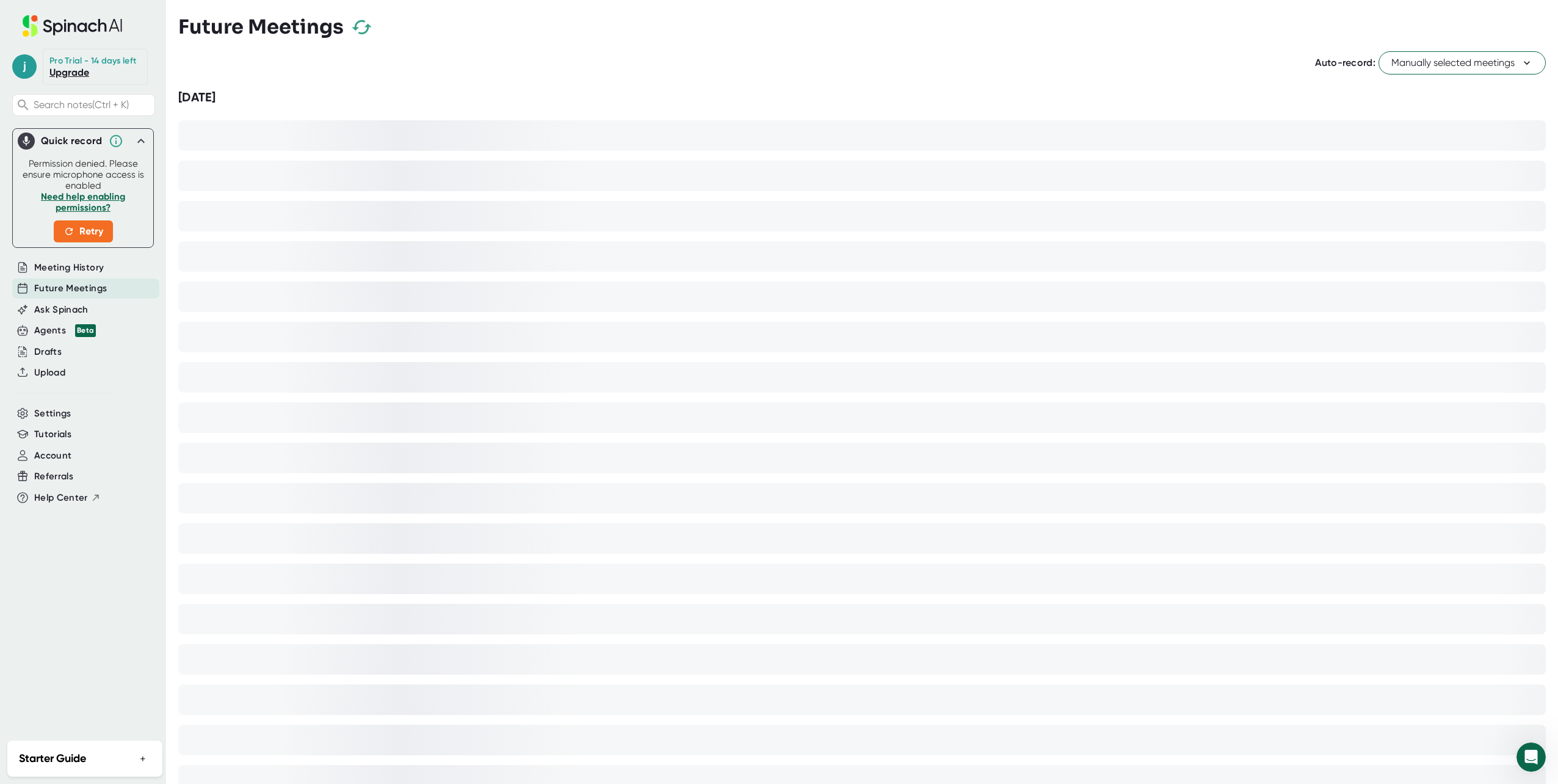
click at [70, 757] on h2 "Starter Guide" at bounding box center [52, 758] width 67 height 16
click at [75, 725] on button "See your meetings" at bounding box center [61, 726] width 84 height 16
click at [50, 730] on button "Got it" at bounding box center [37, 726] width 37 height 16
click at [92, 731] on button "View your settings" at bounding box center [60, 726] width 82 height 16
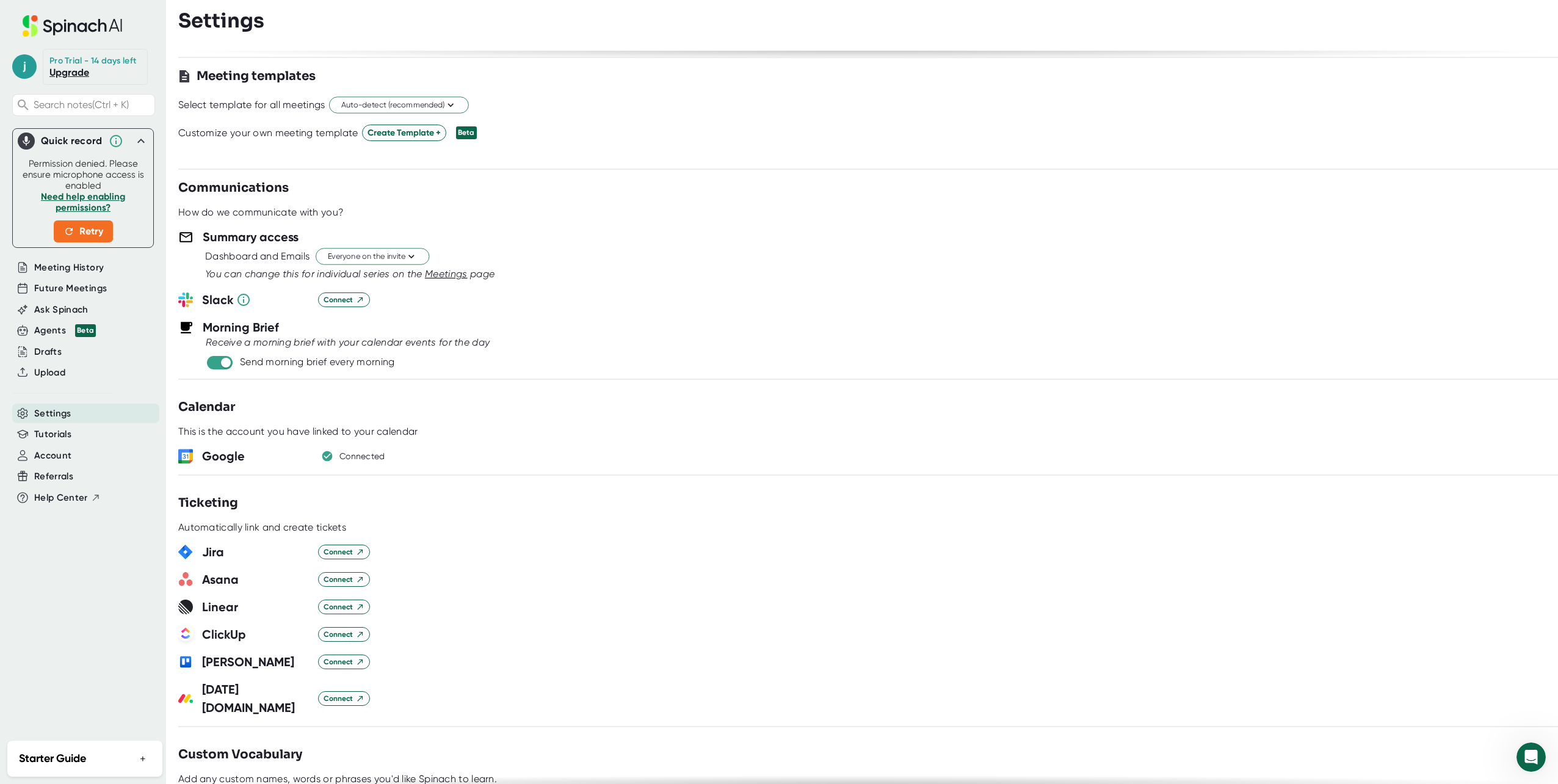
scroll to position [549, 0]
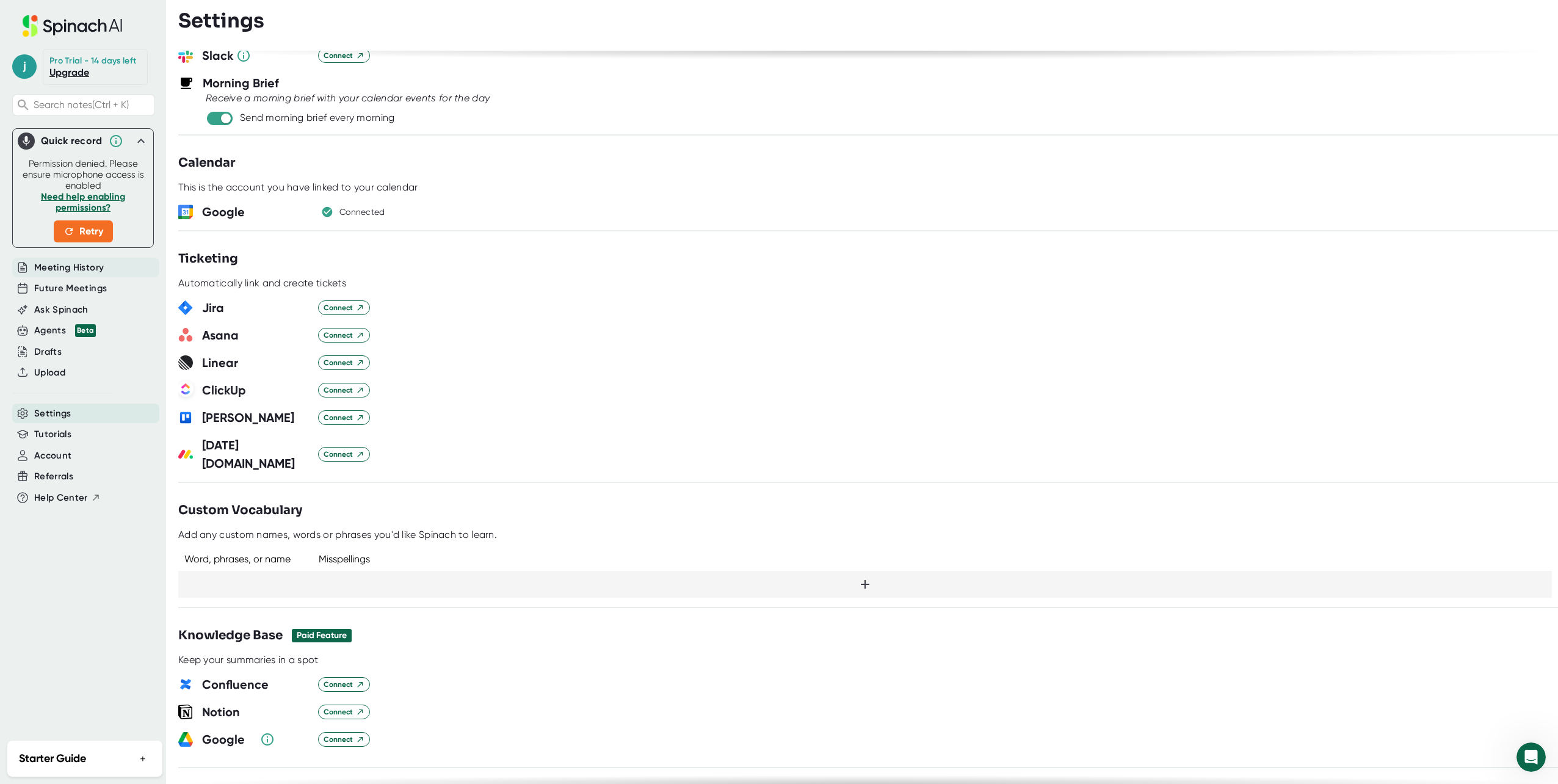
click at [77, 265] on span "Meeting History" at bounding box center [69, 268] width 70 height 14
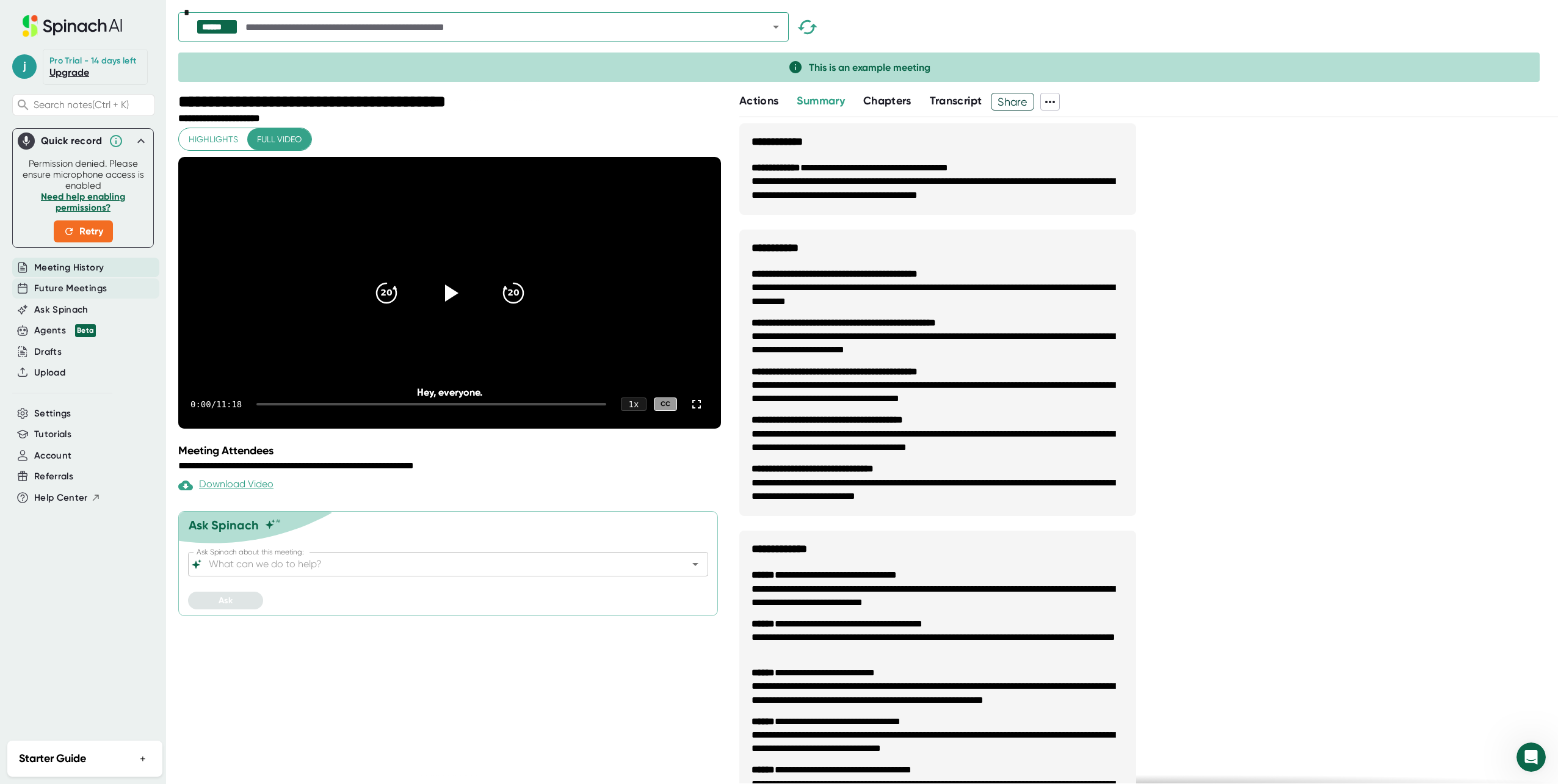
click at [81, 289] on span "Future Meetings" at bounding box center [70, 288] width 73 height 14
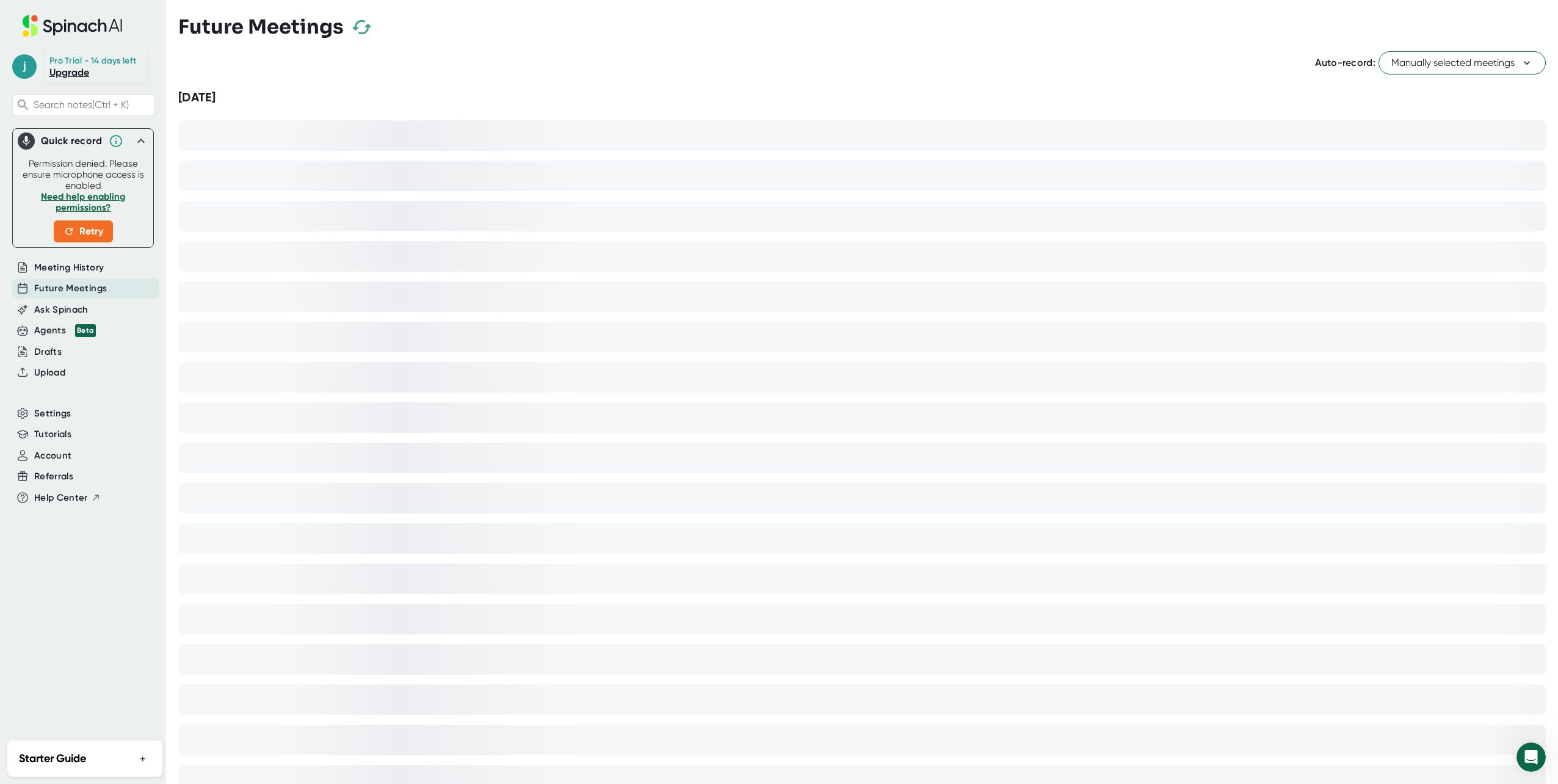
click at [351, 28] on icon "button" at bounding box center [361, 26] width 21 height 21
click at [351, 28] on div "Future Meetings" at bounding box center [861, 27] width 1367 height 36
click at [679, 62] on span "Manually selected meetings" at bounding box center [1462, 63] width 142 height 15
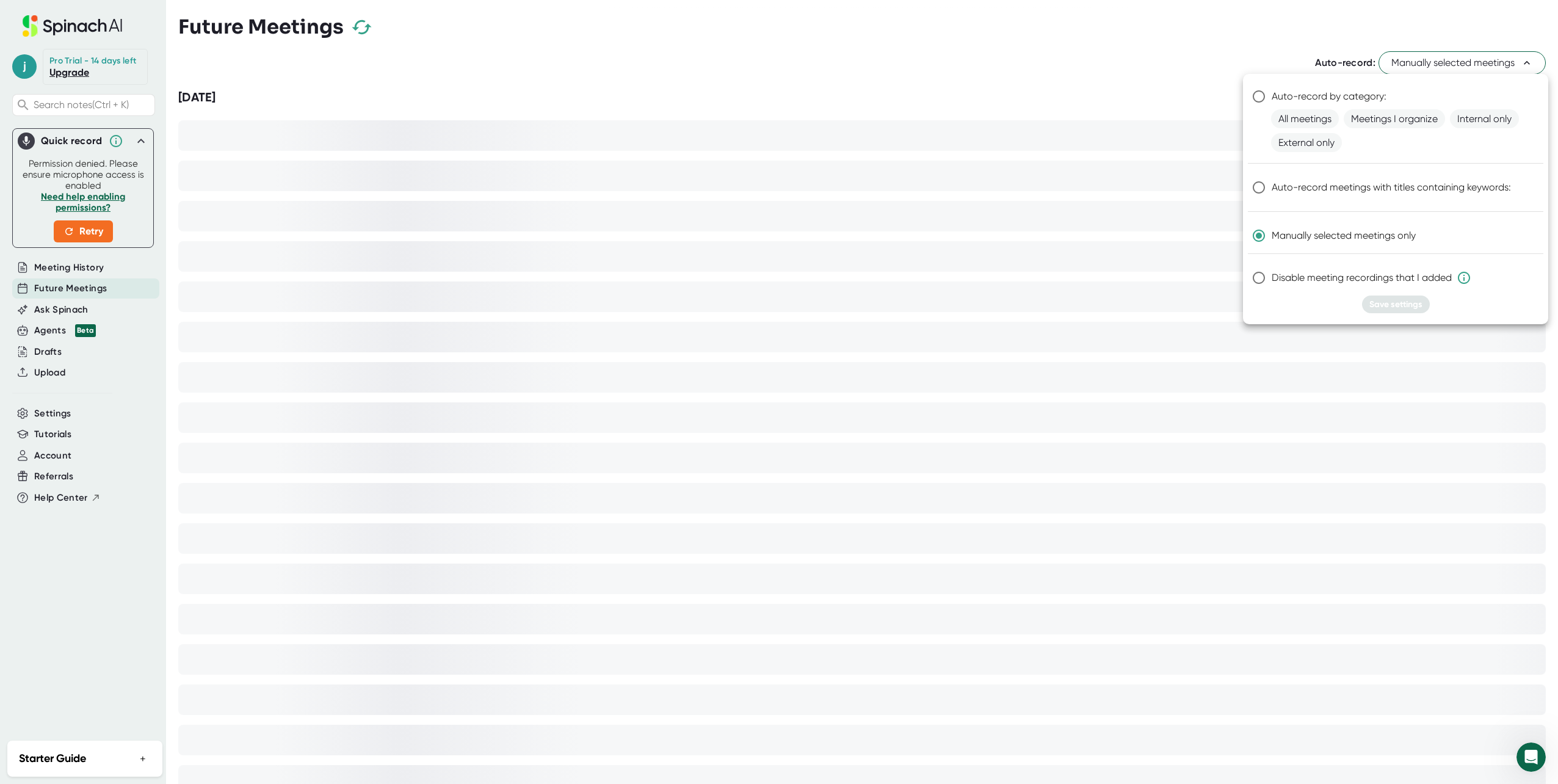
drag, startPoint x: 741, startPoint y: 278, endPoint x: 853, endPoint y: 509, distance: 256.6
click at [679, 280] on div at bounding box center [779, 392] width 1558 height 784
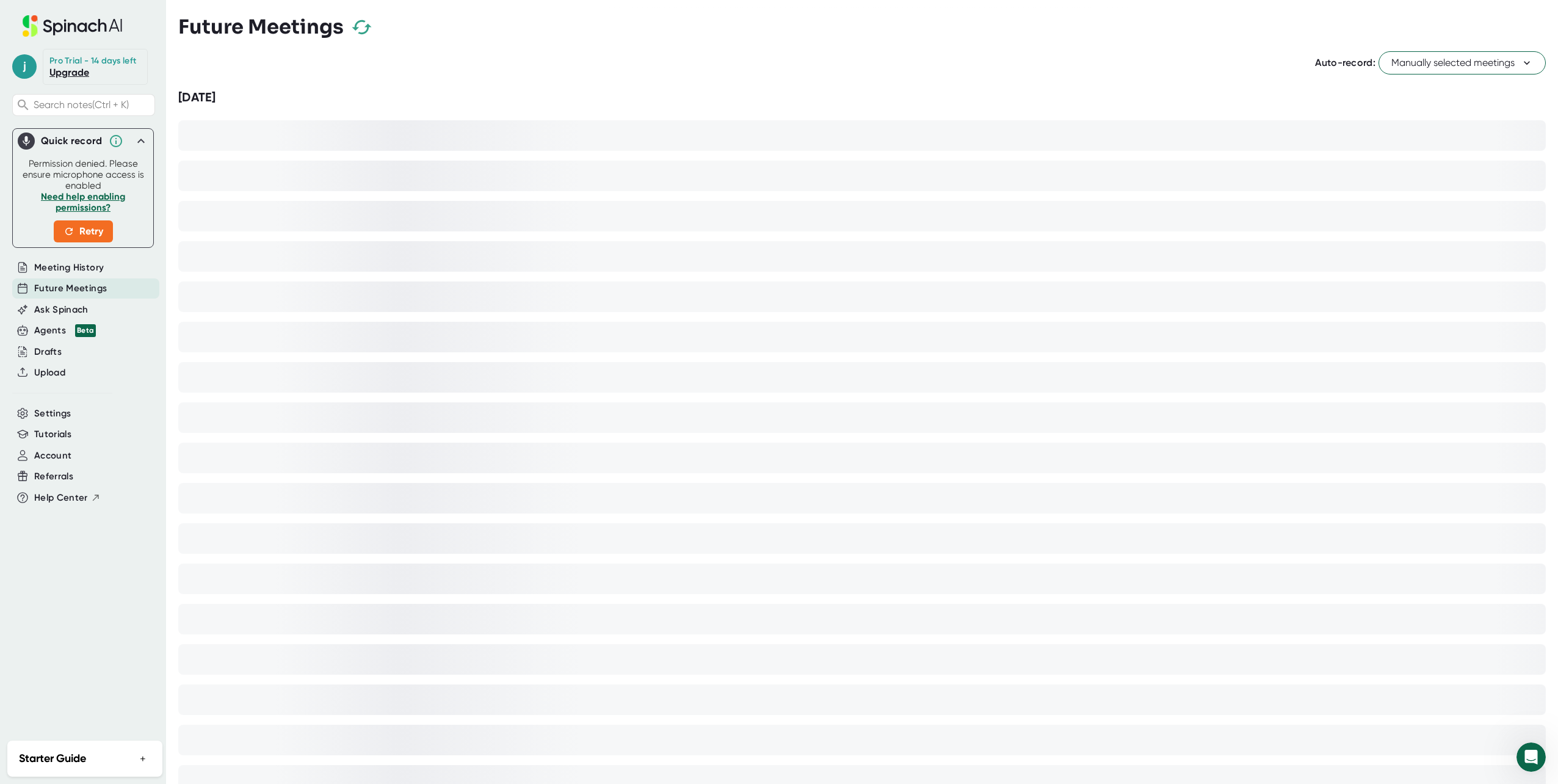
drag, startPoint x: 853, startPoint y: 509, endPoint x: 844, endPoint y: 531, distance: 23.8
drag, startPoint x: 844, startPoint y: 531, endPoint x: 283, endPoint y: 315, distance: 601.1
click at [585, 403] on div at bounding box center [861, 417] width 1367 height 31
click at [119, 309] on div "Ask Spinach" at bounding box center [85, 310] width 147 height 20
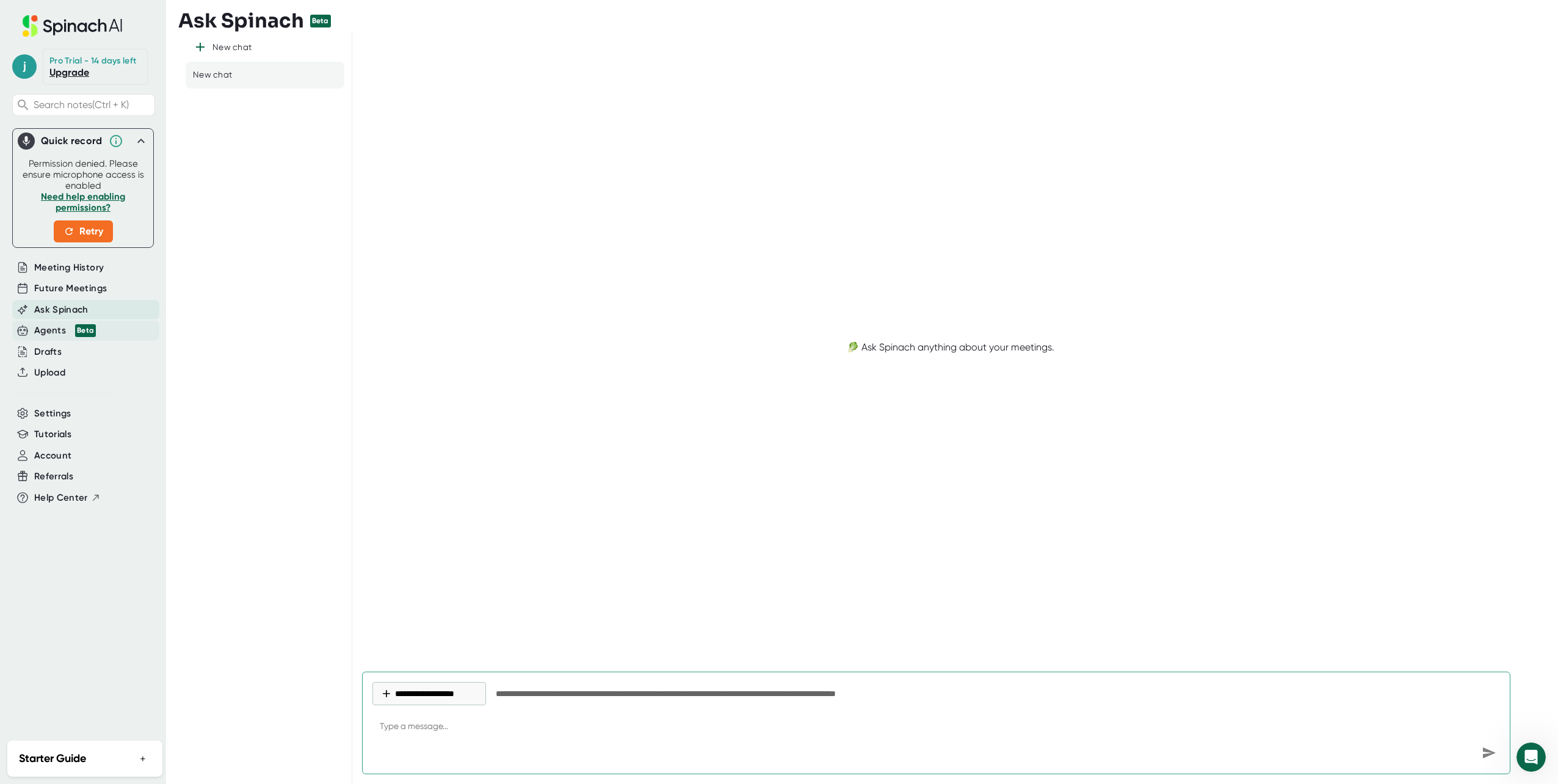
type textarea "x"
click at [112, 323] on div "Agents Beta" at bounding box center [85, 330] width 147 height 20
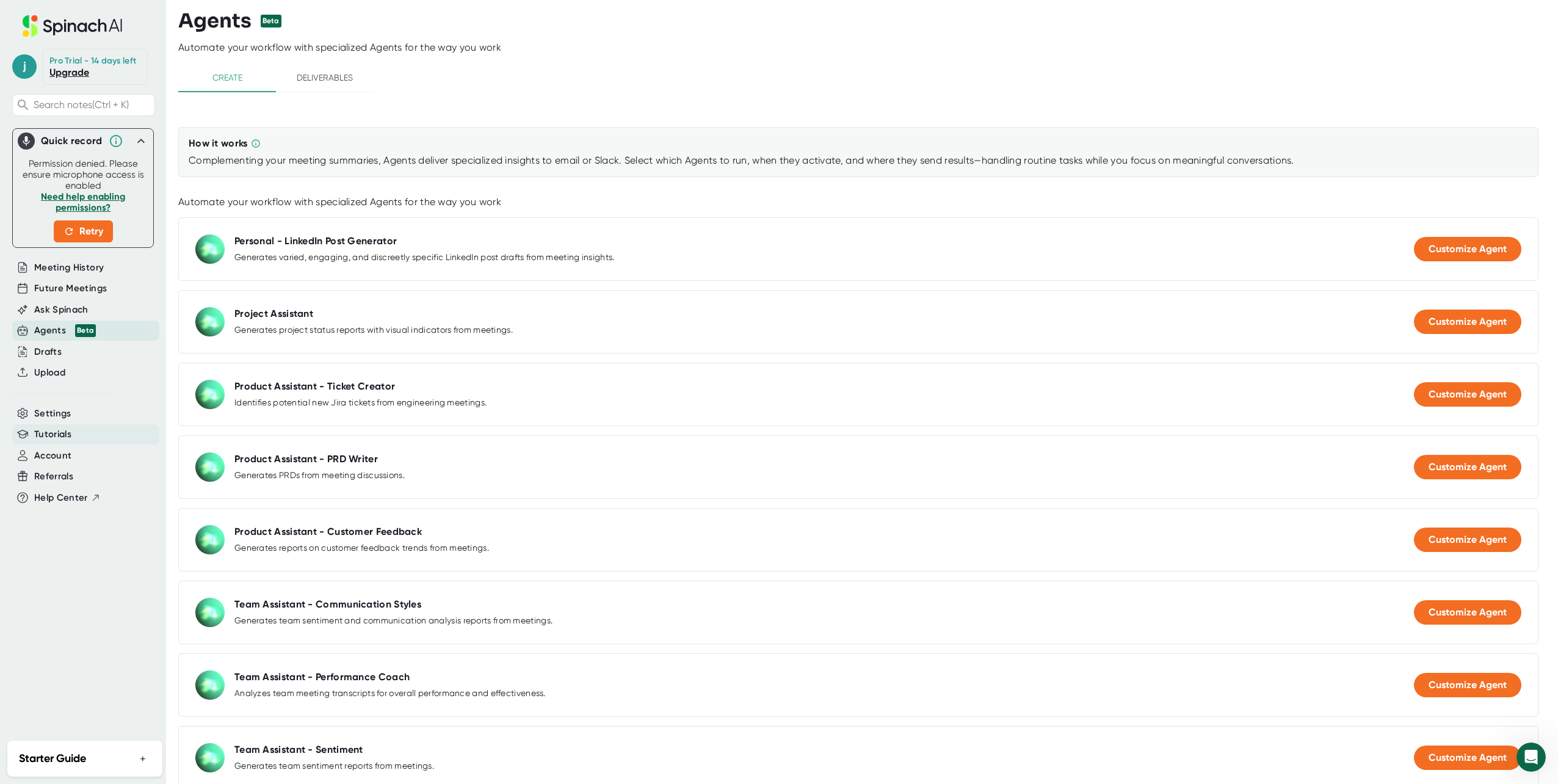
click at [63, 432] on span "Tutorials" at bounding box center [52, 434] width 37 height 14
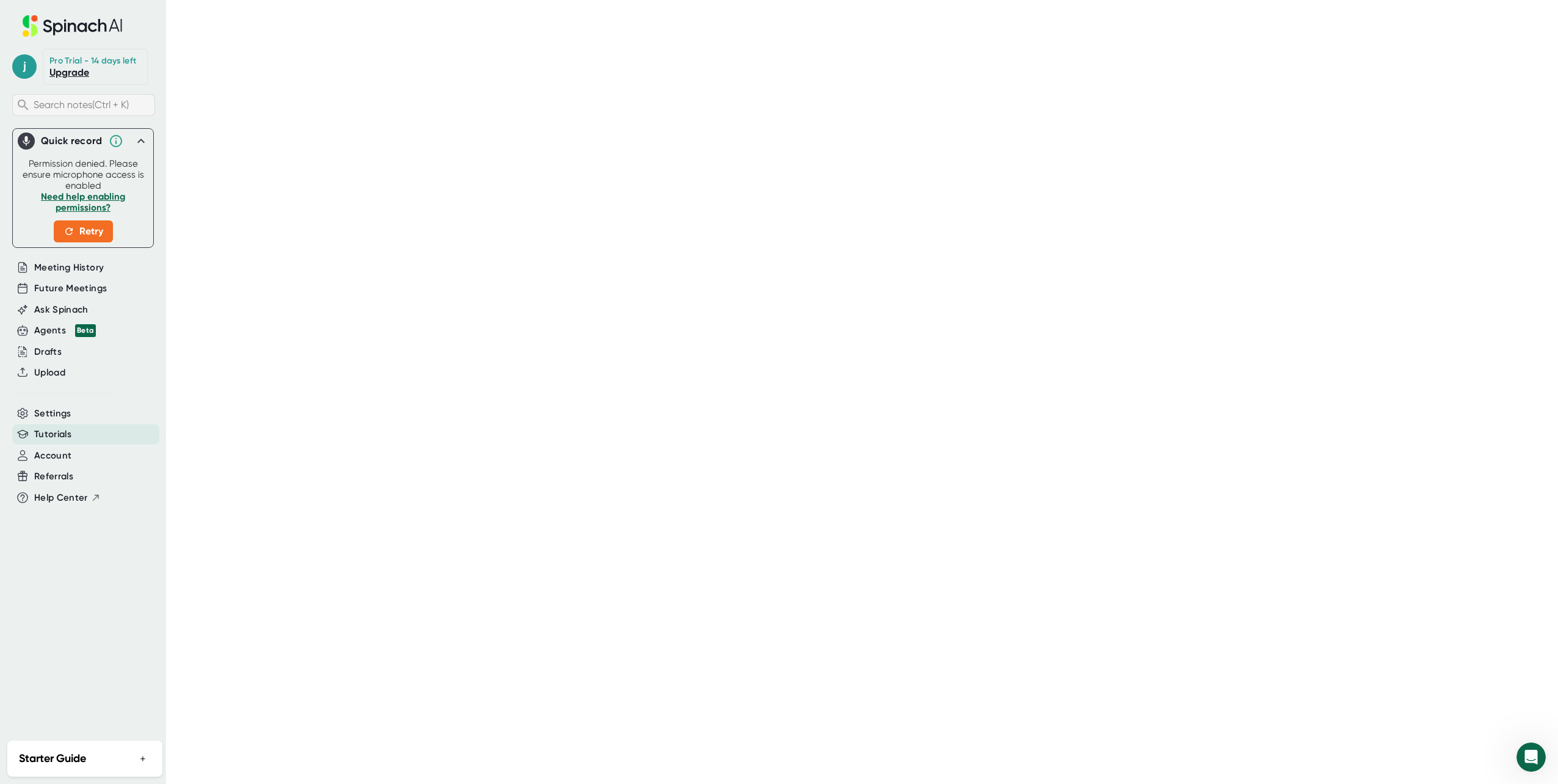
click at [107, 103] on span "Search notes (Ctrl + K)" at bounding box center [81, 105] width 95 height 12
click at [88, 266] on span "Meeting History" at bounding box center [69, 268] width 70 height 14
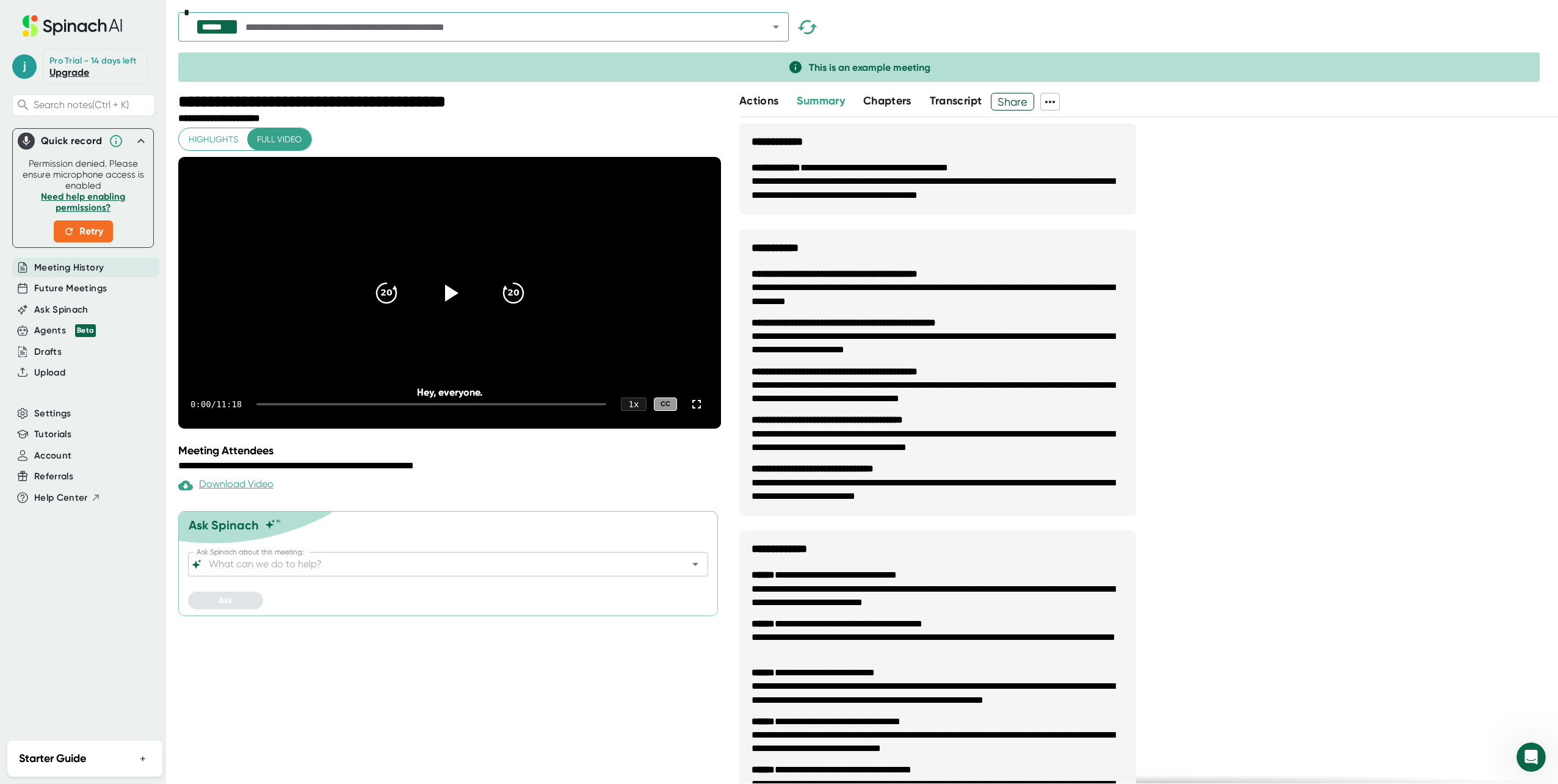
click at [679, 26] on input "text" at bounding box center [496, 26] width 506 height 17
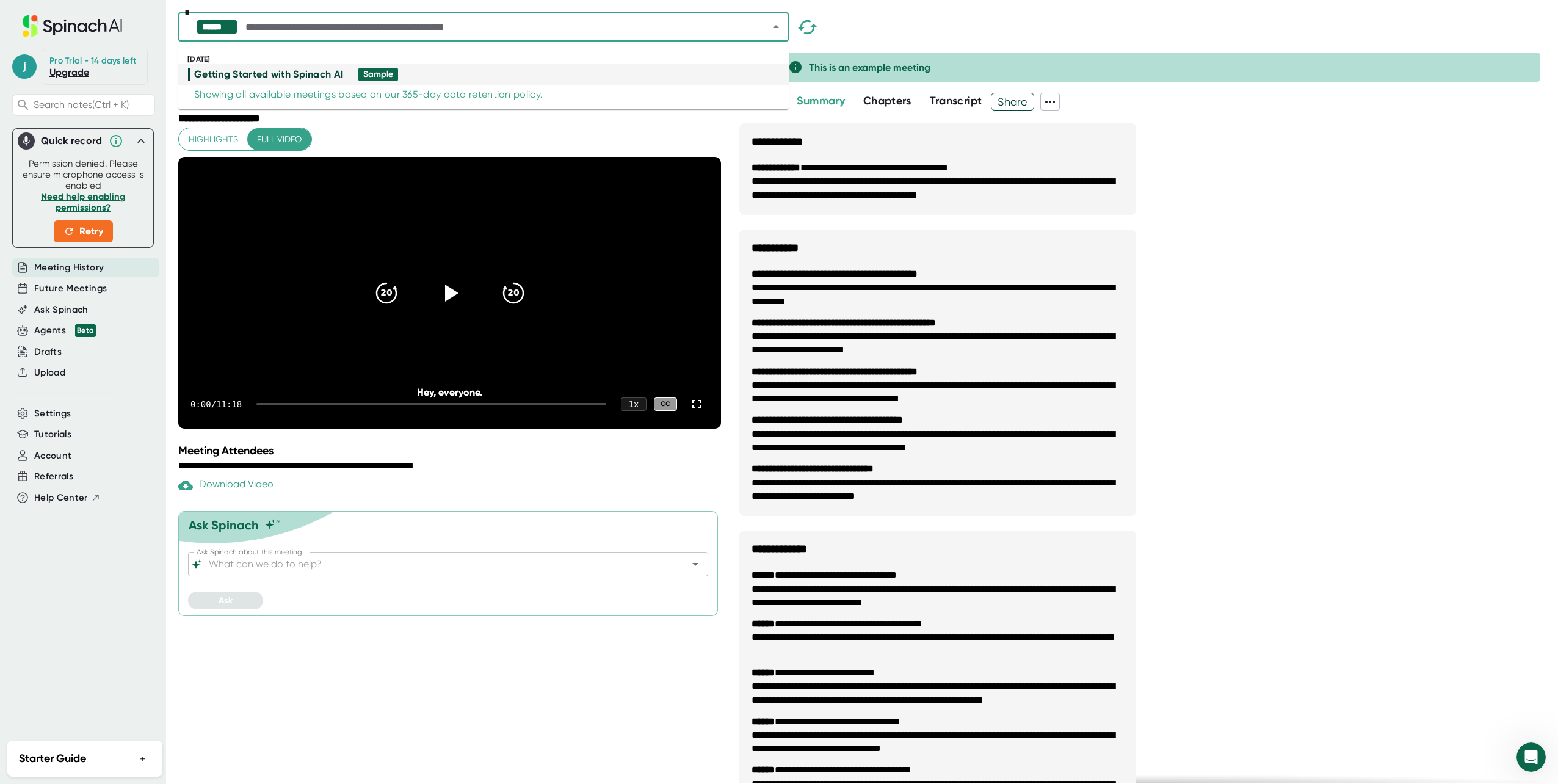
drag, startPoint x: 1417, startPoint y: 274, endPoint x: 1423, endPoint y: 285, distance: 12.6
click at [679, 276] on div "**********" at bounding box center [1148, 668] width 818 height 1091
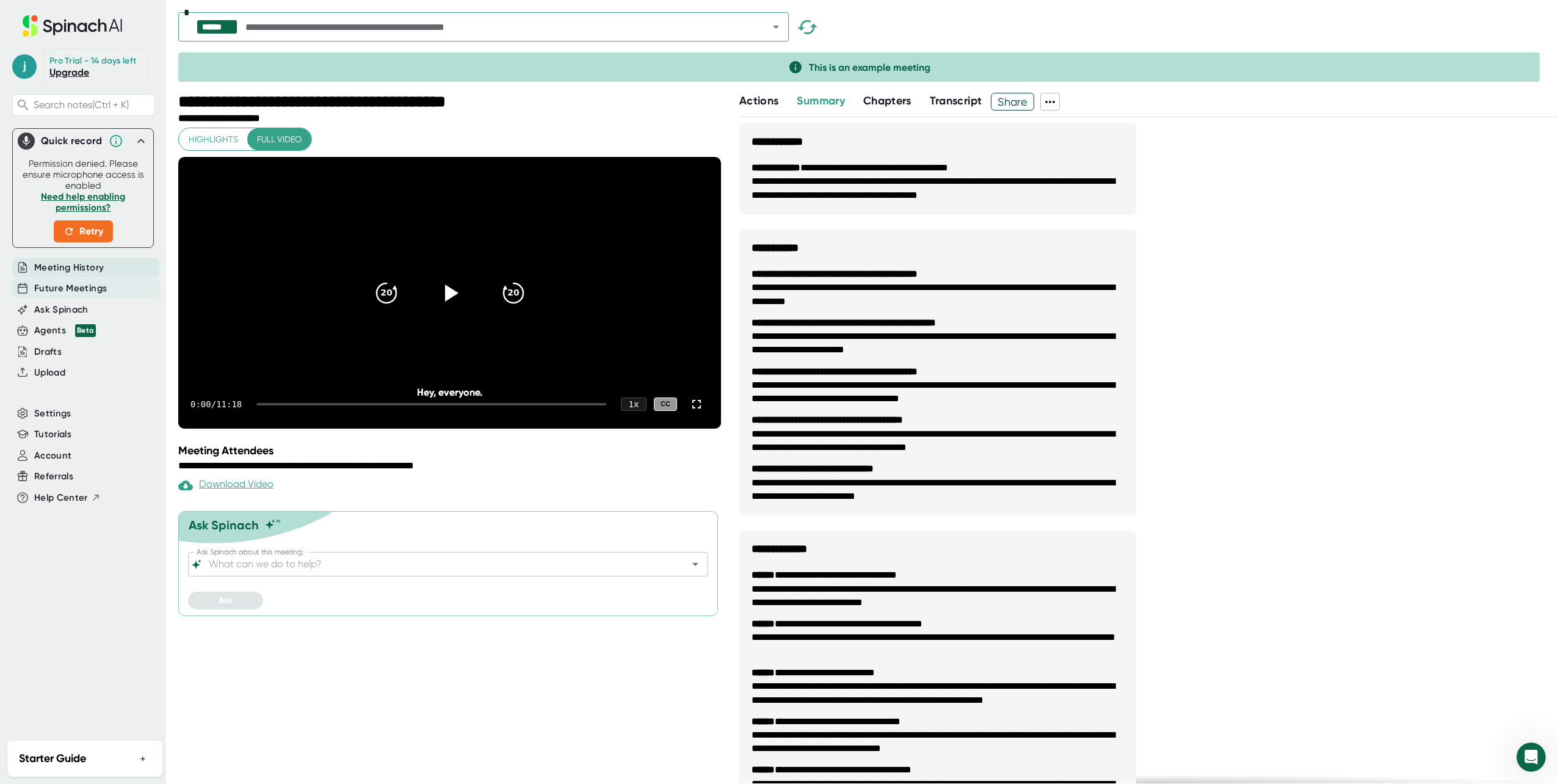
click at [73, 291] on span "Future Meetings" at bounding box center [70, 288] width 73 height 14
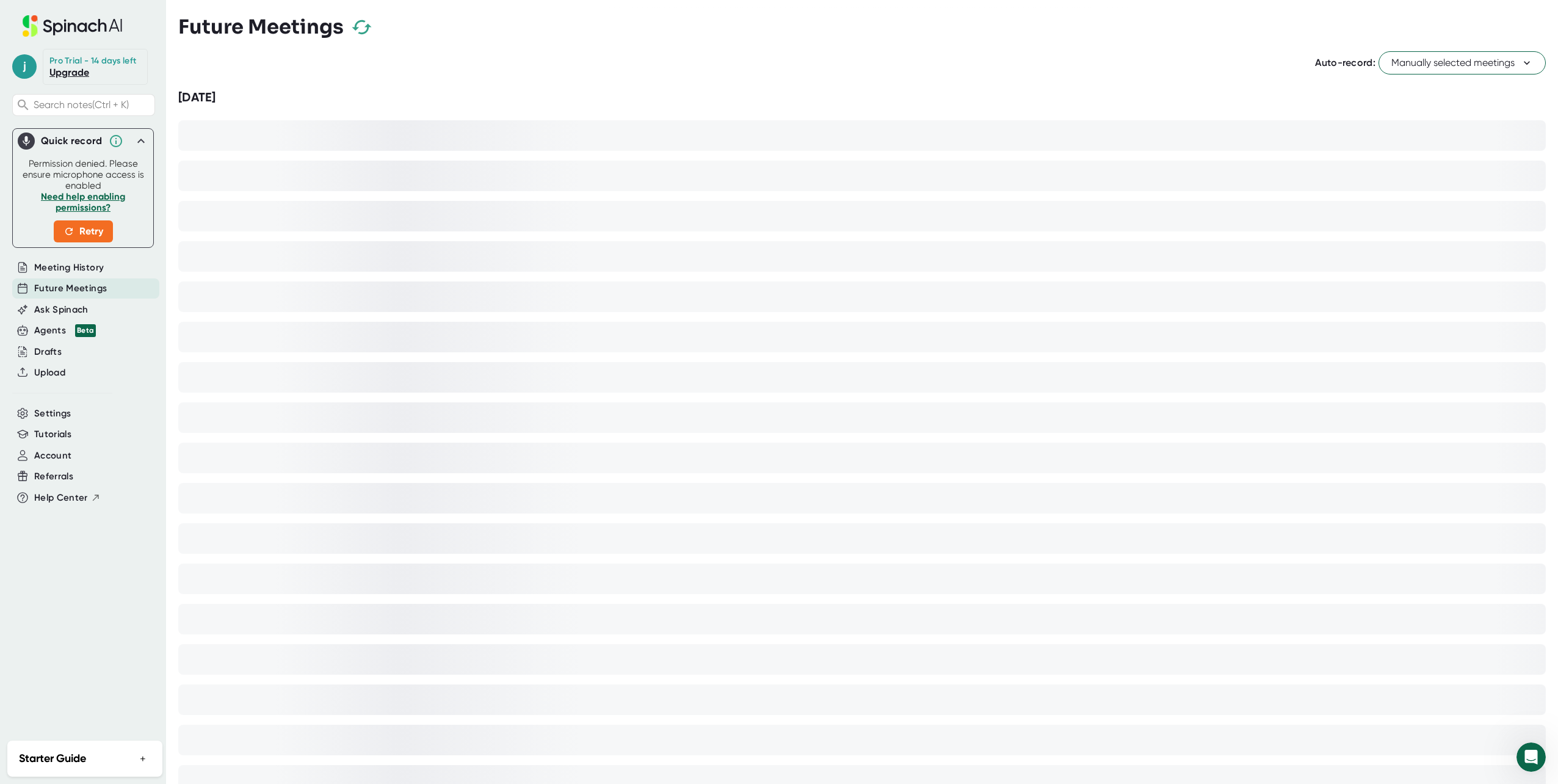
drag, startPoint x: 695, startPoint y: 378, endPoint x: 871, endPoint y: 264, distance: 210.1
click at [628, 330] on div at bounding box center [861, 337] width 1367 height 31
click at [679, 76] on div "Auto-record: Manually selected meetings [DATE]" at bounding box center [861, 488] width 1367 height 887
click at [679, 67] on span "Manually selected meetings" at bounding box center [1462, 63] width 142 height 15
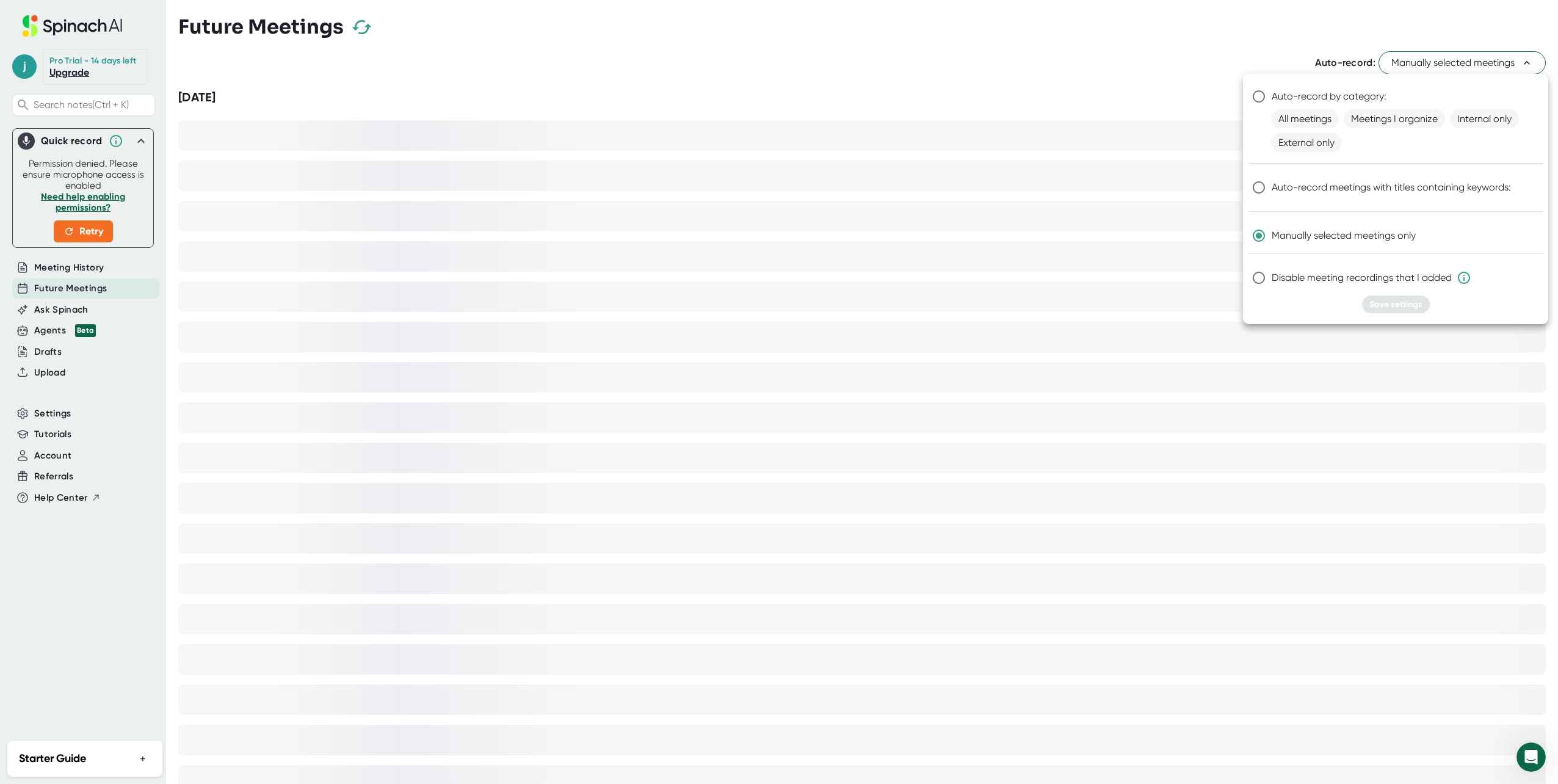
click at [679, 282] on span "Disable meeting recordings that I added" at bounding box center [1371, 277] width 200 height 15
click at [679, 282] on input "Disable meeting recordings that I added" at bounding box center [1259, 278] width 26 height 26
radio input "true"
click at [679, 303] on span "Save settings" at bounding box center [1395, 304] width 53 height 10
radio input "true"
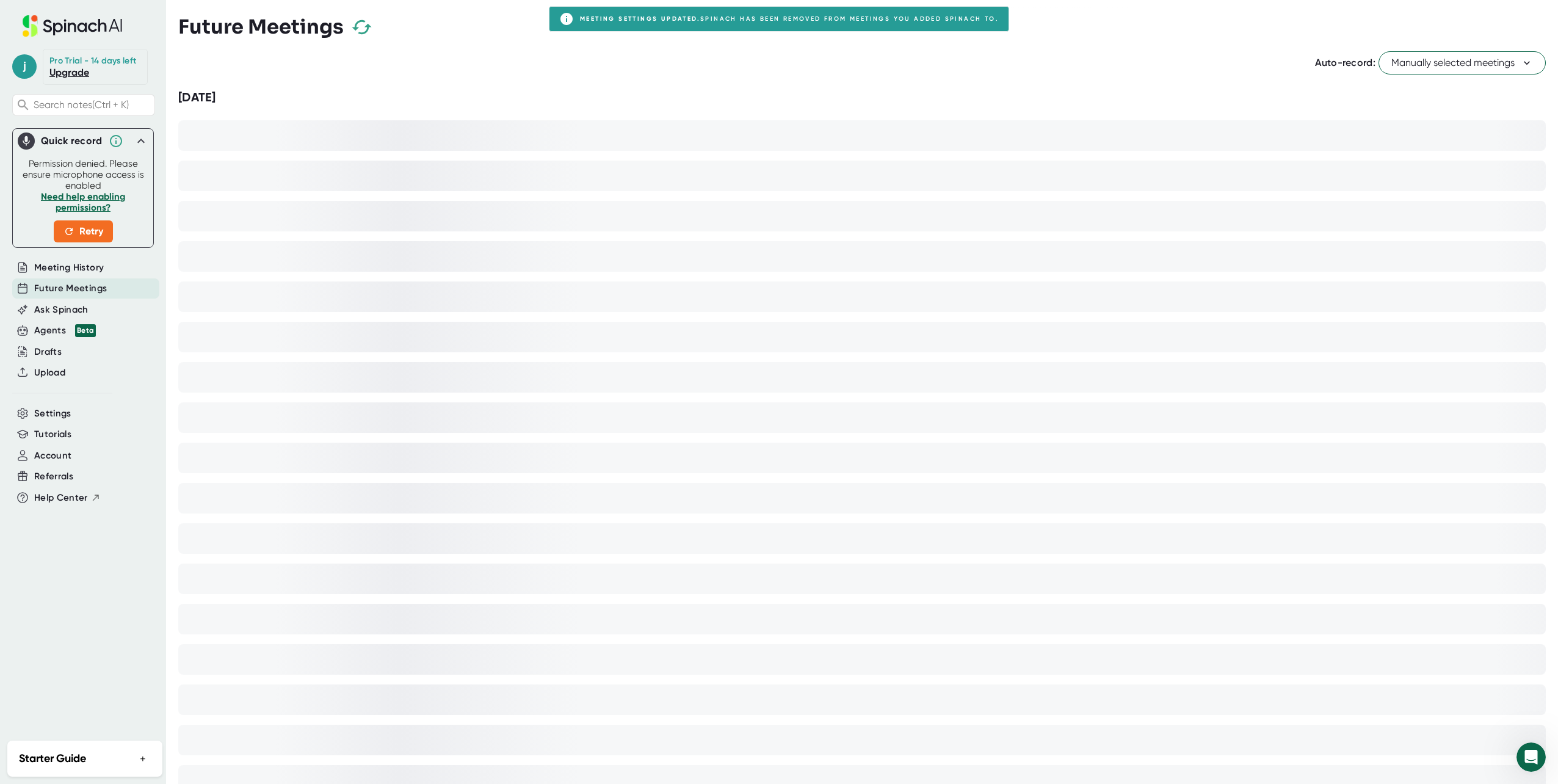
click at [679, 60] on span "Manually selected meetings" at bounding box center [1462, 63] width 142 height 15
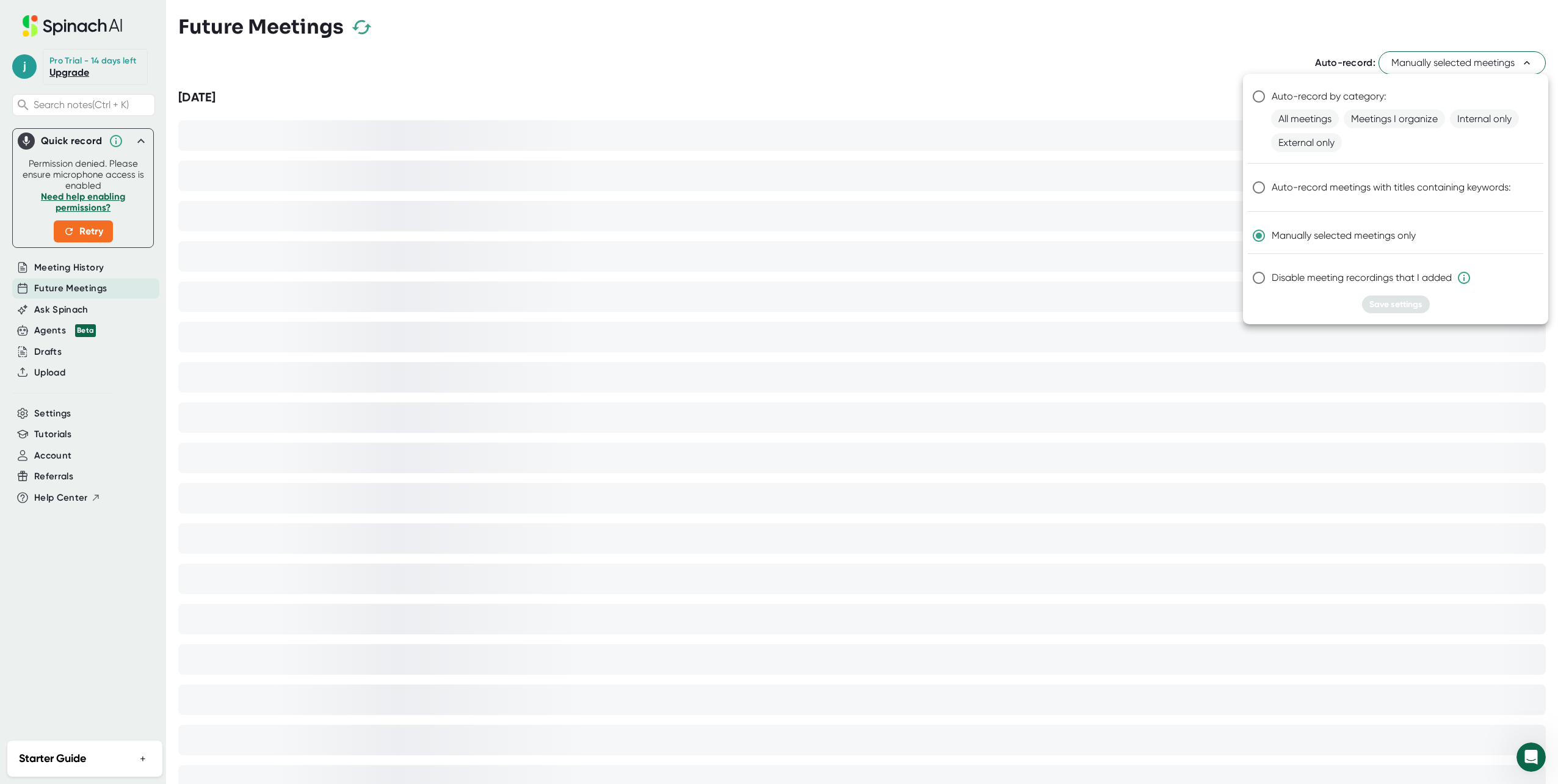
click at [679, 305] on div at bounding box center [779, 392] width 1558 height 784
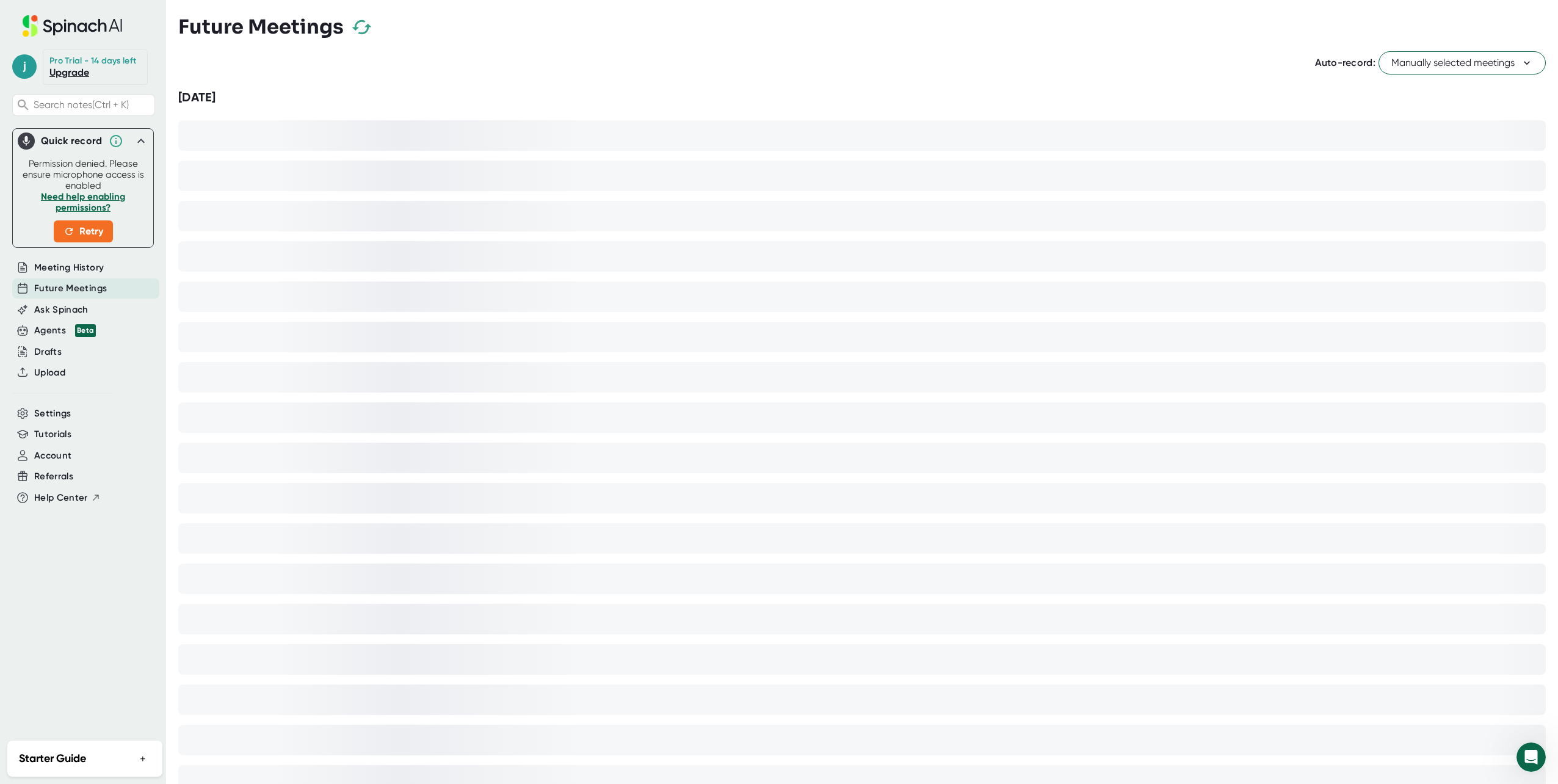
click at [275, 124] on div "[DATE]" at bounding box center [861, 506] width 1367 height 839
click at [90, 265] on span "Meeting History" at bounding box center [69, 268] width 70 height 14
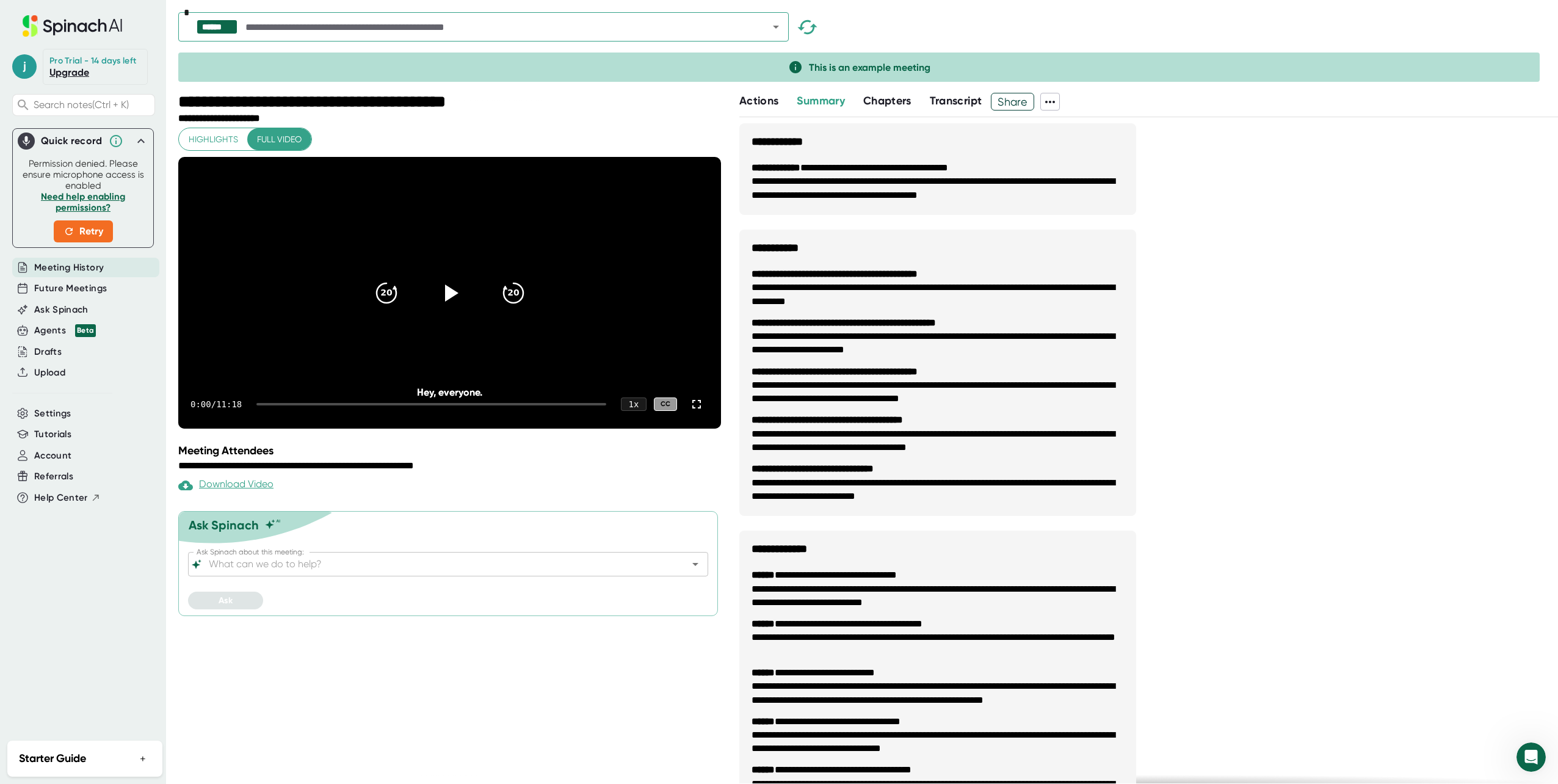
click at [88, 749] on div "Starter Guide +" at bounding box center [84, 758] width 151 height 32
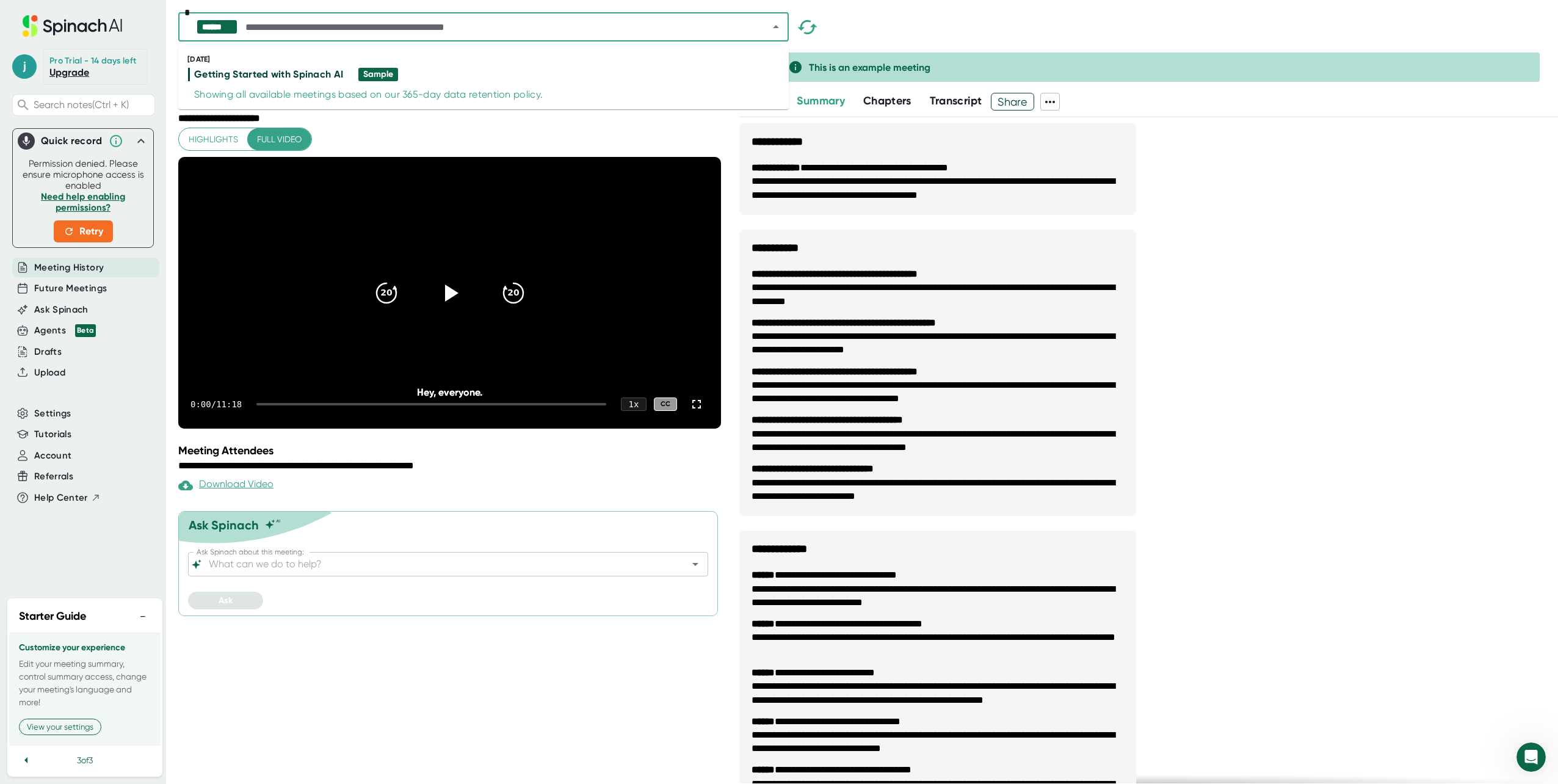
click at [525, 35] on input "text" at bounding box center [496, 26] width 506 height 17
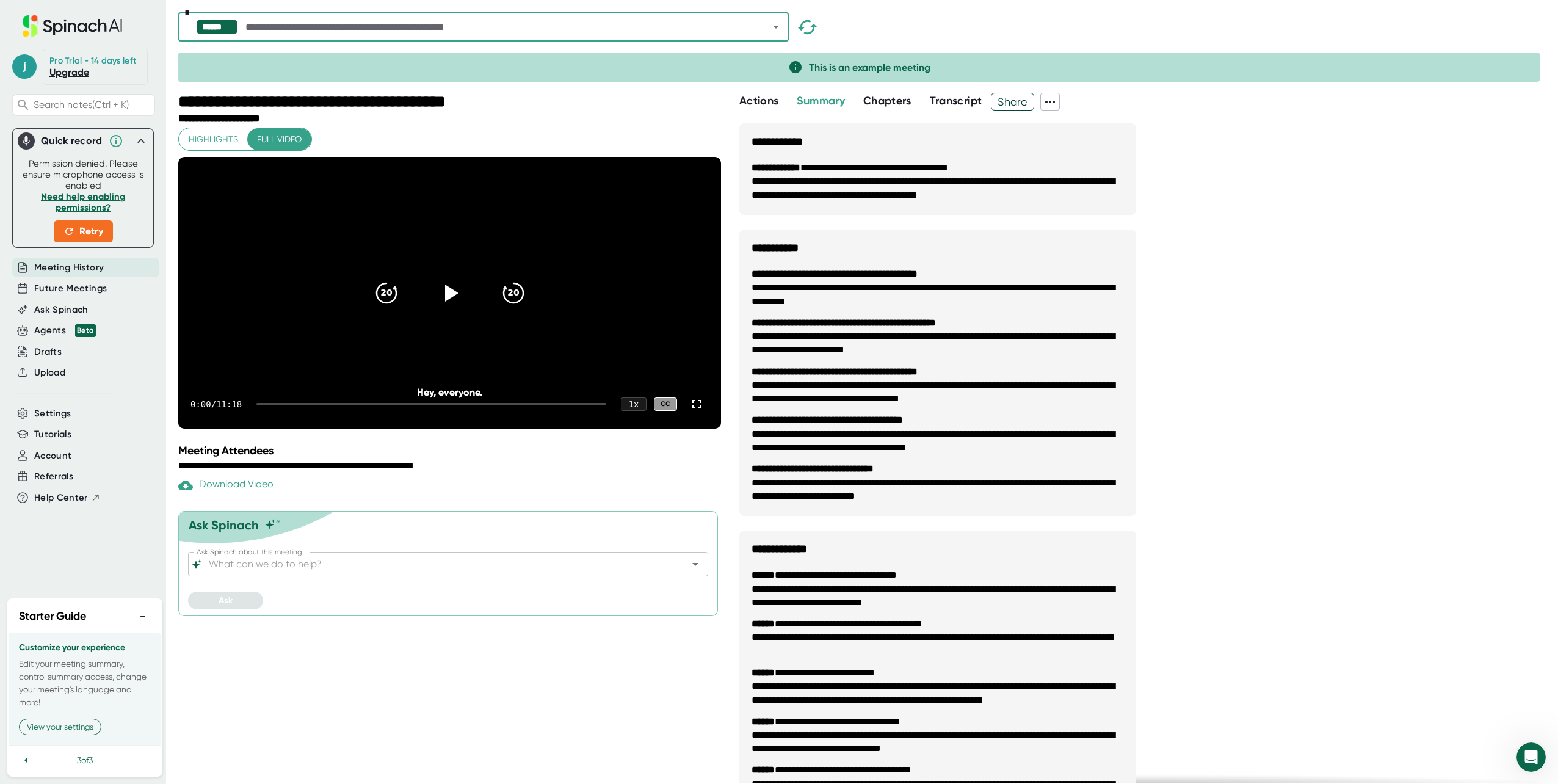
paste input "**********"
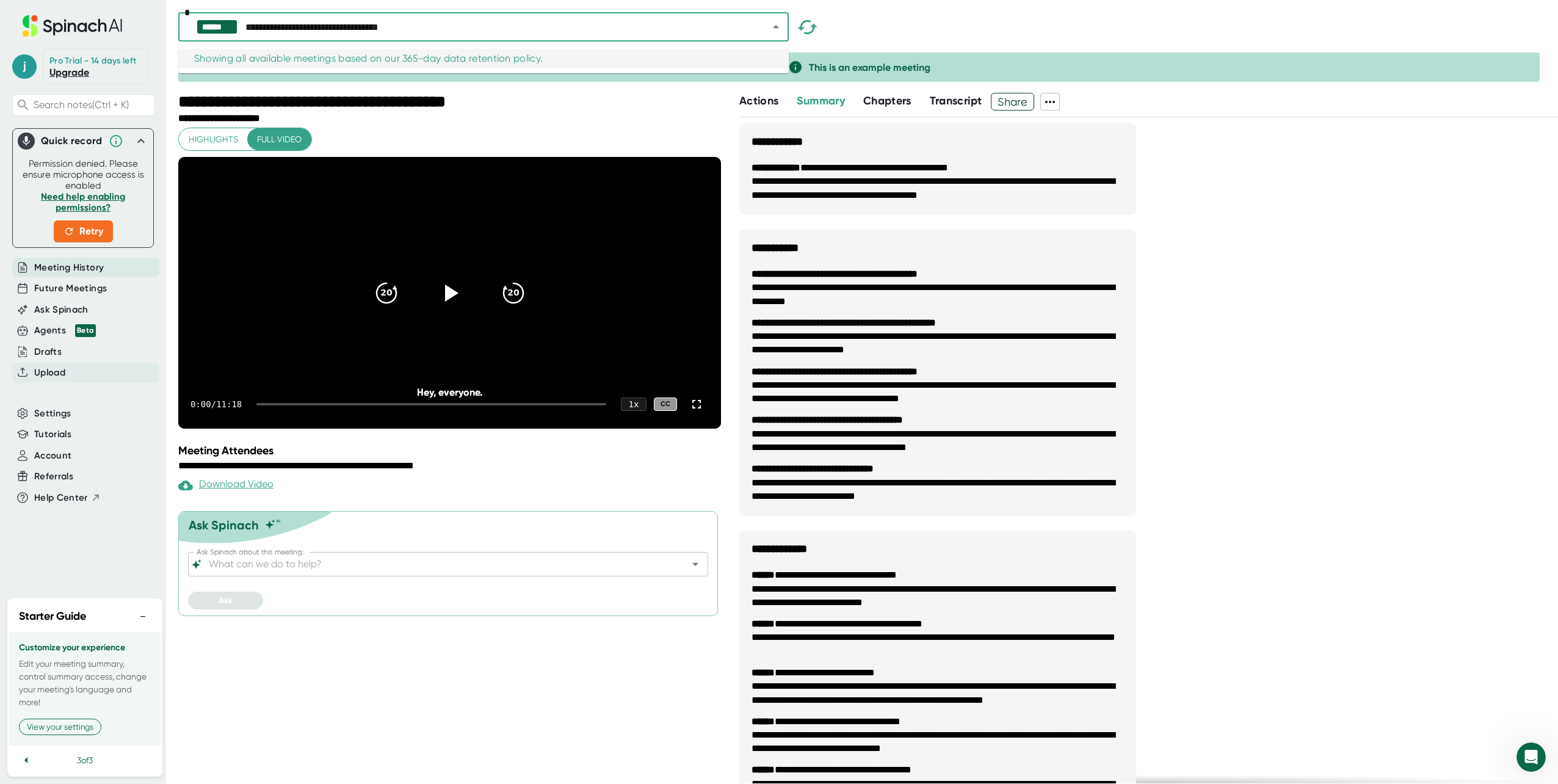
type input "**********"
click at [84, 363] on div "Upload" at bounding box center [85, 373] width 147 height 20
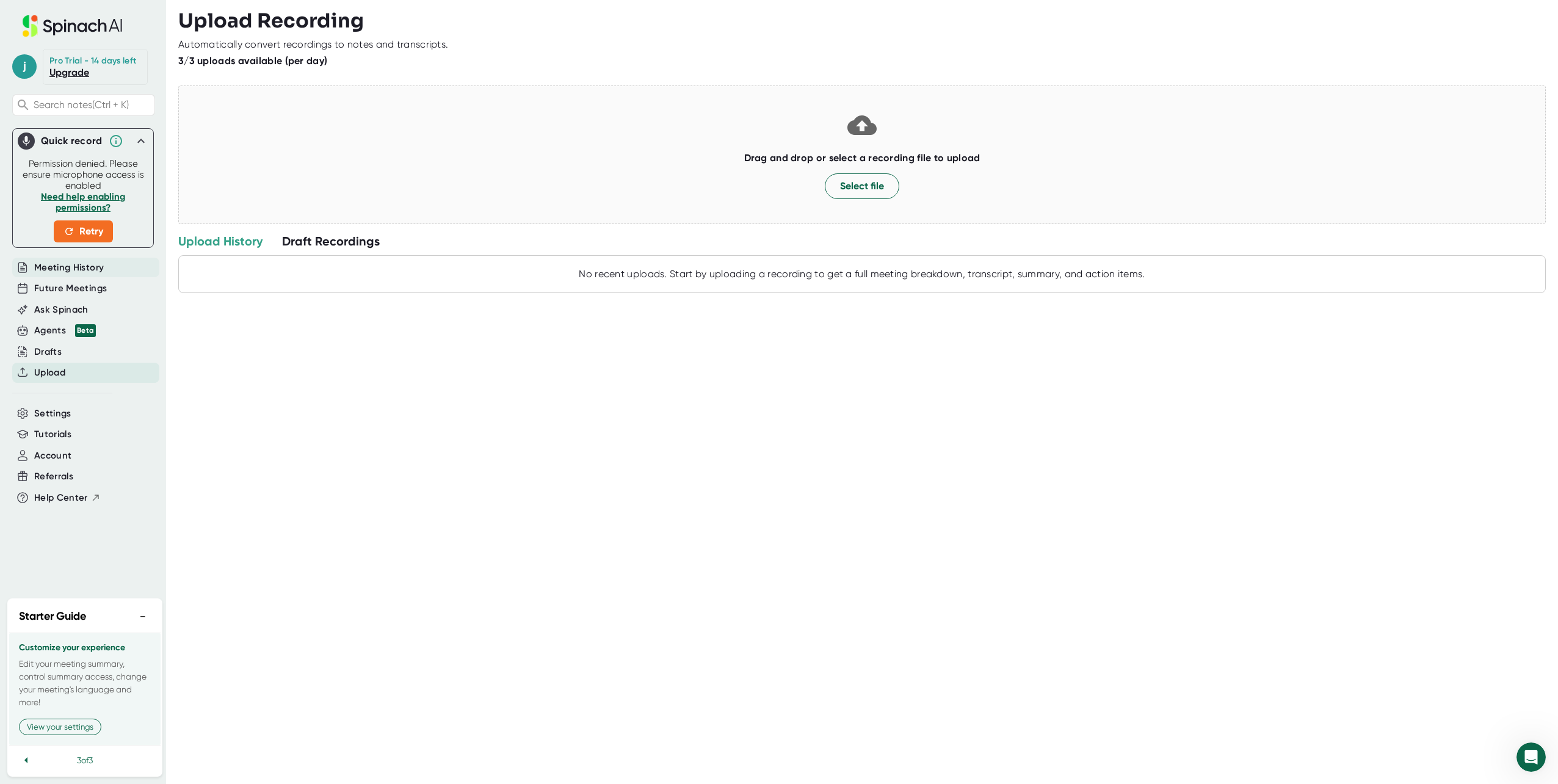
click at [112, 269] on div "Meeting History" at bounding box center [85, 268] width 147 height 20
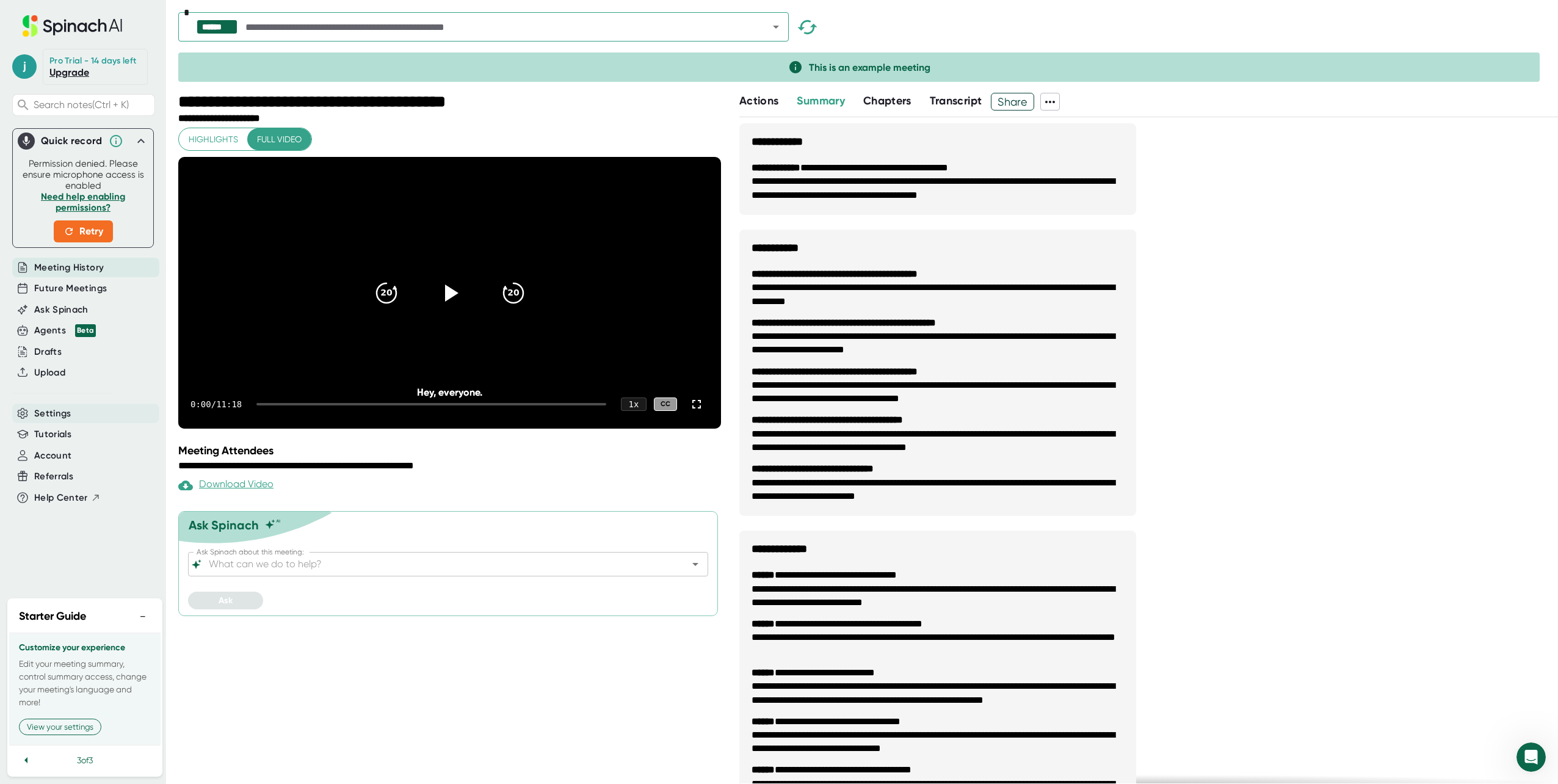
click at [97, 406] on div "Settings" at bounding box center [85, 413] width 147 height 20
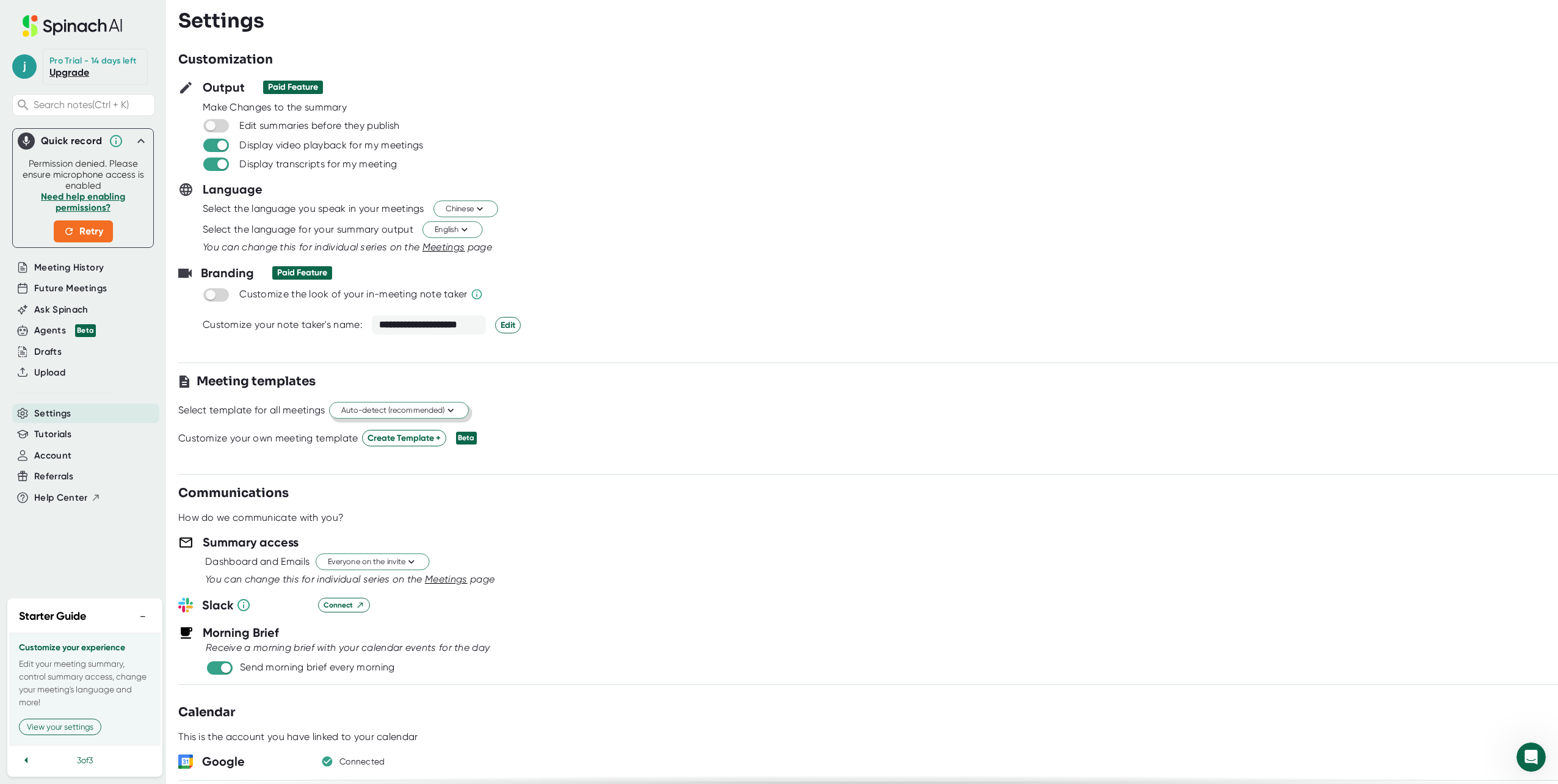
click at [411, 413] on span "Auto-detect (recommended)" at bounding box center [398, 411] width 115 height 12
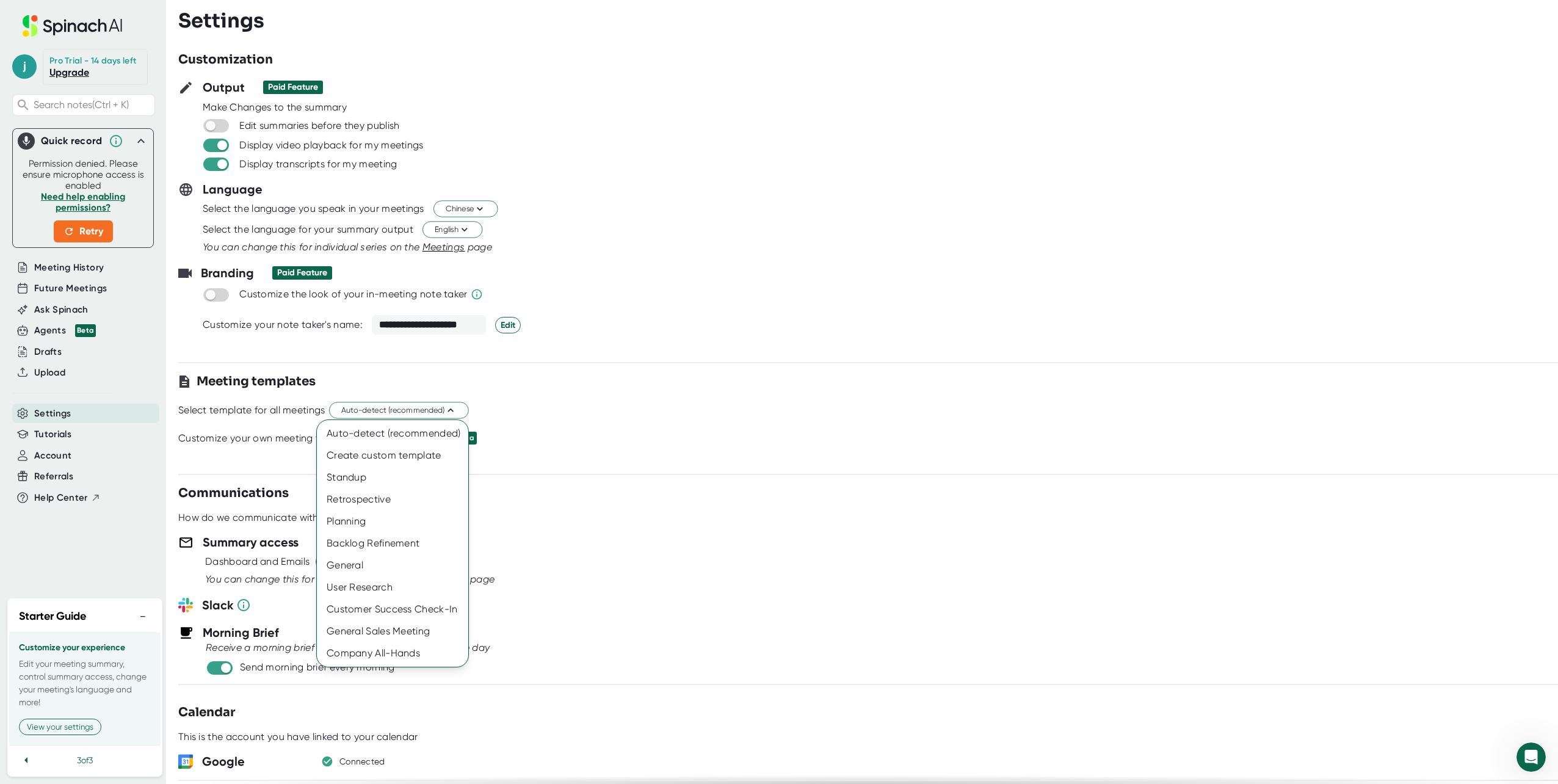
click at [675, 419] on div at bounding box center [779, 392] width 1558 height 784
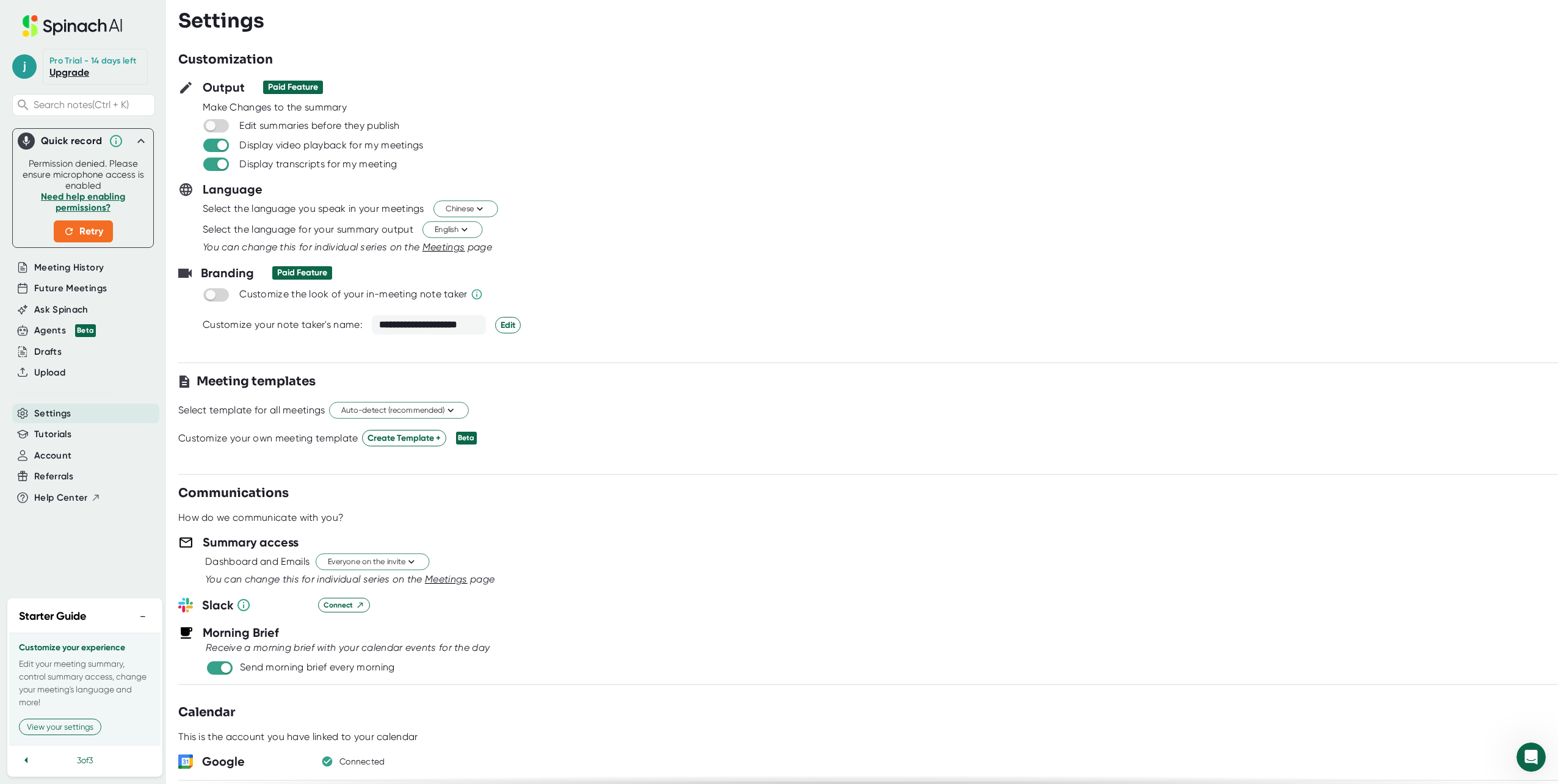
click at [22, 753] on icon at bounding box center [26, 760] width 15 height 15
click at [23, 756] on icon at bounding box center [26, 760] width 15 height 15
click at [51, 732] on button "See your meetings" at bounding box center [61, 726] width 84 height 16
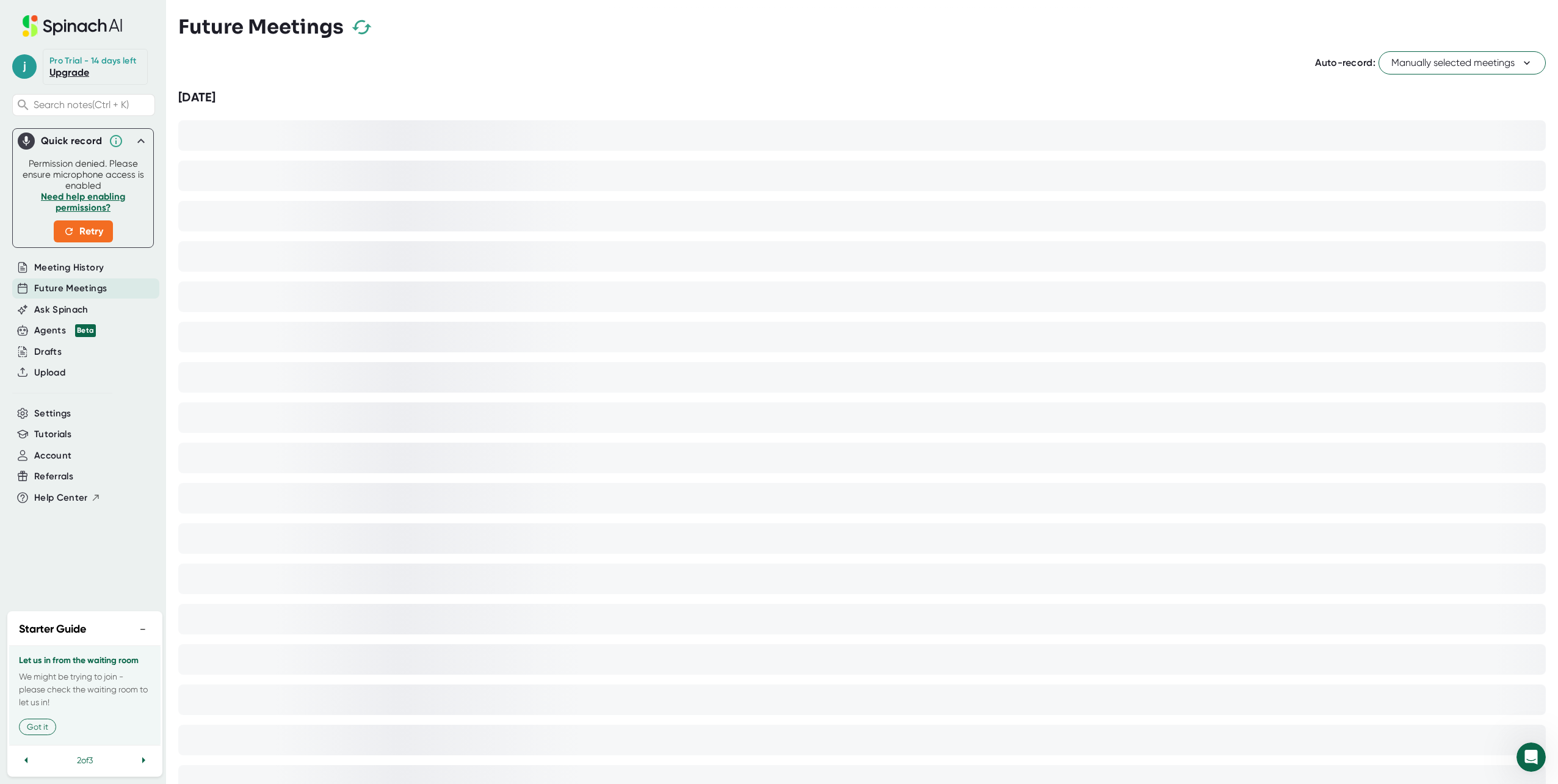
drag, startPoint x: 474, startPoint y: 143, endPoint x: 572, endPoint y: 197, distance: 111.7
click at [503, 161] on div "[DATE]" at bounding box center [861, 506] width 1367 height 839
click at [679, 357] on div "[DATE]" at bounding box center [861, 506] width 1367 height 839
drag, startPoint x: 708, startPoint y: 266, endPoint x: 497, endPoint y: 206, distance: 219.6
click at [679, 261] on div at bounding box center [861, 256] width 1367 height 31
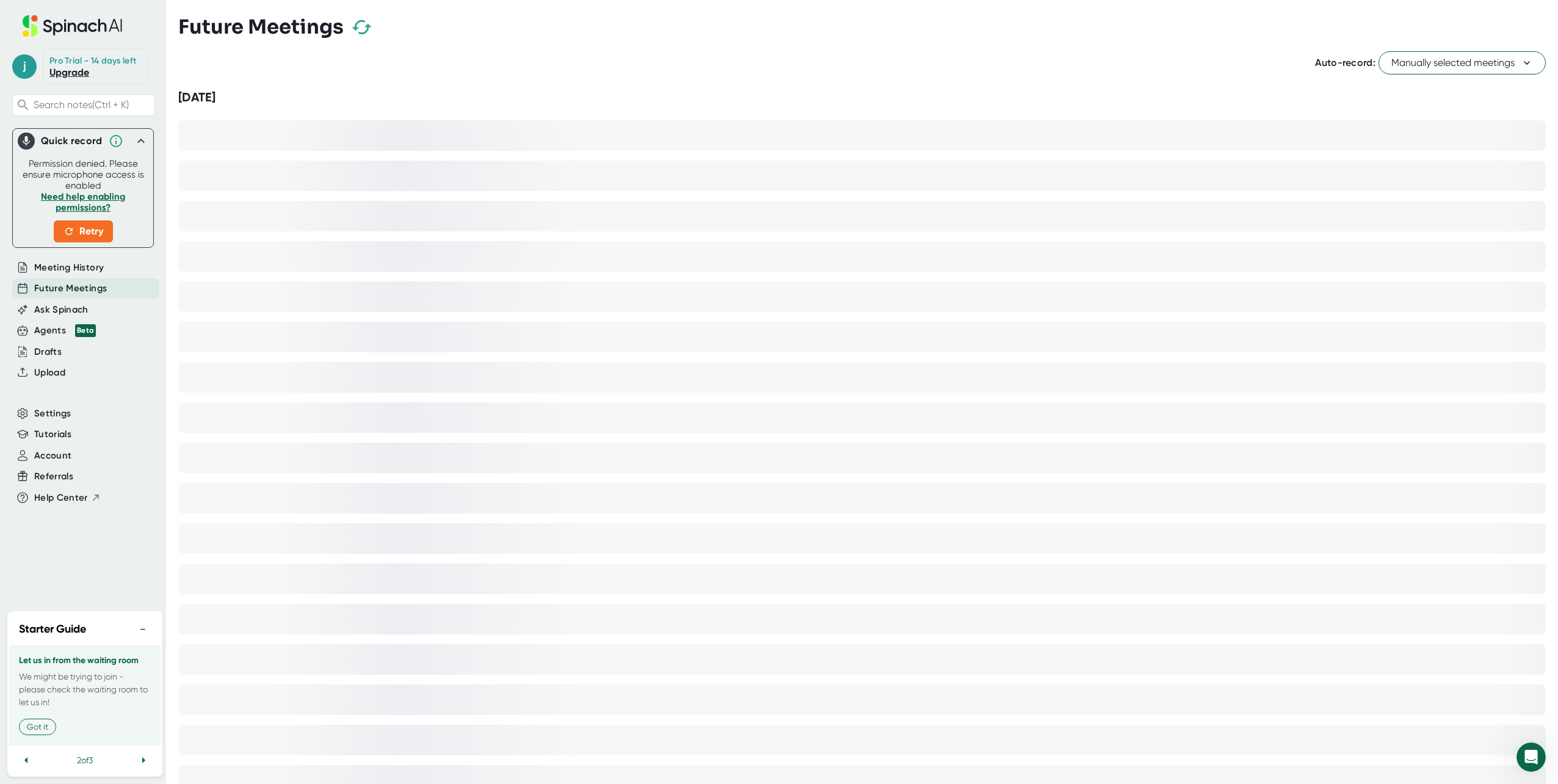
click at [276, 94] on div "[DATE]" at bounding box center [861, 97] width 1367 height 15
